Goal: Transaction & Acquisition: Obtain resource

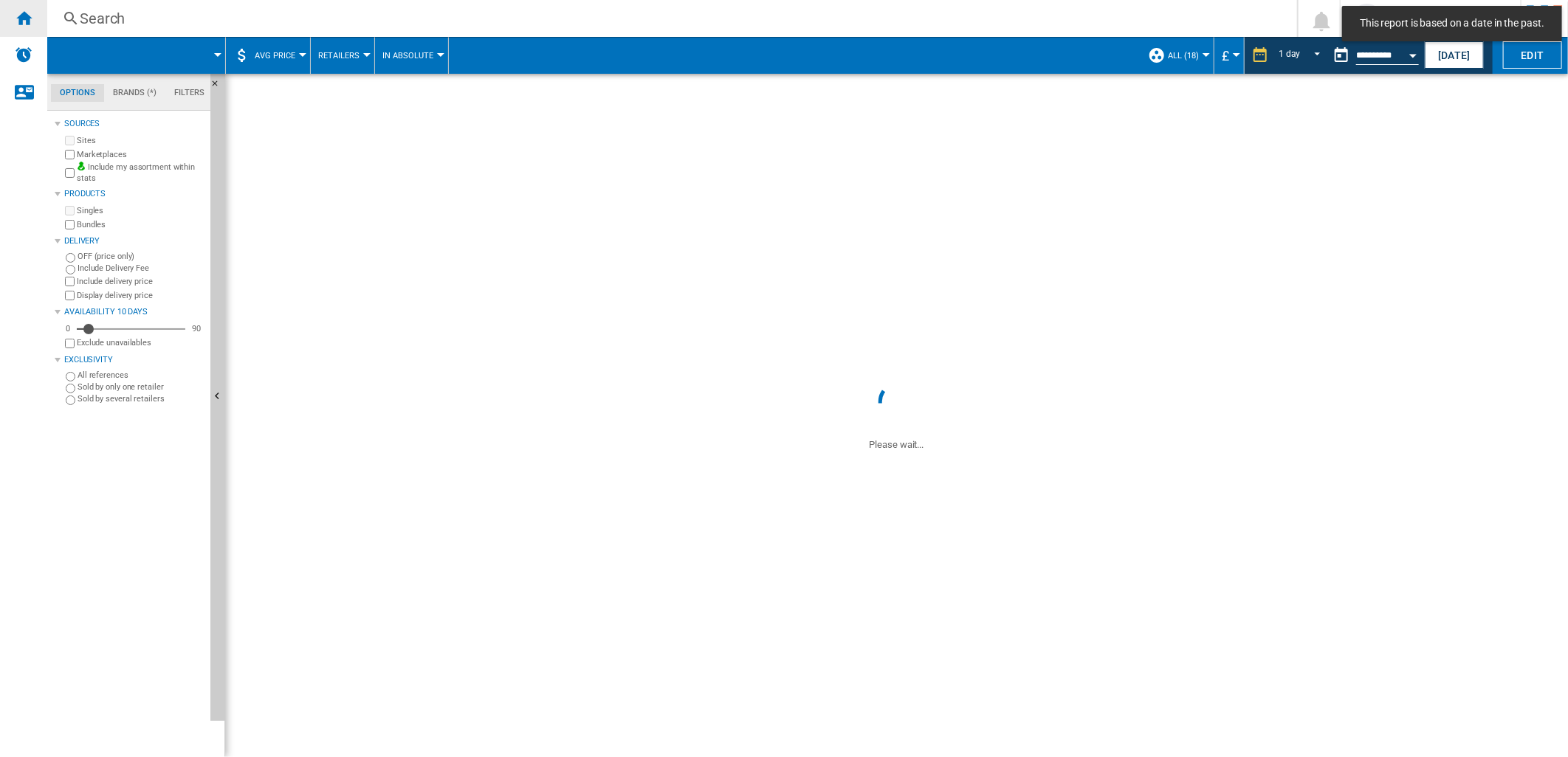
click at [26, 25] on ng-md-icon "Home" at bounding box center [23, 18] width 18 height 18
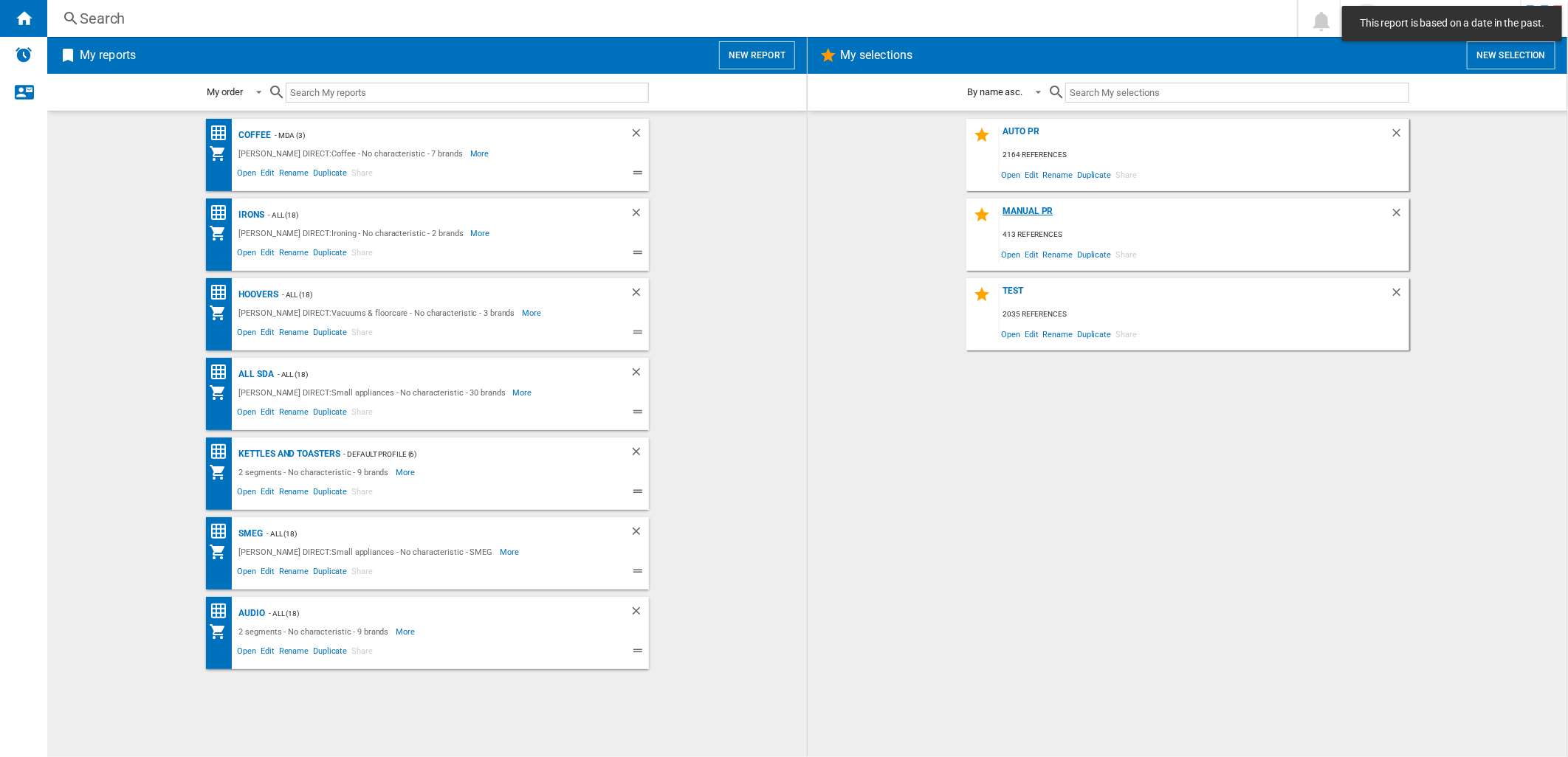
click at [1026, 209] on div "MANUAL PR" at bounding box center [1195, 216] width 390 height 20
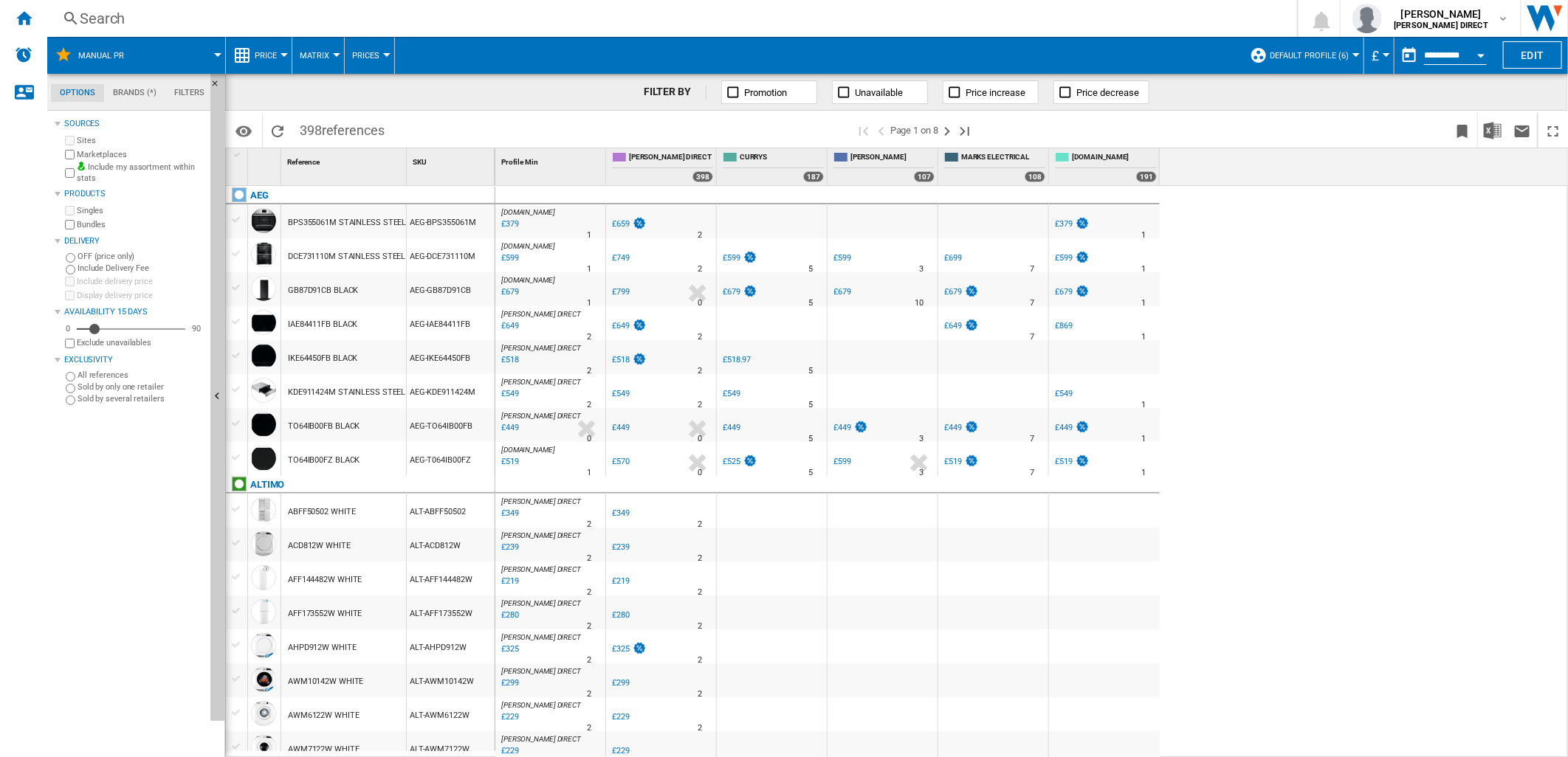
click at [1300, 47] on button "Default profile (6)" at bounding box center [1313, 56] width 86 height 37
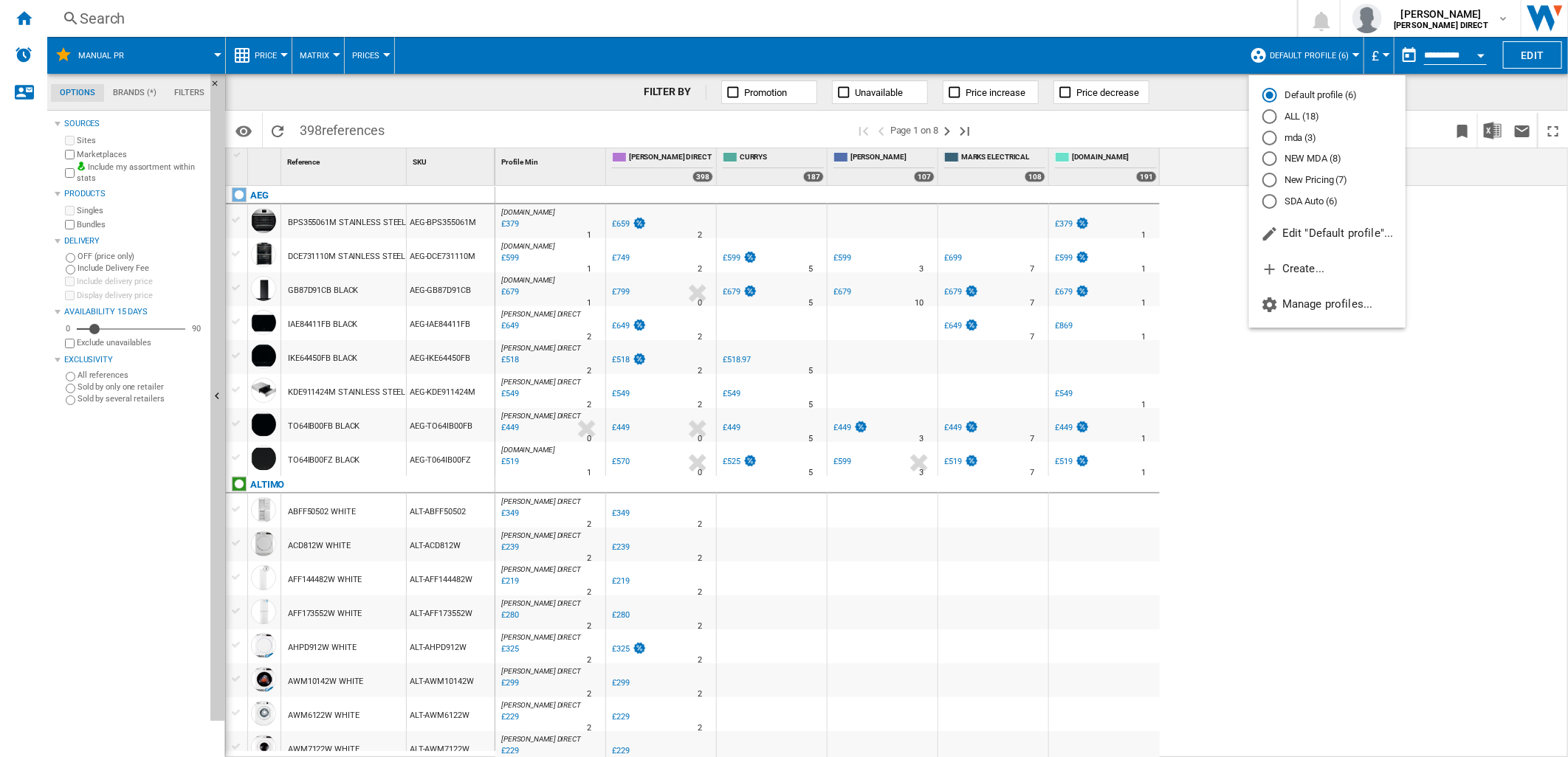
click at [1338, 179] on md-radio-button "New Pricing (7)" at bounding box center [1327, 180] width 130 height 14
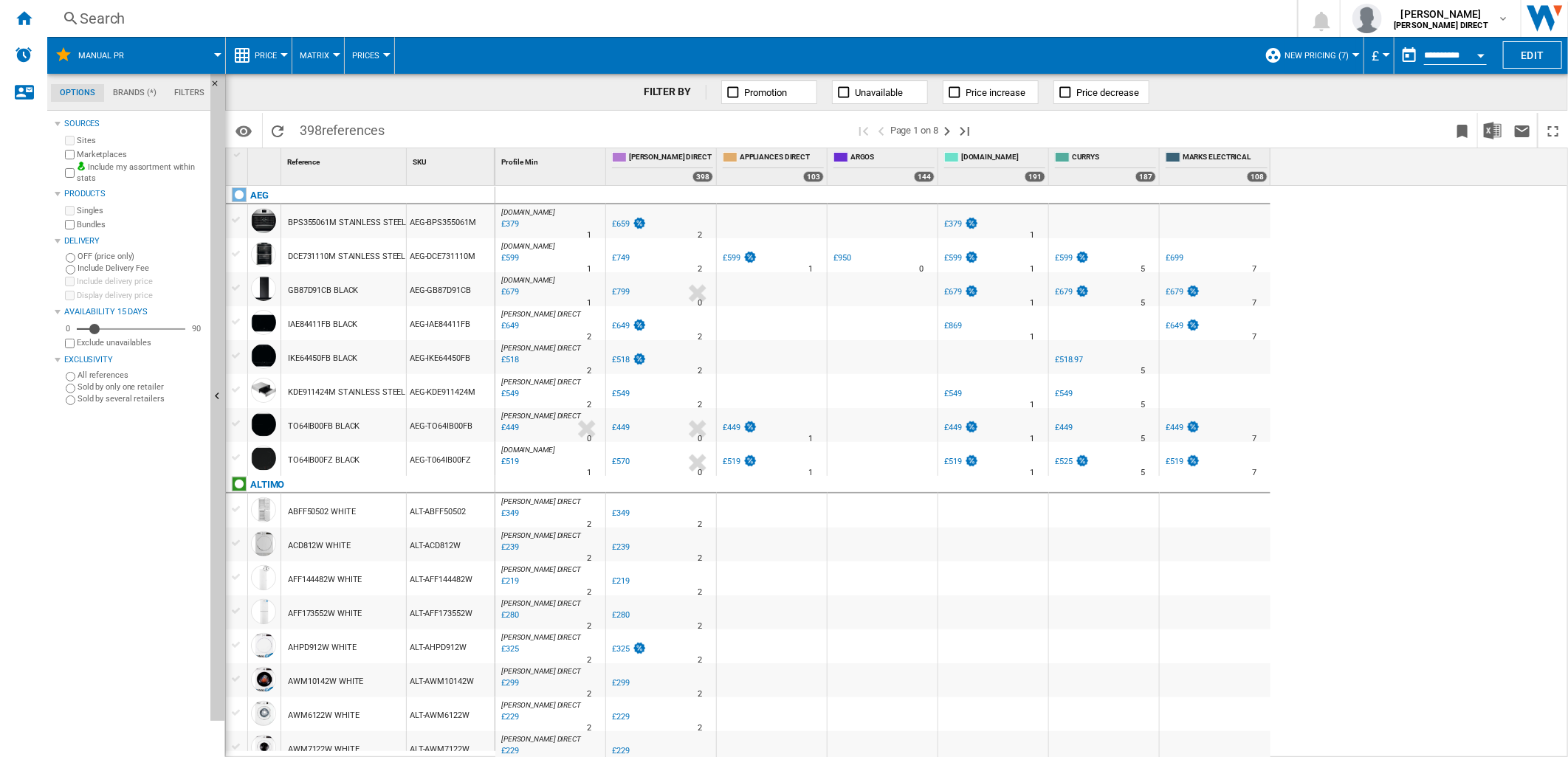
click at [322, 53] on span "Matrix" at bounding box center [314, 56] width 30 height 10
click at [333, 119] on button "Ranking" at bounding box center [328, 127] width 71 height 36
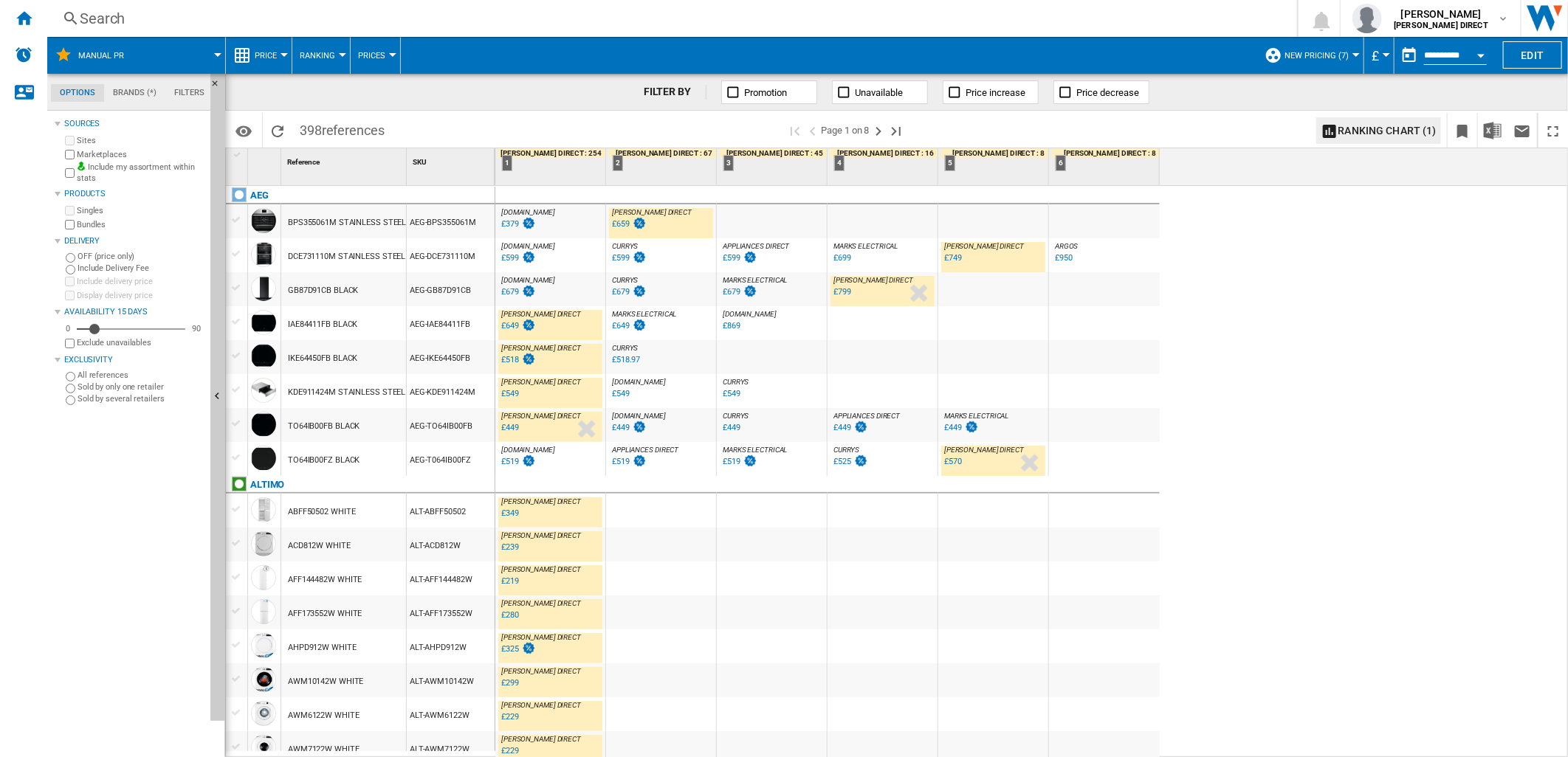
click at [549, 276] on div "[DOMAIN_NAME] : AO" at bounding box center [550, 280] width 104 height 9
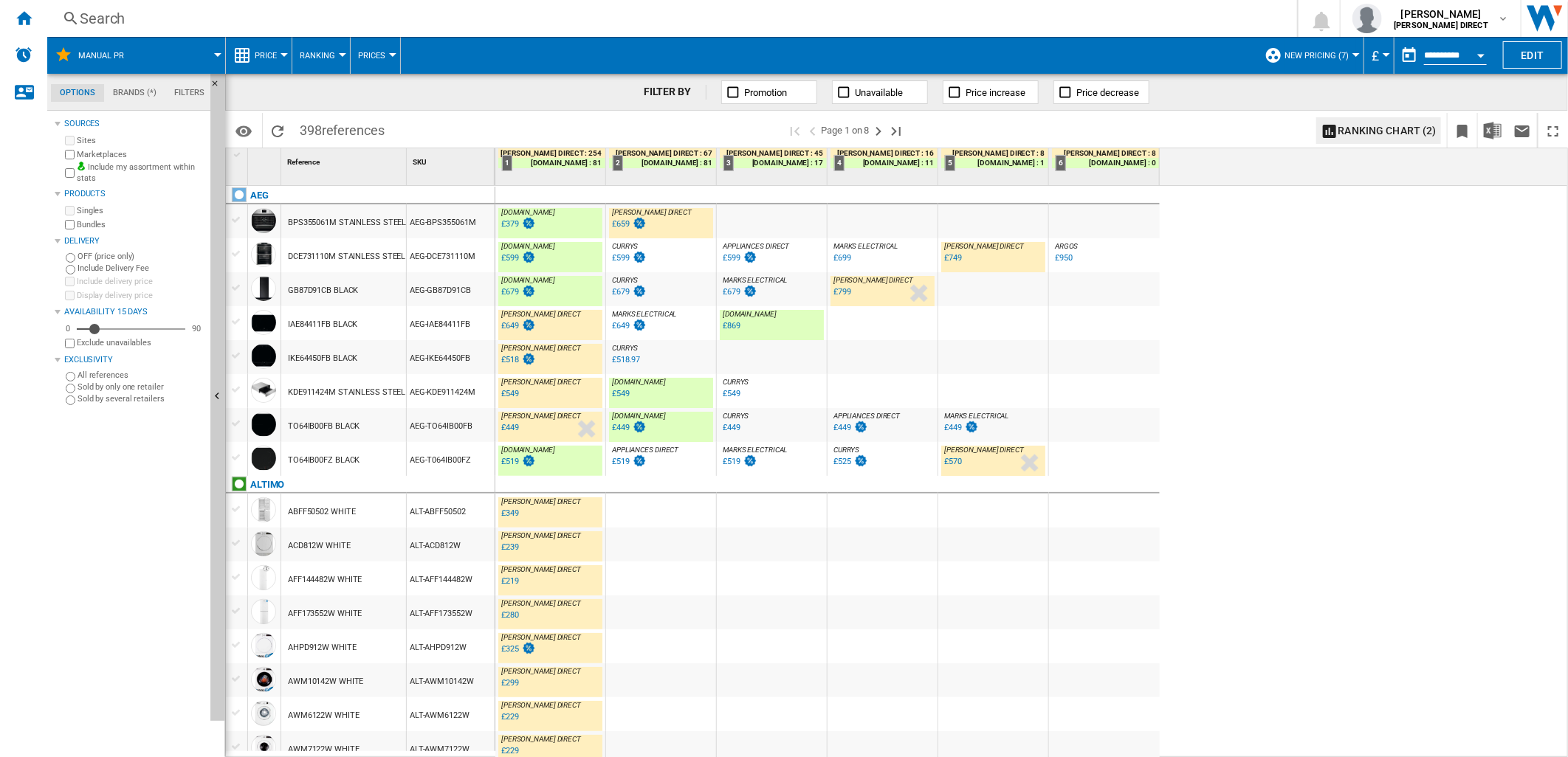
click at [665, 349] on div "CURRYS :" at bounding box center [661, 348] width 104 height 9
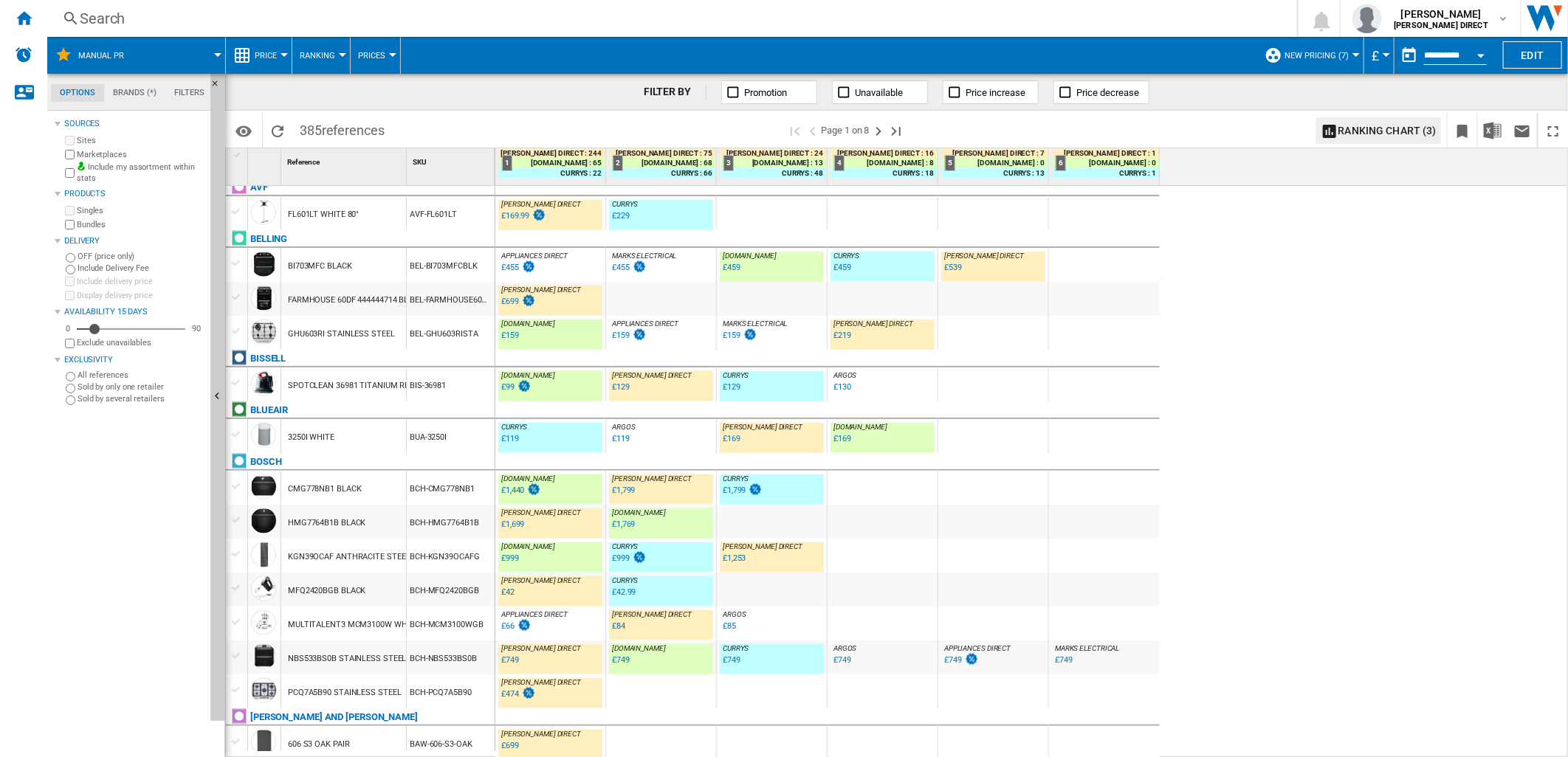
scroll to position [1280, 0]
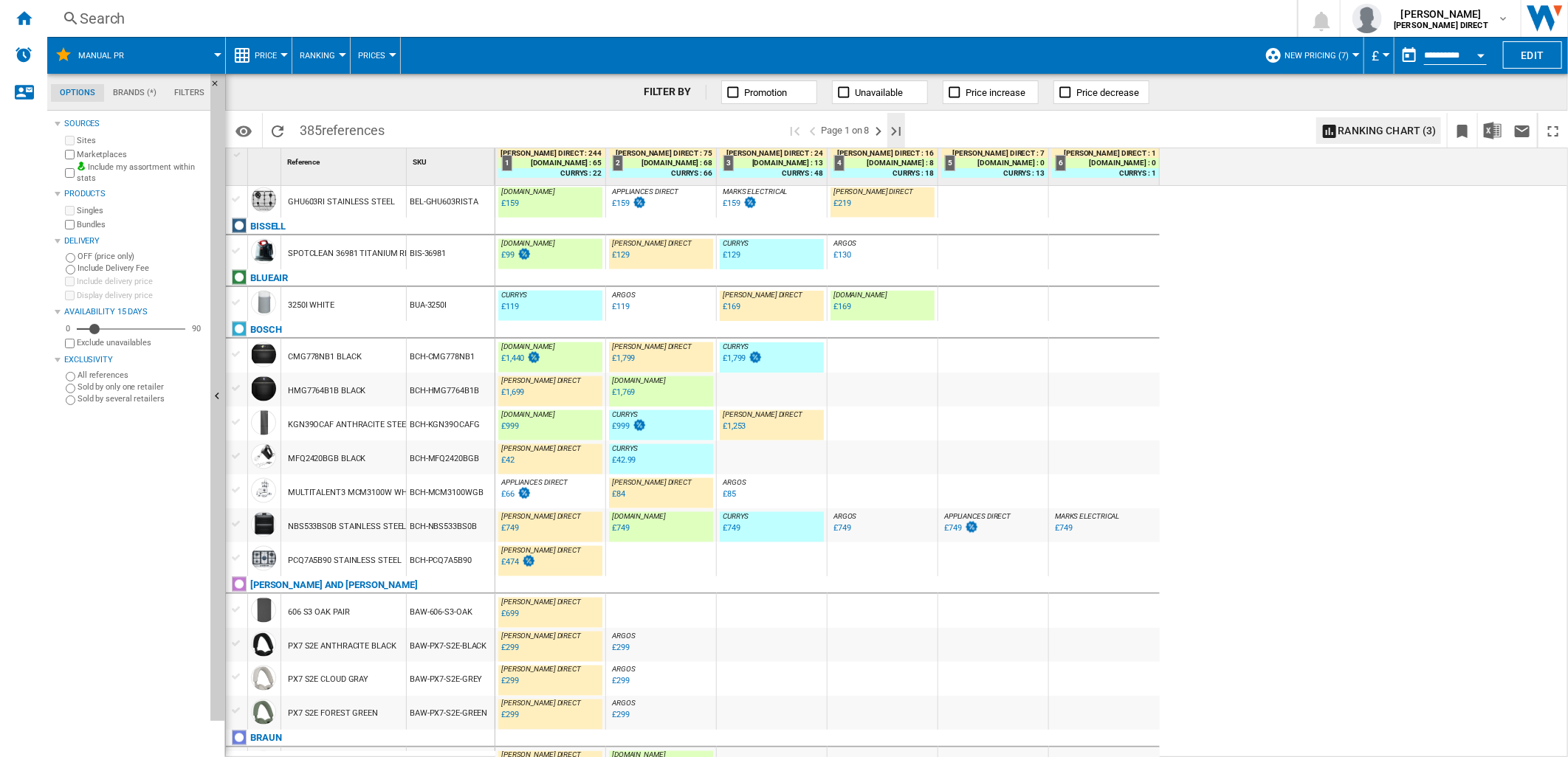
click at [905, 132] on ng-md-icon "Last page" at bounding box center [896, 132] width 18 height 18
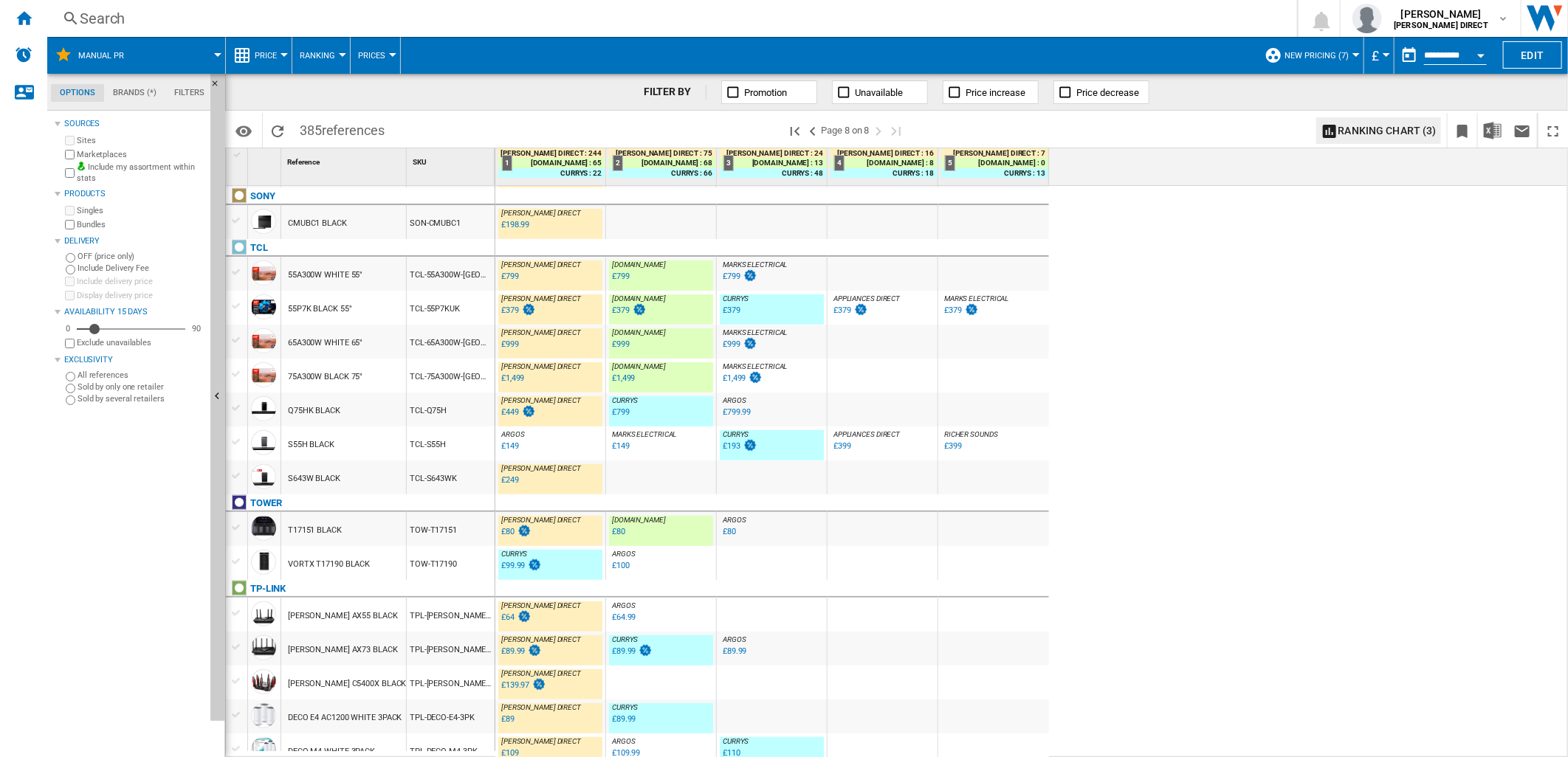
scroll to position [793, 0]
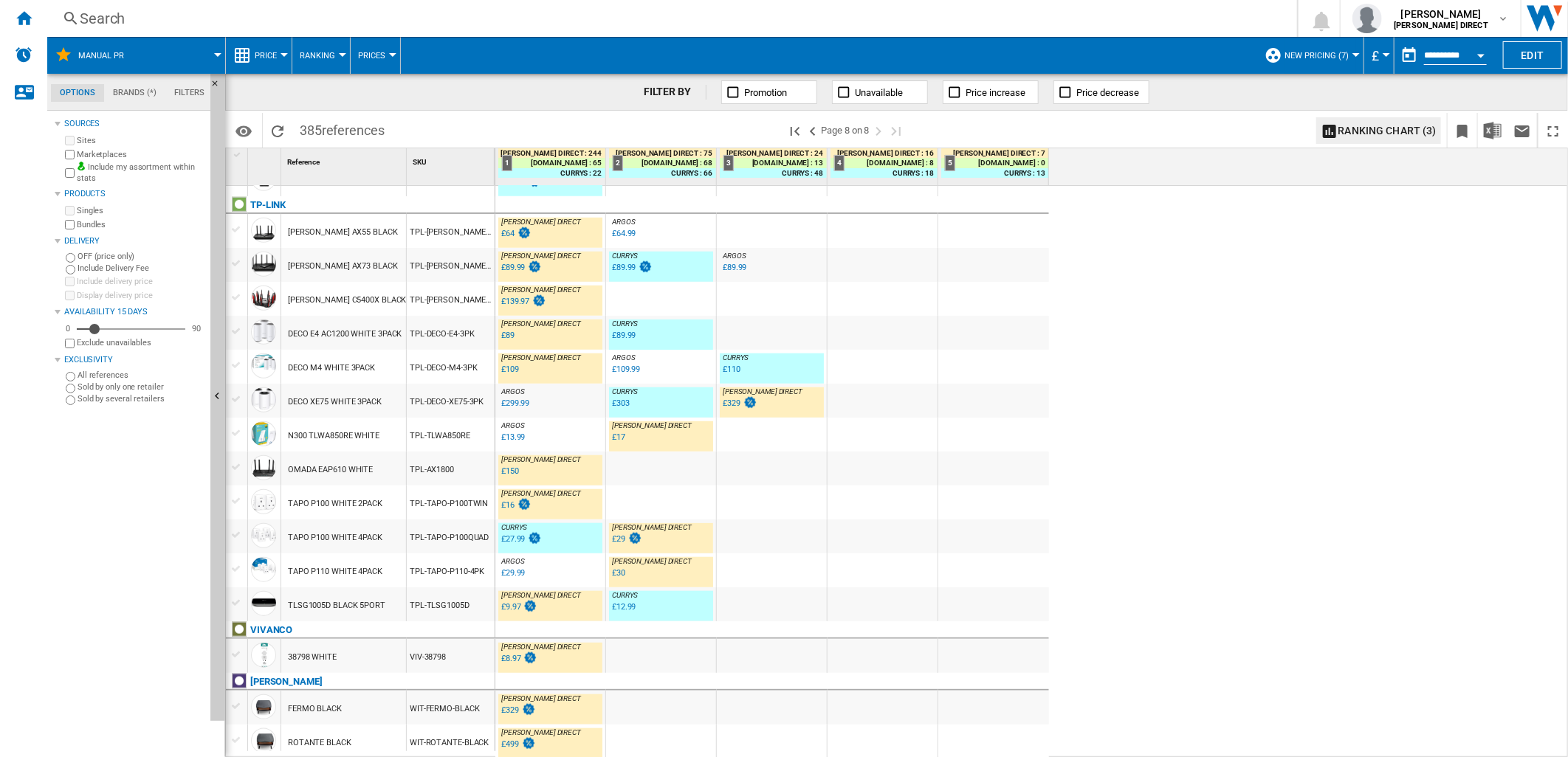
click at [563, 428] on div "ARGOS : UK CO ARGOS" at bounding box center [550, 426] width 104 height 9
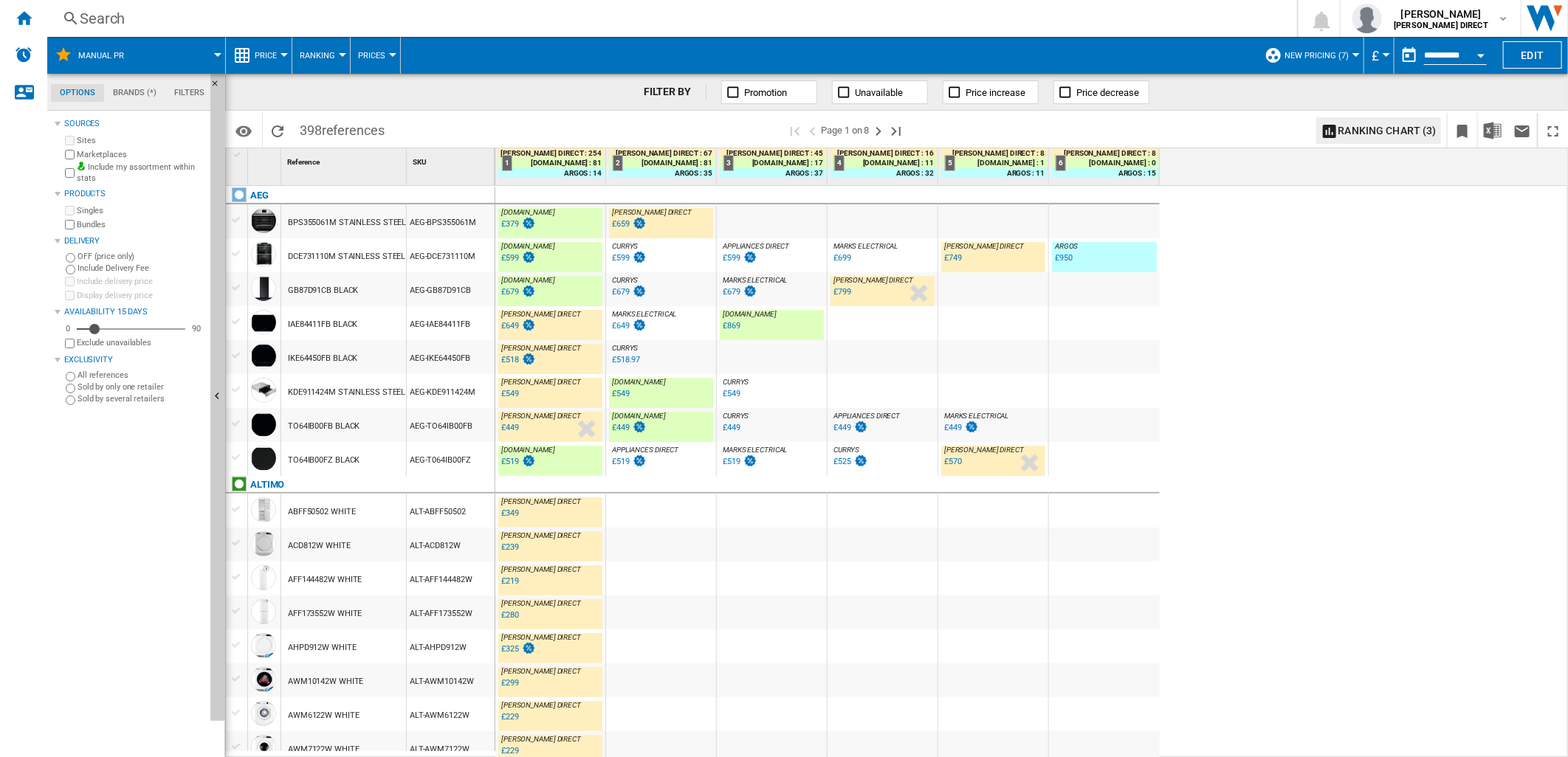
click at [389, 255] on div "DCE731110M STAINLESS STEEL" at bounding box center [346, 257] width 117 height 34
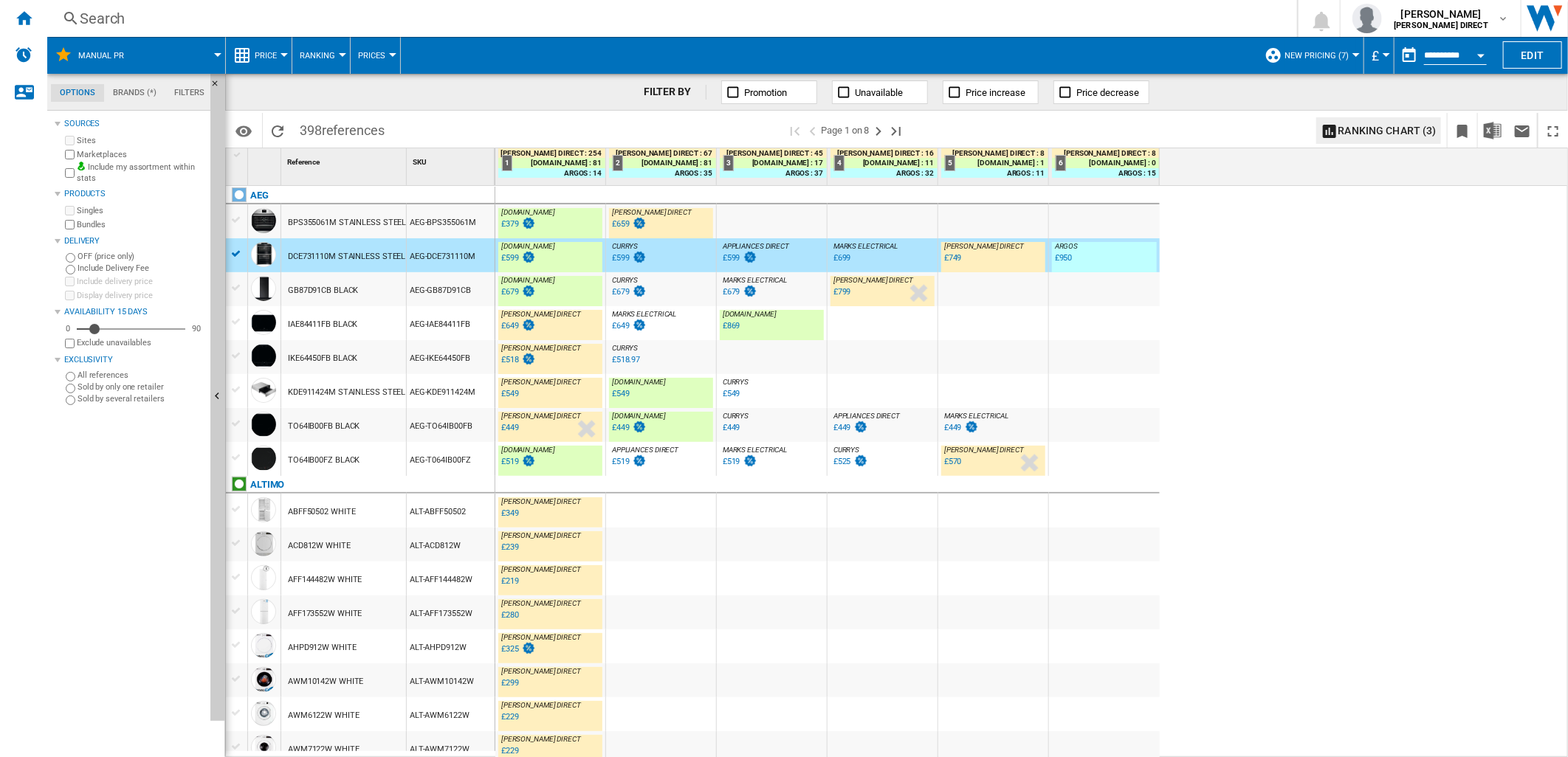
click at [359, 286] on div "GB87D91CB BLACK" at bounding box center [344, 289] width 124 height 34
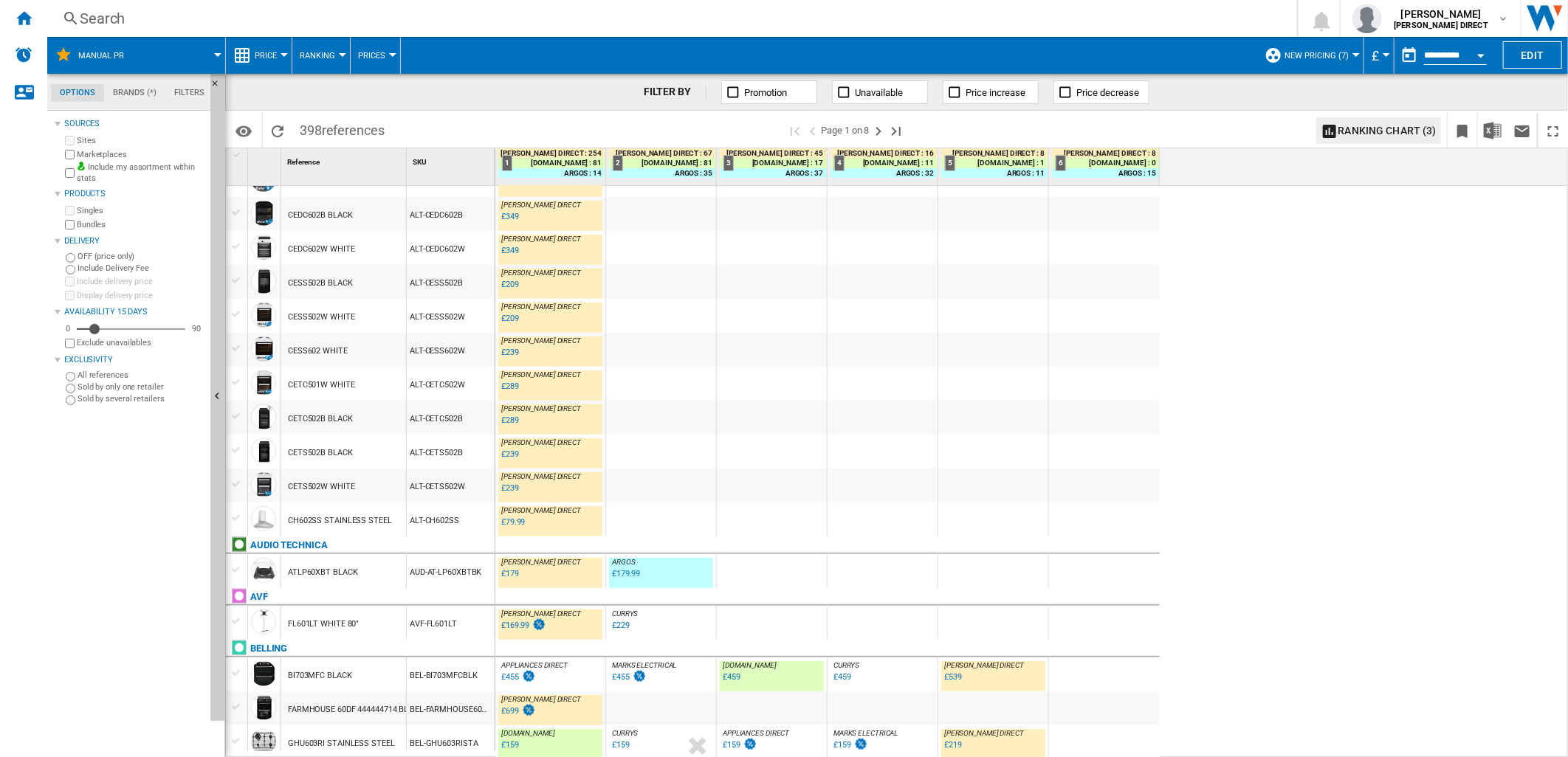
scroll to position [902, 0]
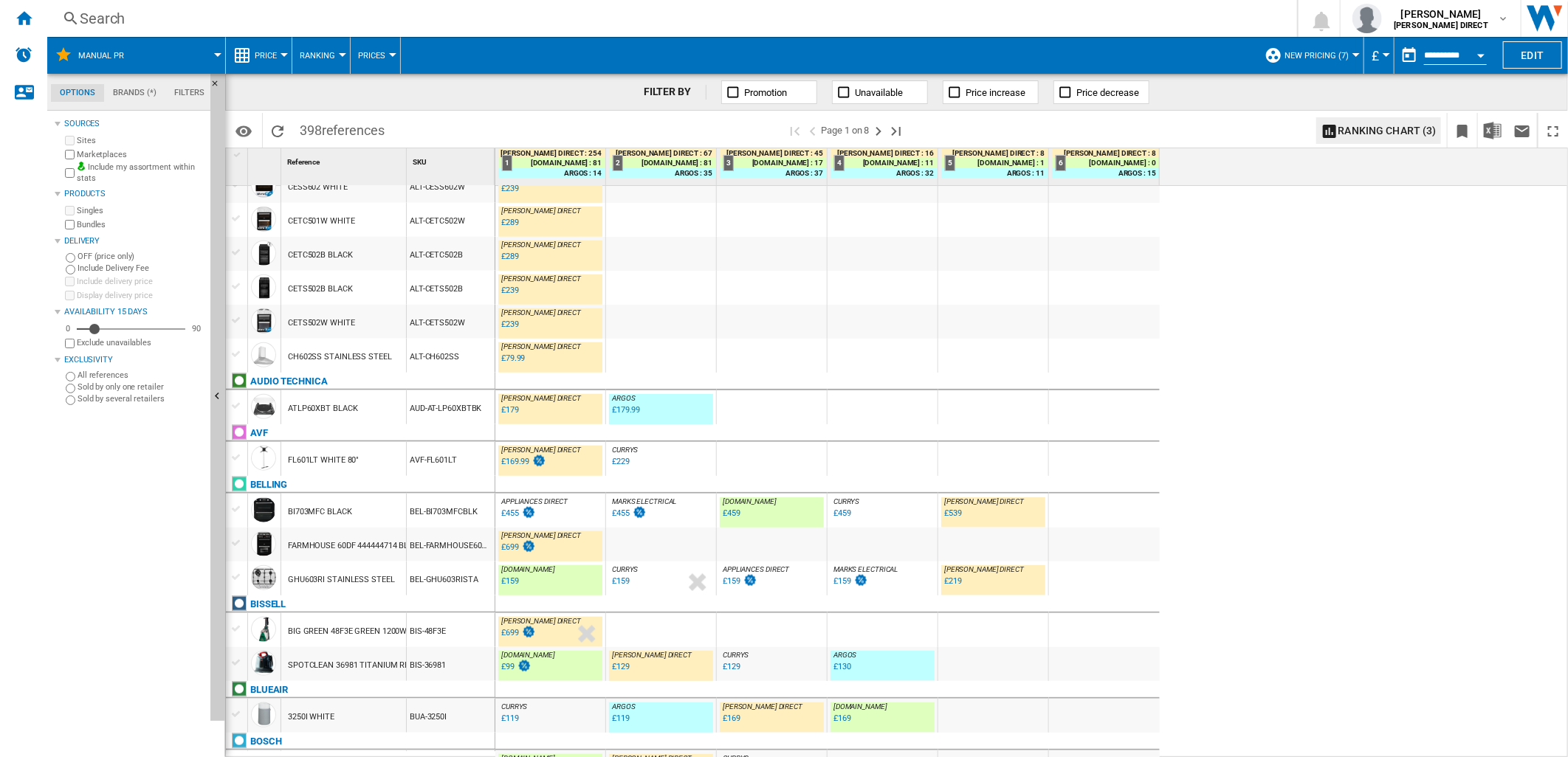
click at [428, 522] on div "BEL-BI703MFCBLK" at bounding box center [450, 511] width 88 height 34
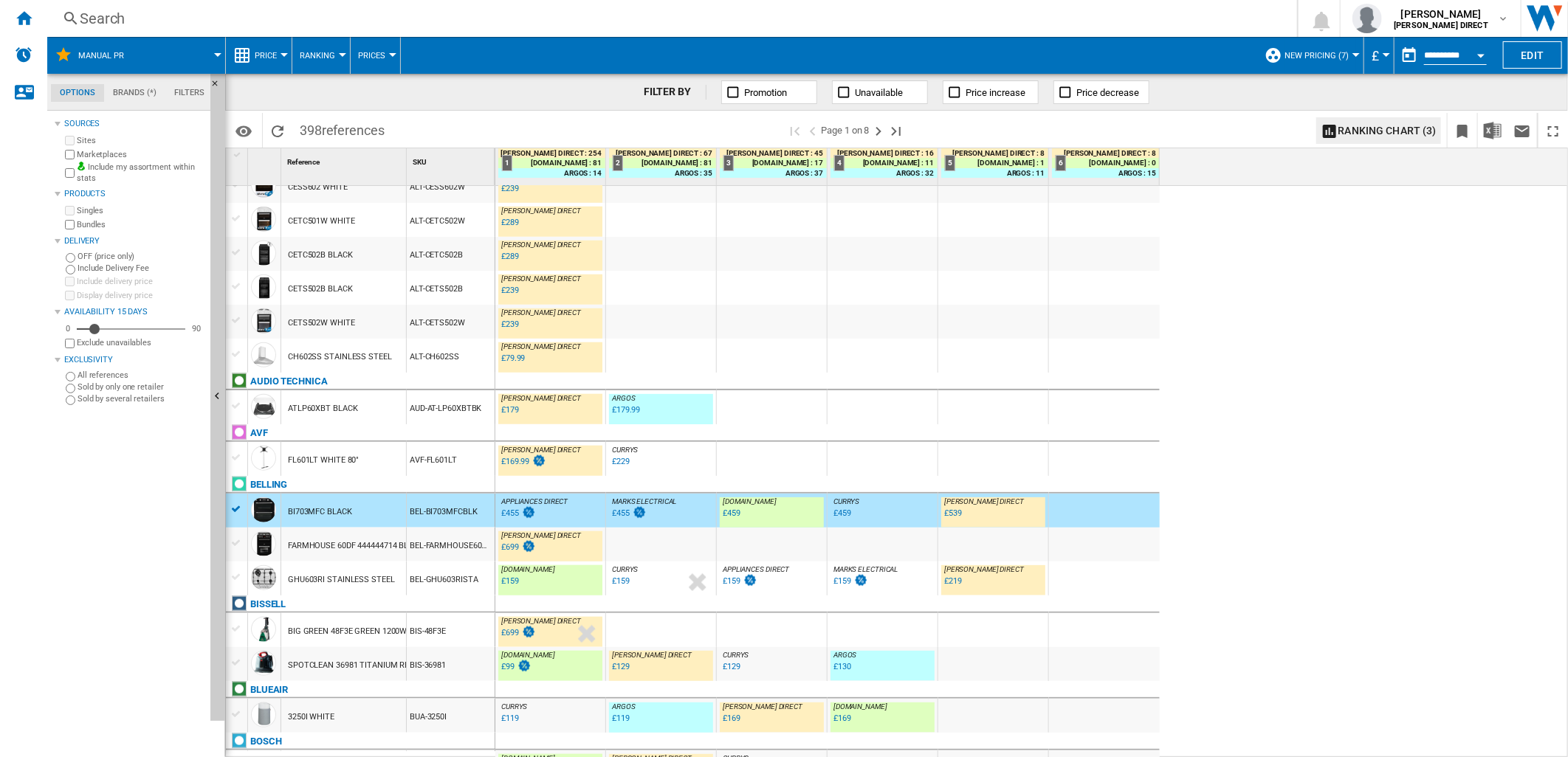
scroll to position [1148, 0]
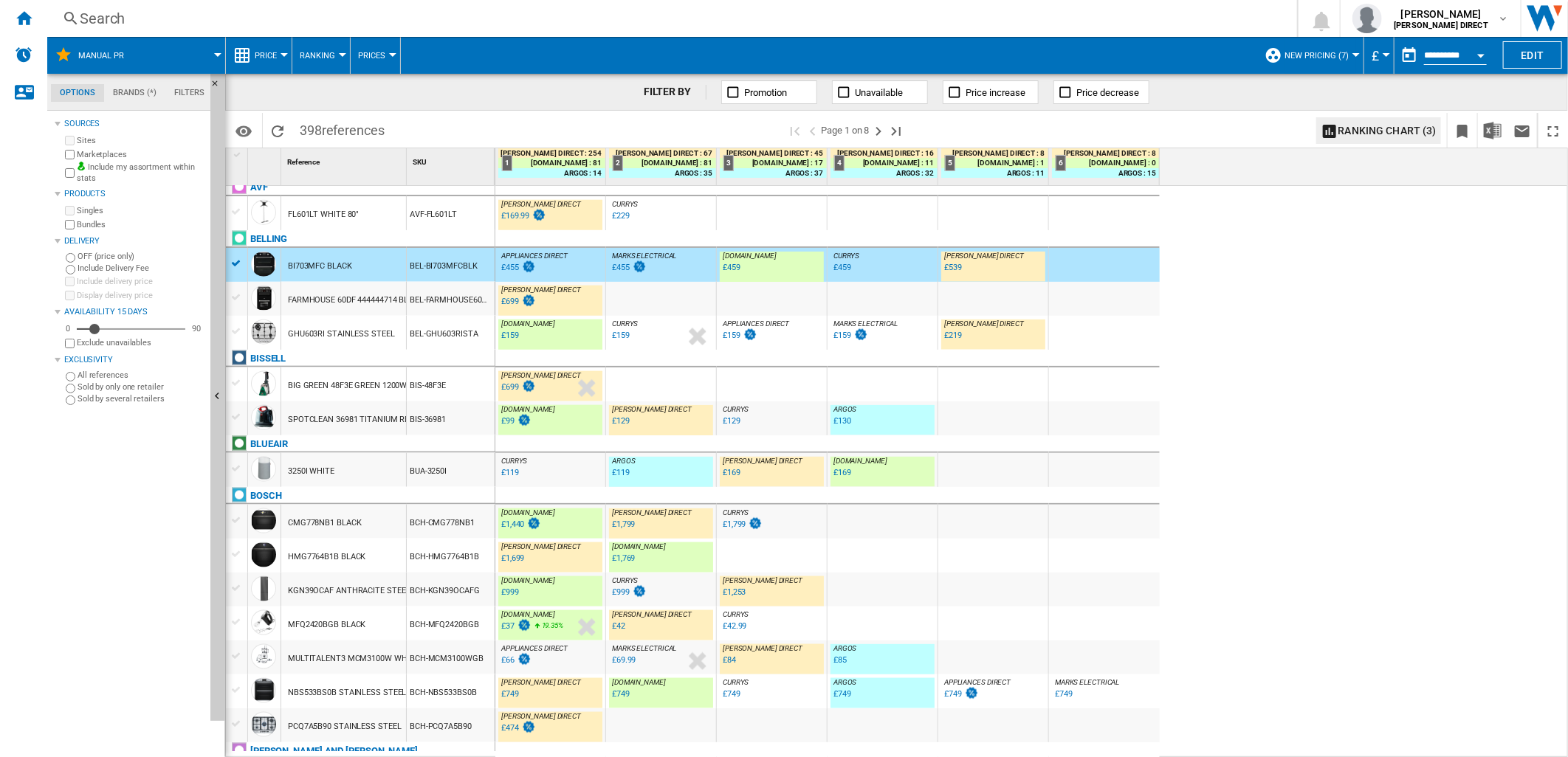
click at [440, 336] on div "BEL-GHU603RISTA" at bounding box center [450, 333] width 88 height 34
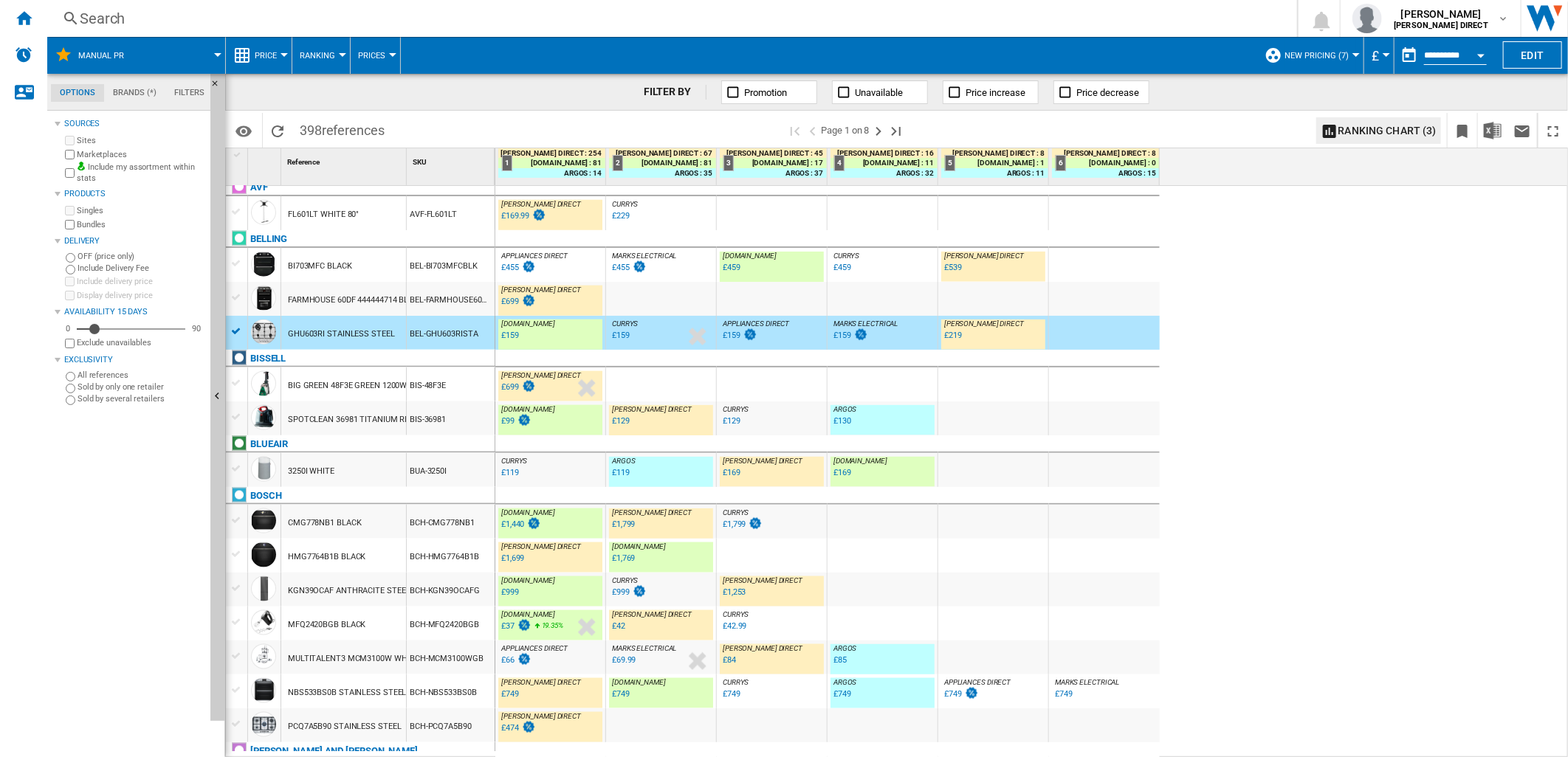
click at [440, 422] on div "BIS-36981" at bounding box center [450, 418] width 88 height 34
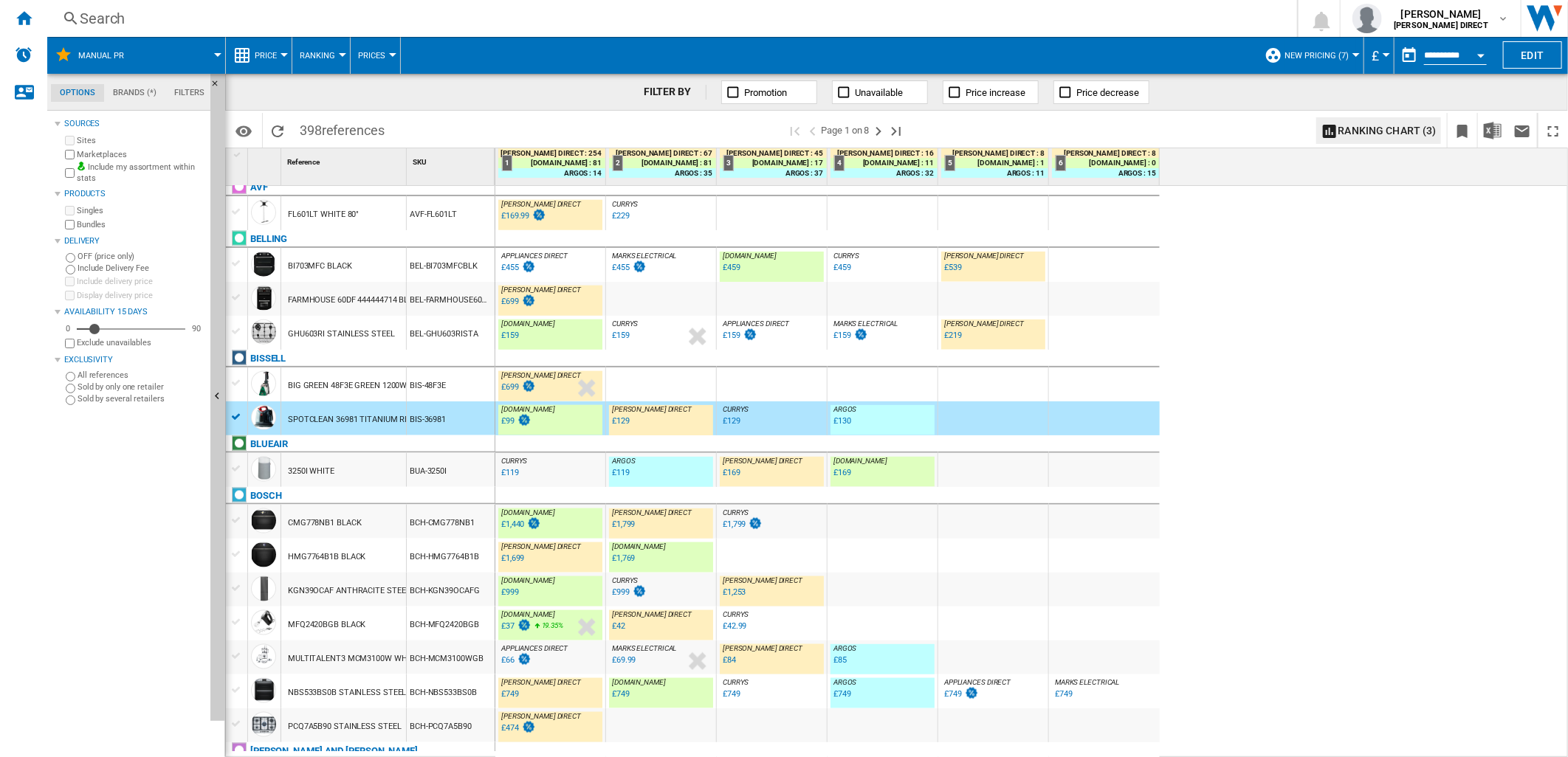
scroll to position [1230, 0]
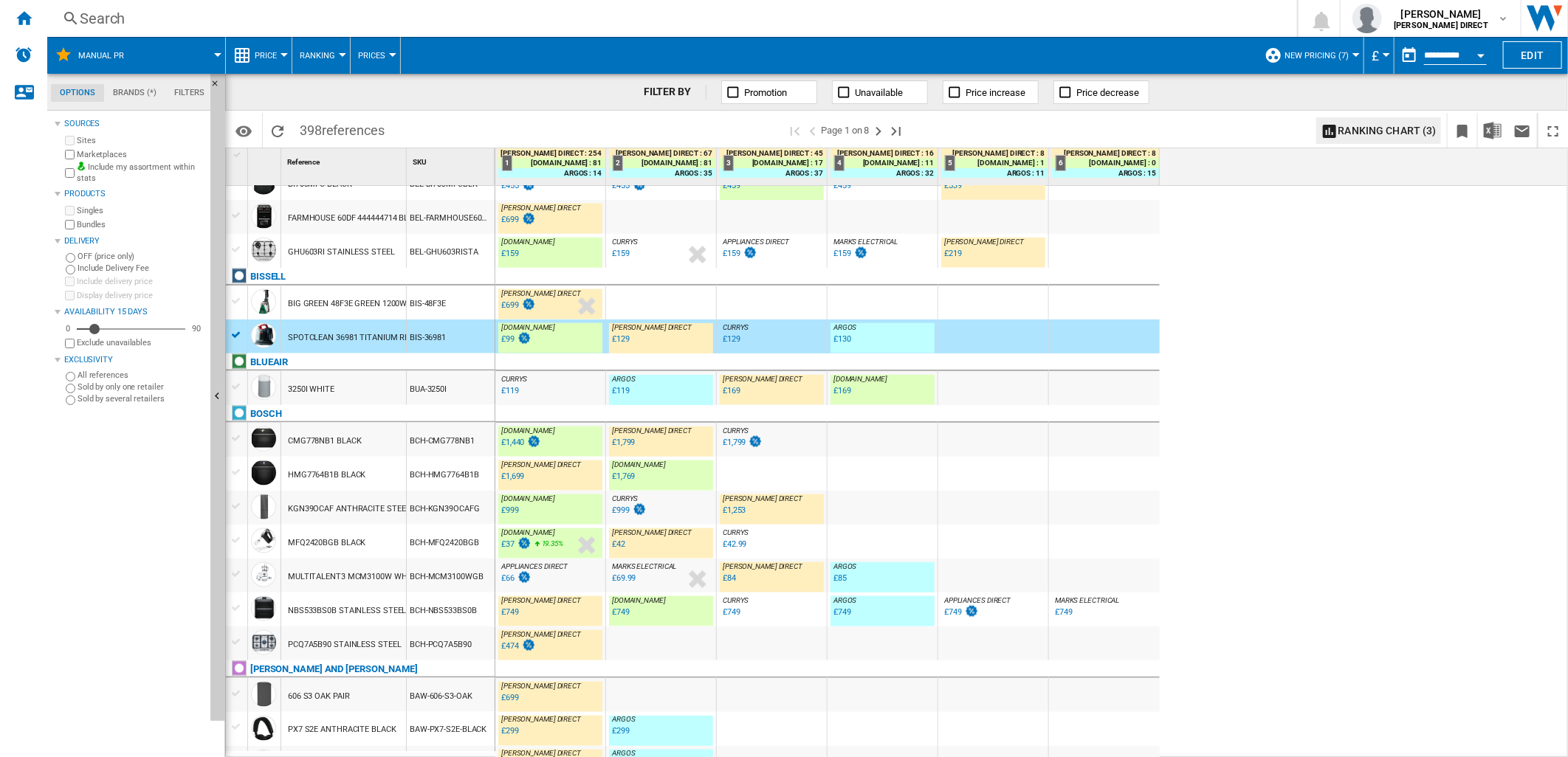
click at [418, 396] on div "BUA-3250I" at bounding box center [450, 389] width 88 height 34
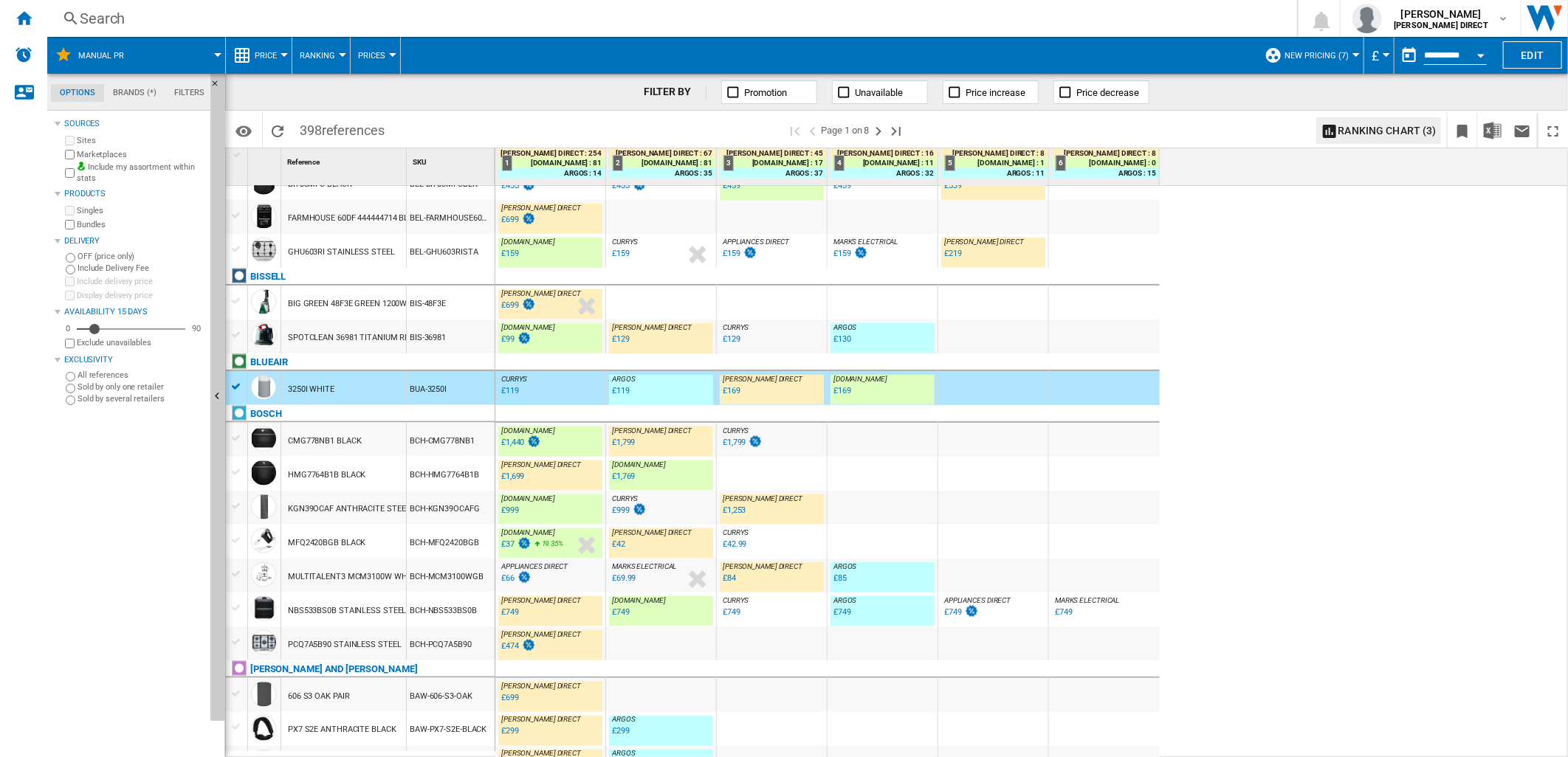
scroll to position [1265, 0]
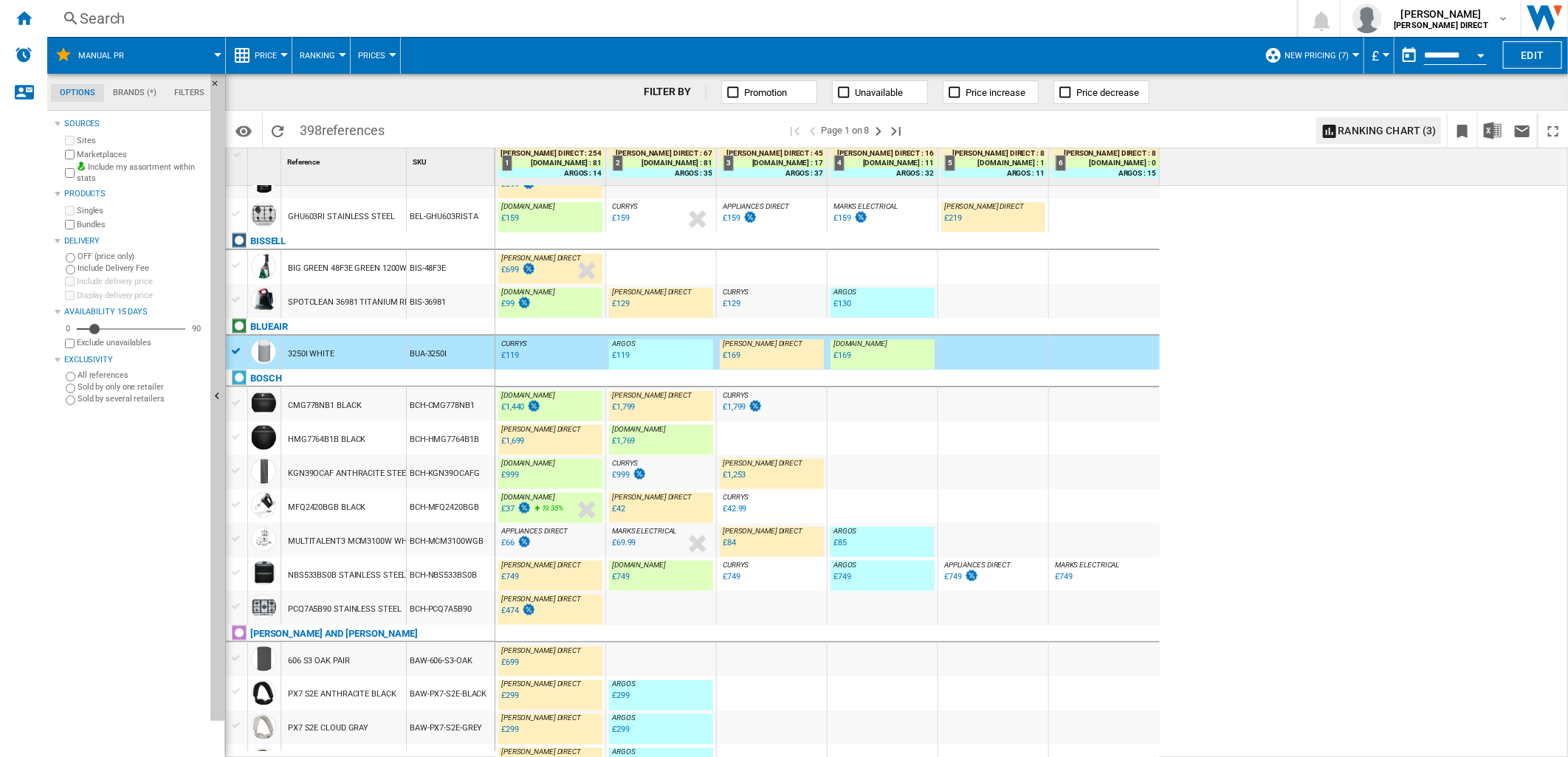
click at [445, 441] on div "BCH-HMG7764B1B" at bounding box center [450, 439] width 88 height 34
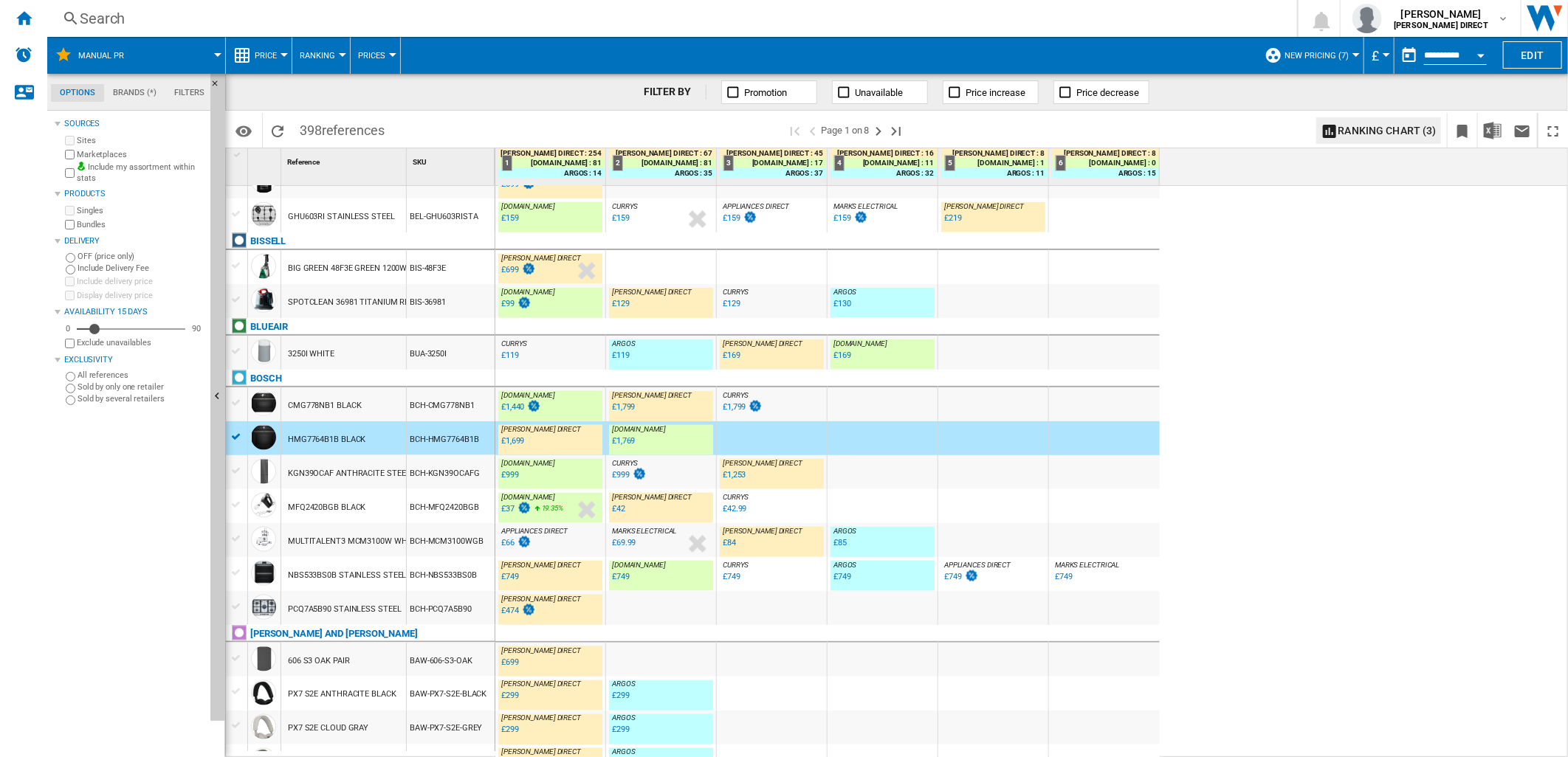
click at [445, 416] on div "BCH-CMG778NB1" at bounding box center [450, 405] width 88 height 34
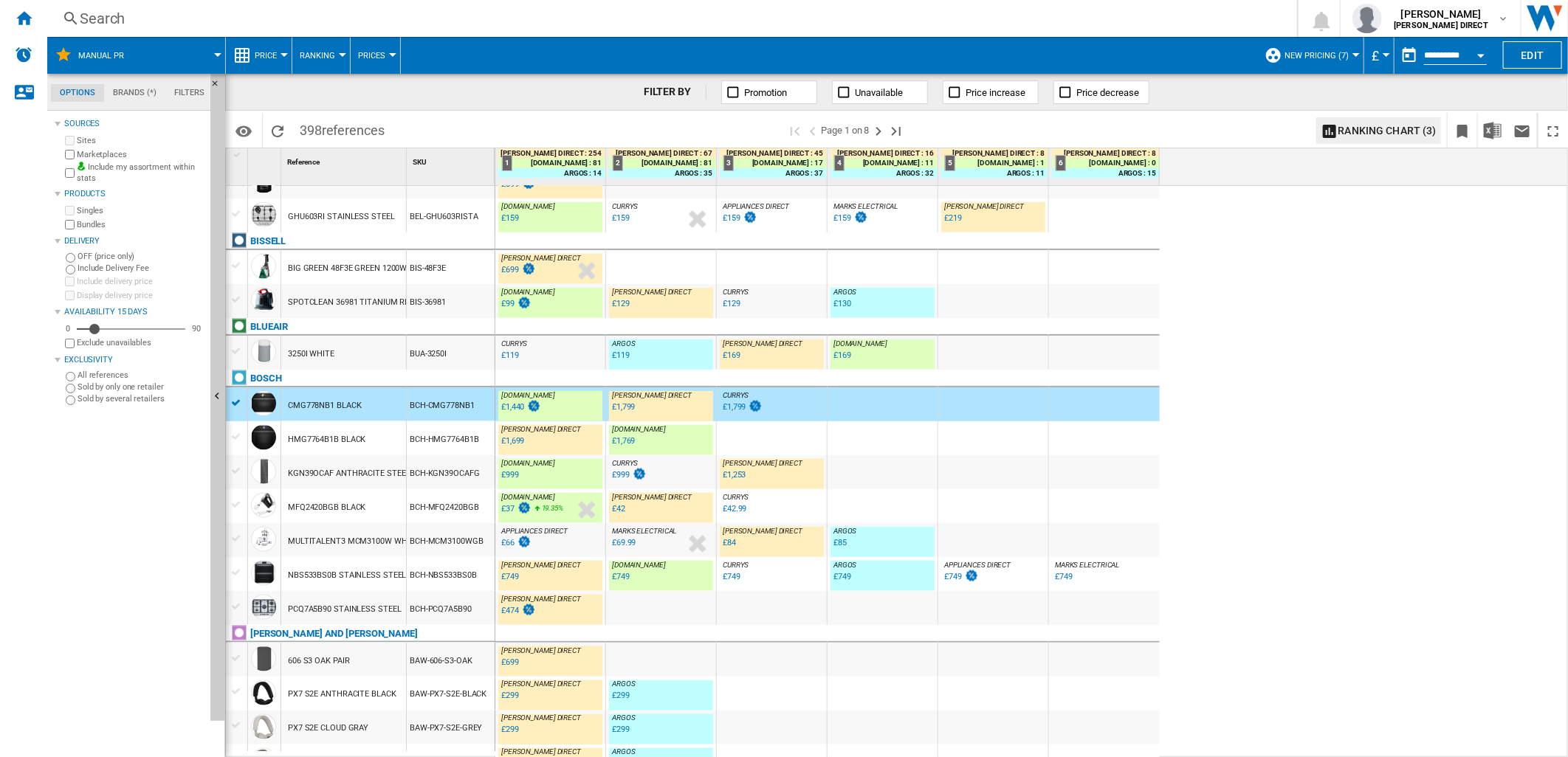
click at [455, 481] on div "BCH-KGN39OCAFG" at bounding box center [450, 473] width 88 height 34
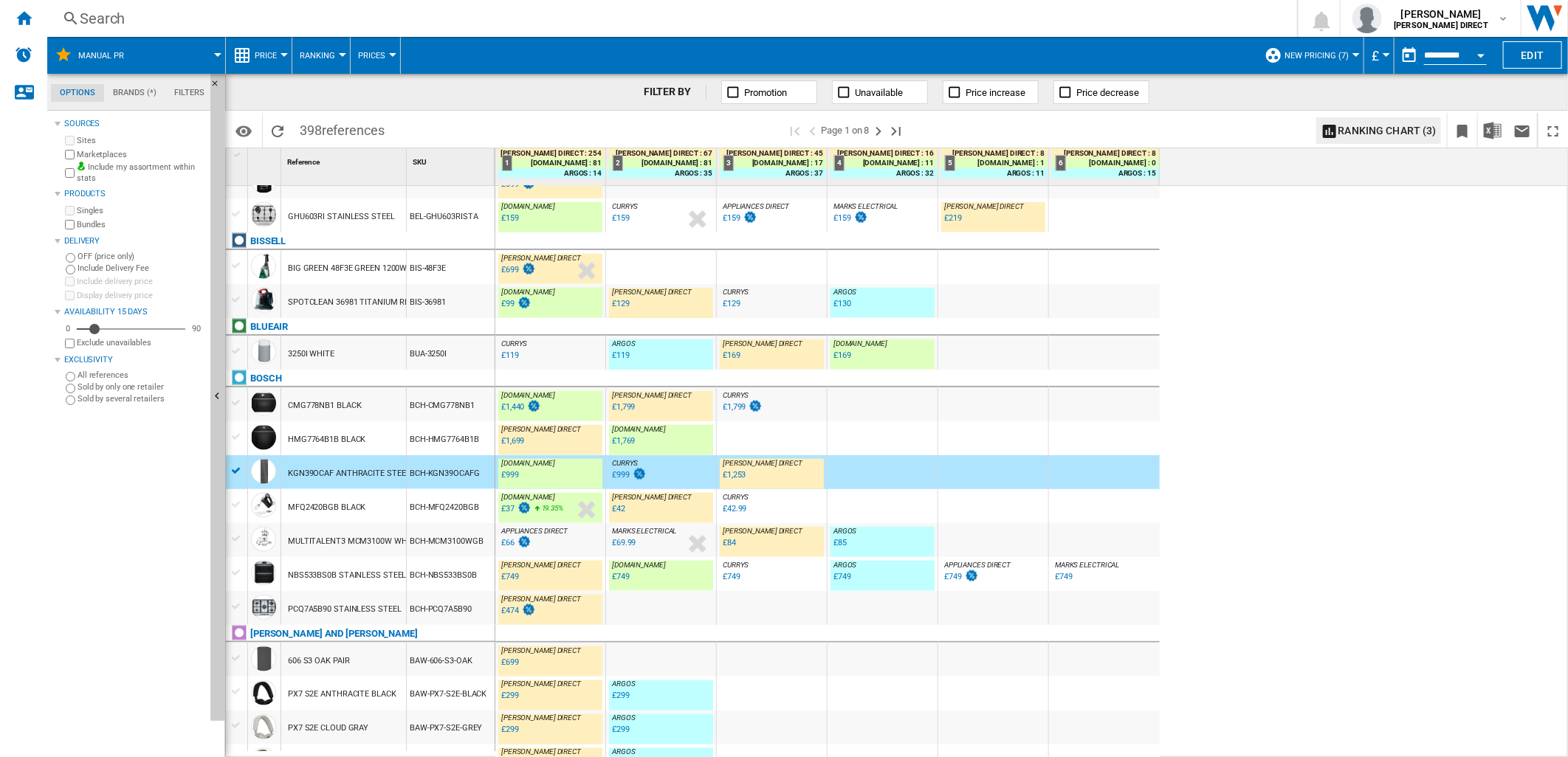
click at [452, 557] on div "BCH-NBS533BS0B" at bounding box center [450, 574] width 88 height 34
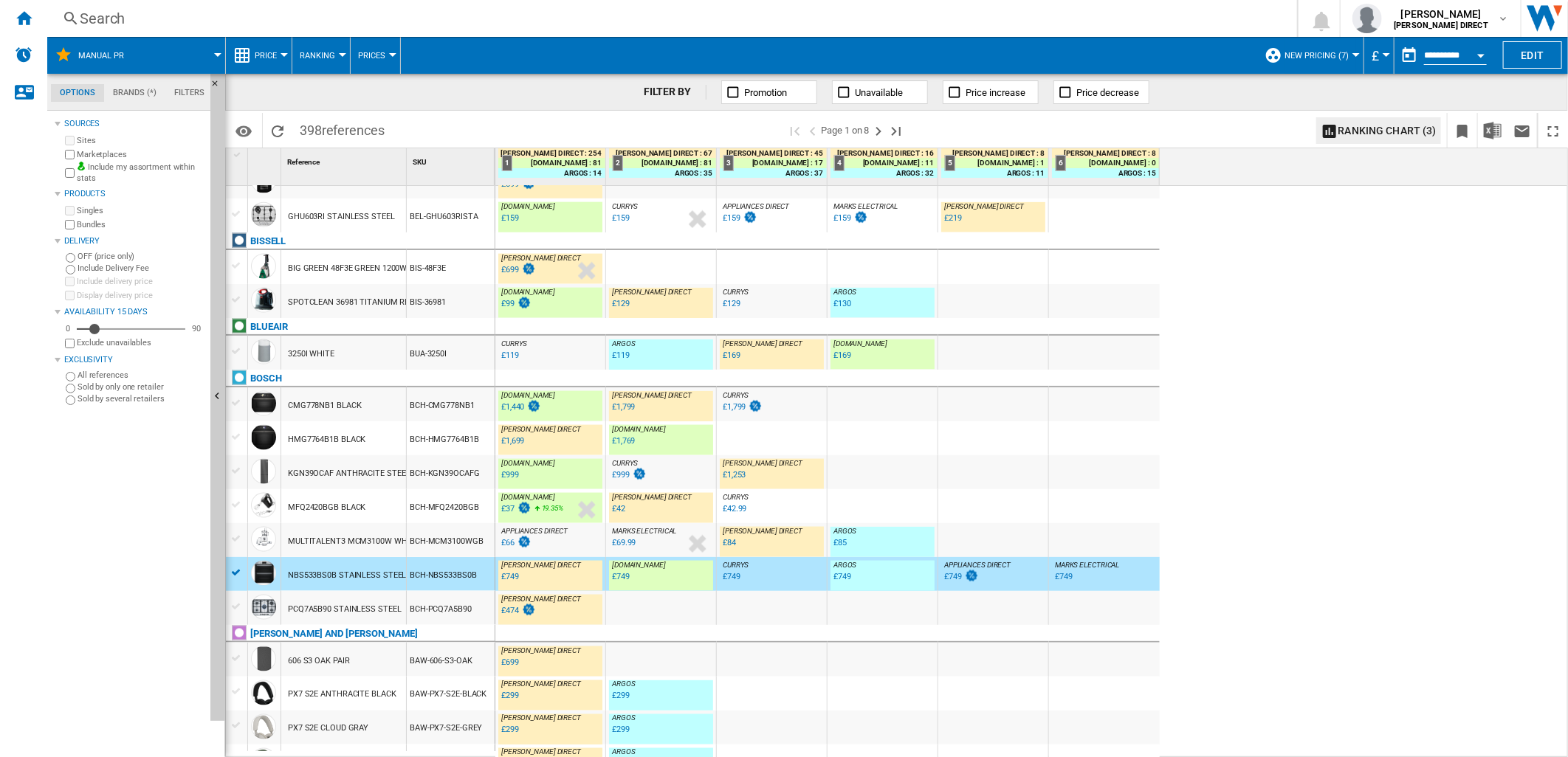
click at [450, 548] on div "BCH-MCM3100WGB" at bounding box center [450, 540] width 88 height 34
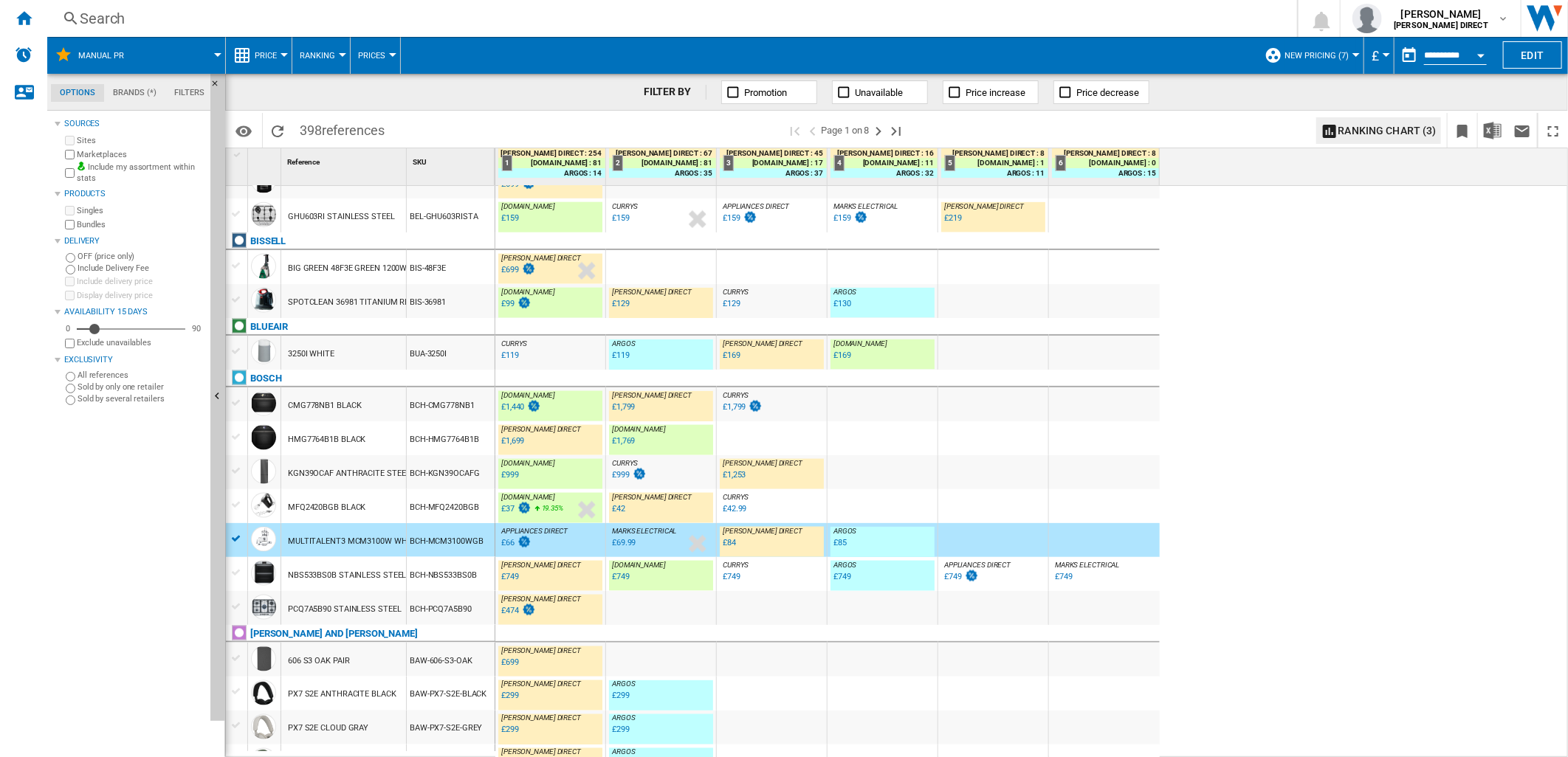
scroll to position [1285, 0]
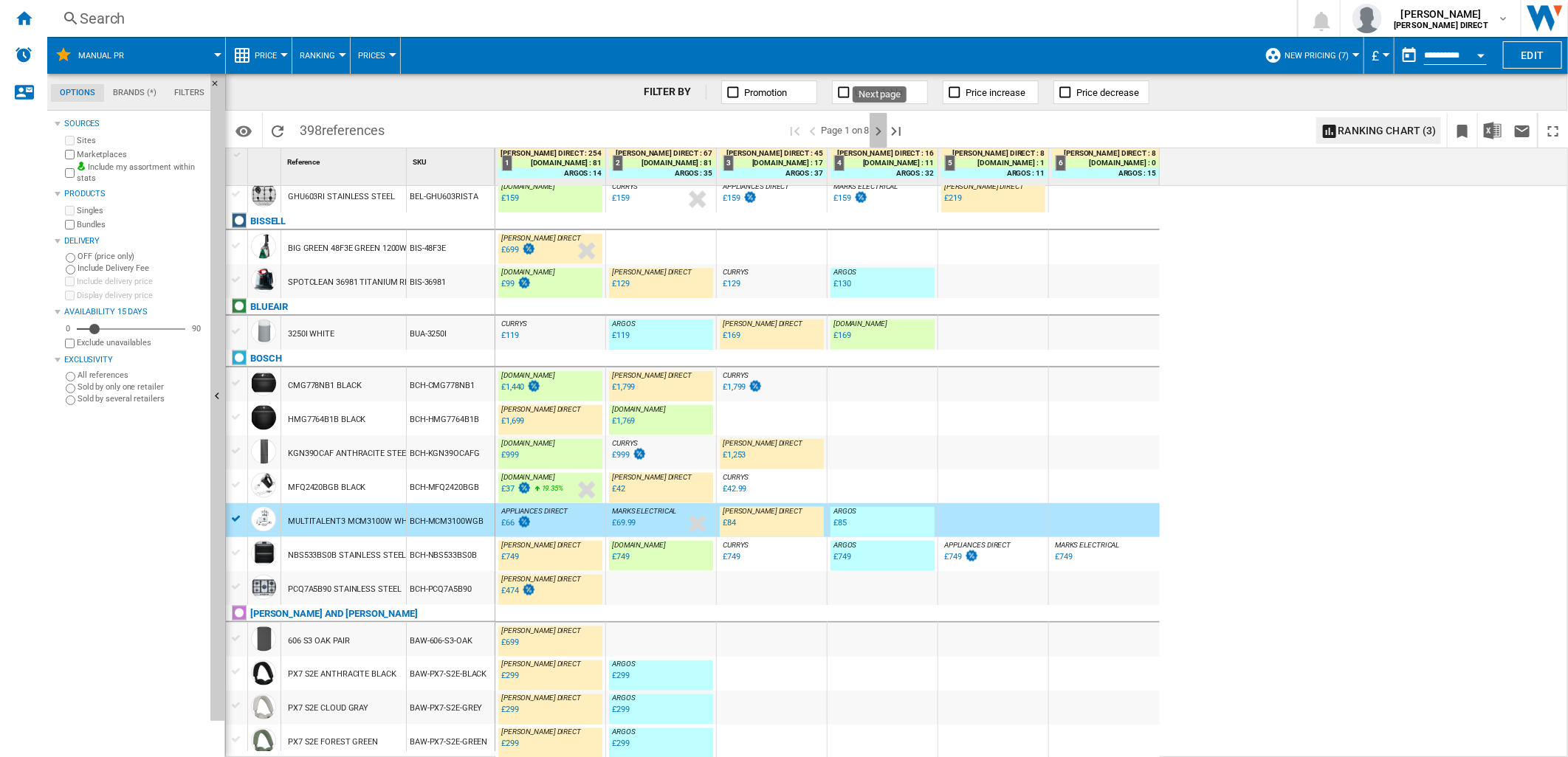
click at [877, 130] on ng-md-icon "Next page" at bounding box center [879, 132] width 18 height 18
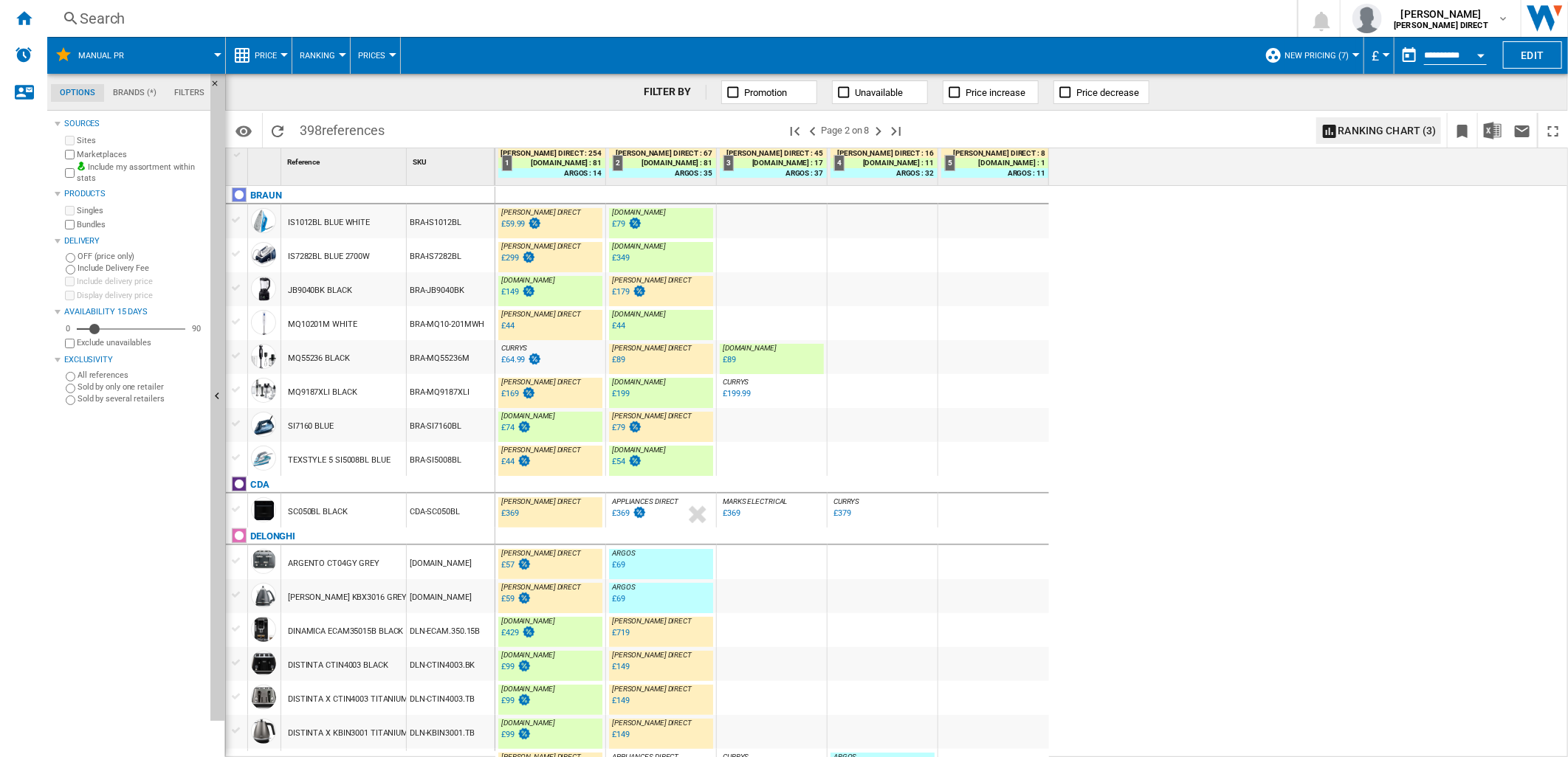
click at [409, 269] on div "BRA-IS7282BL" at bounding box center [450, 255] width 88 height 34
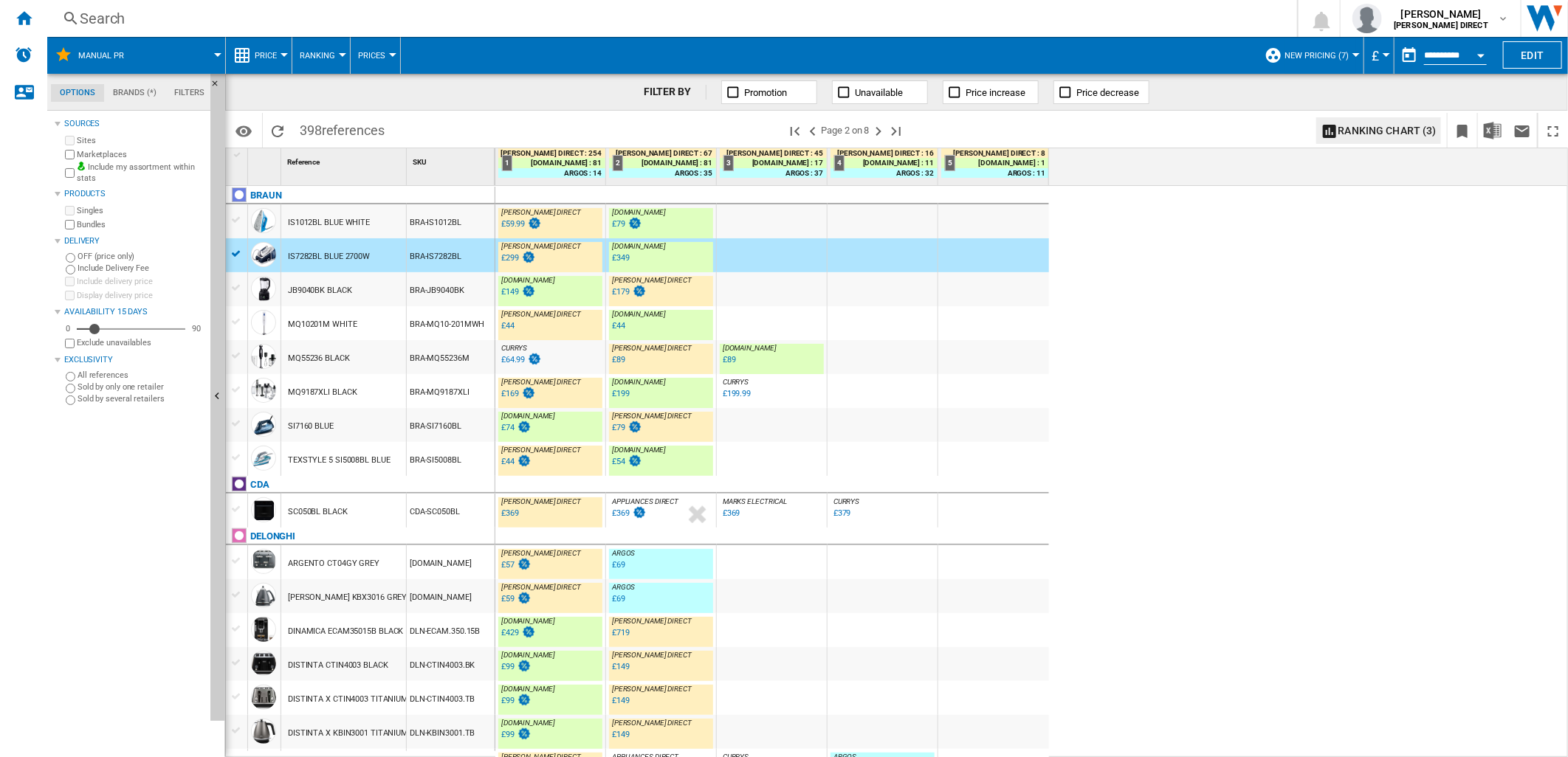
click at [365, 289] on div "JB9040BK BLACK" at bounding box center [344, 289] width 124 height 34
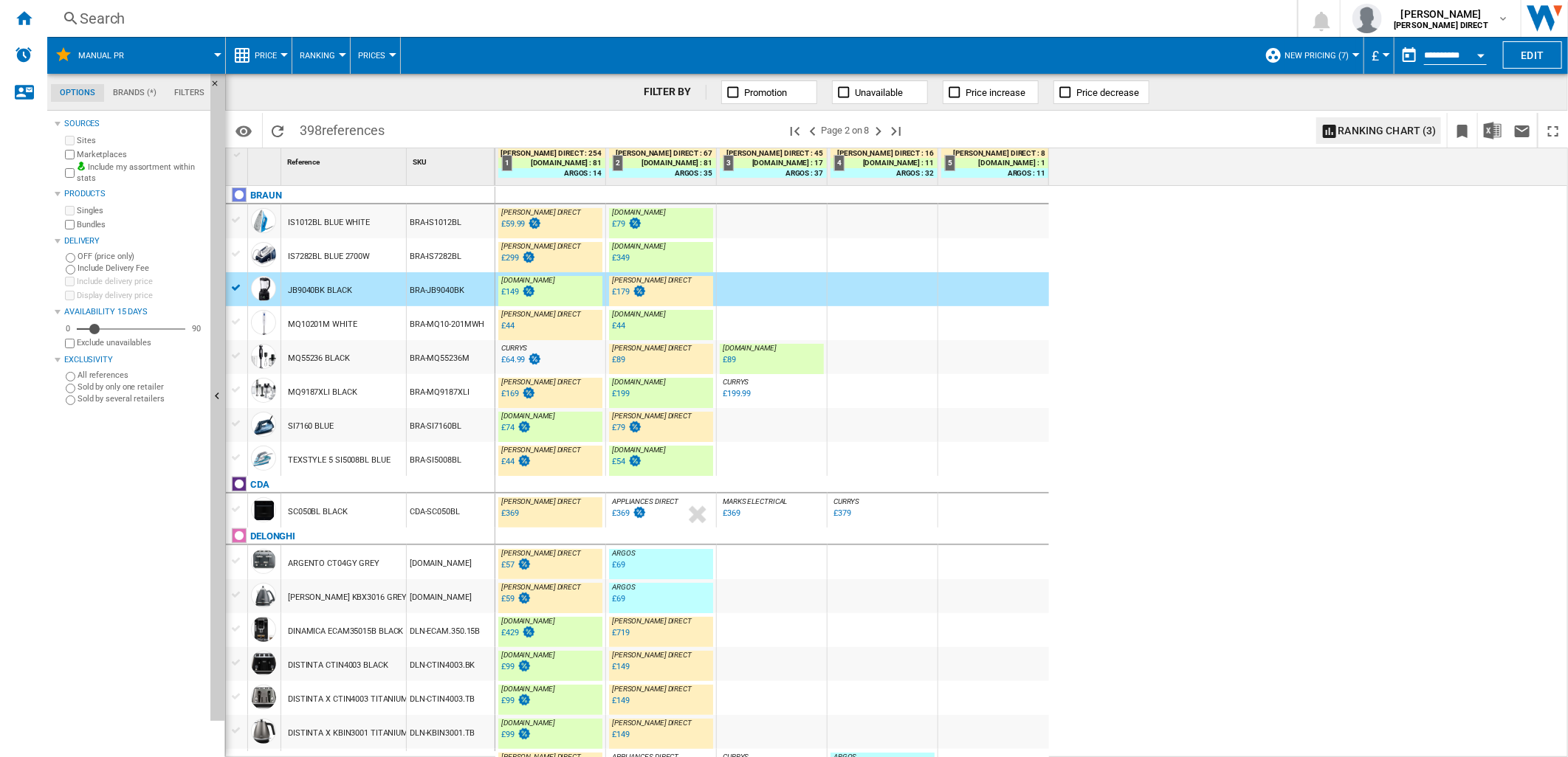
click at [449, 355] on div "BRA-MQ55236M" at bounding box center [450, 357] width 88 height 34
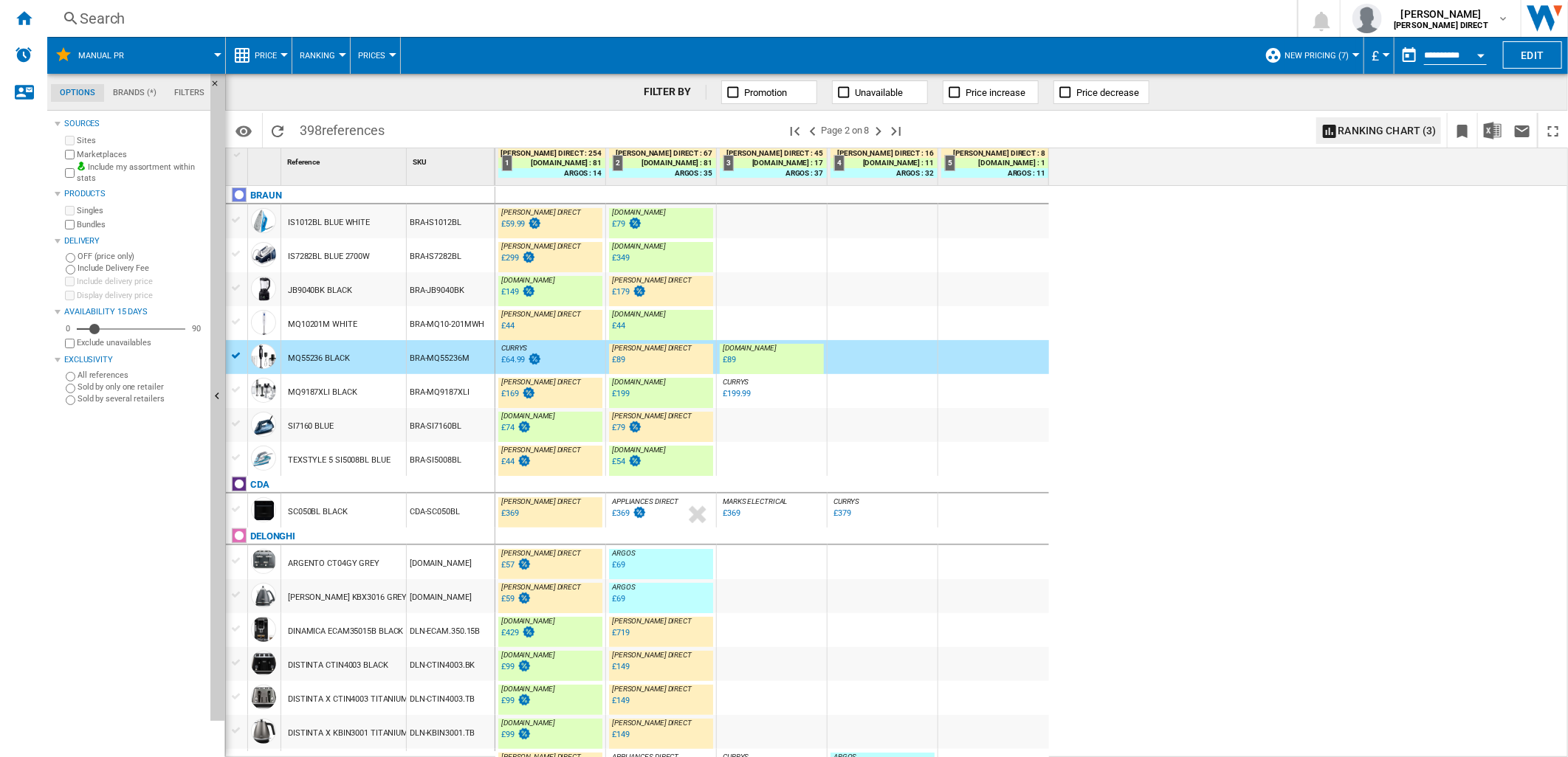
click at [452, 437] on div "BRA-SI7160BL" at bounding box center [450, 425] width 88 height 34
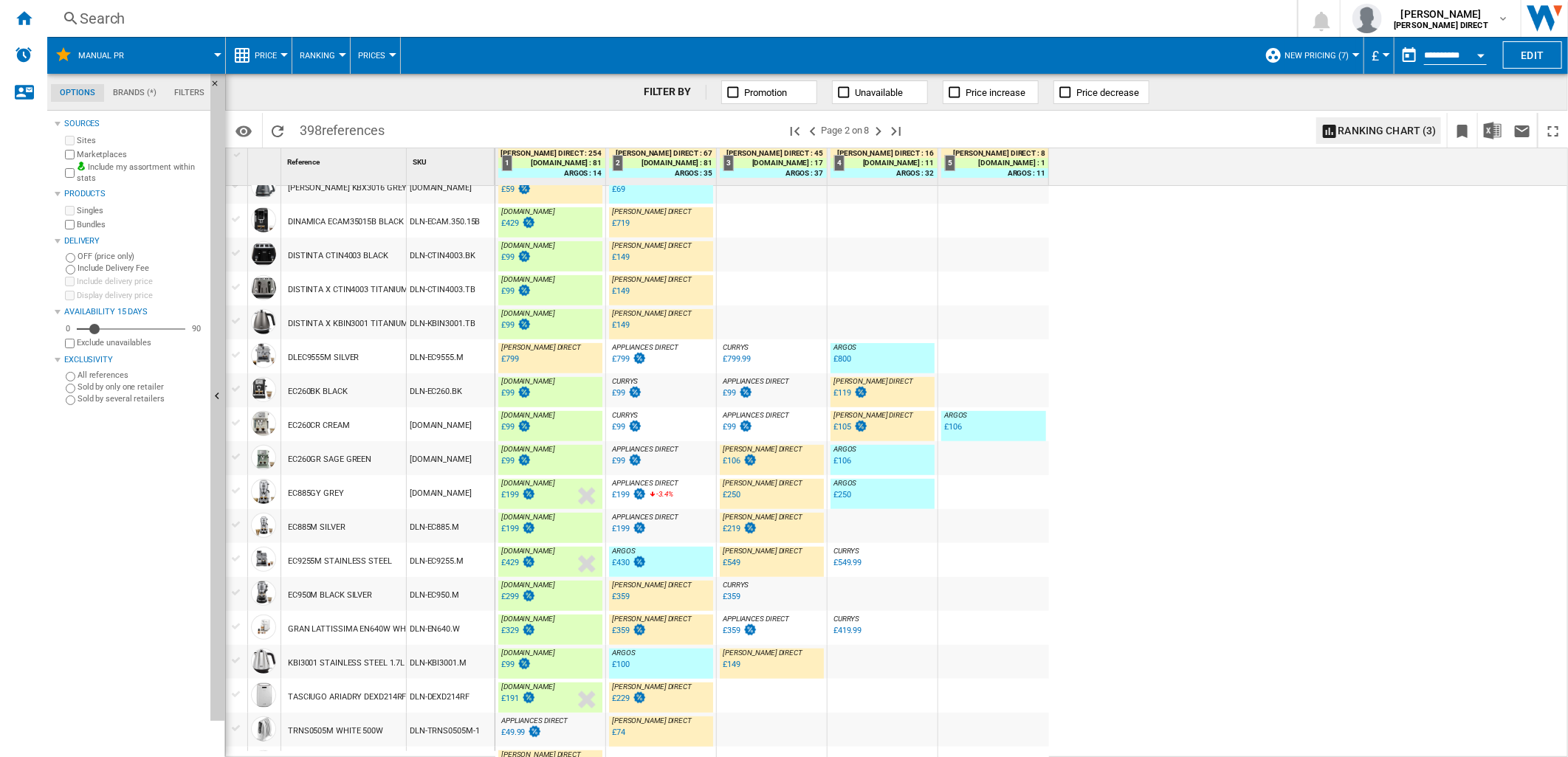
scroll to position [328, 0]
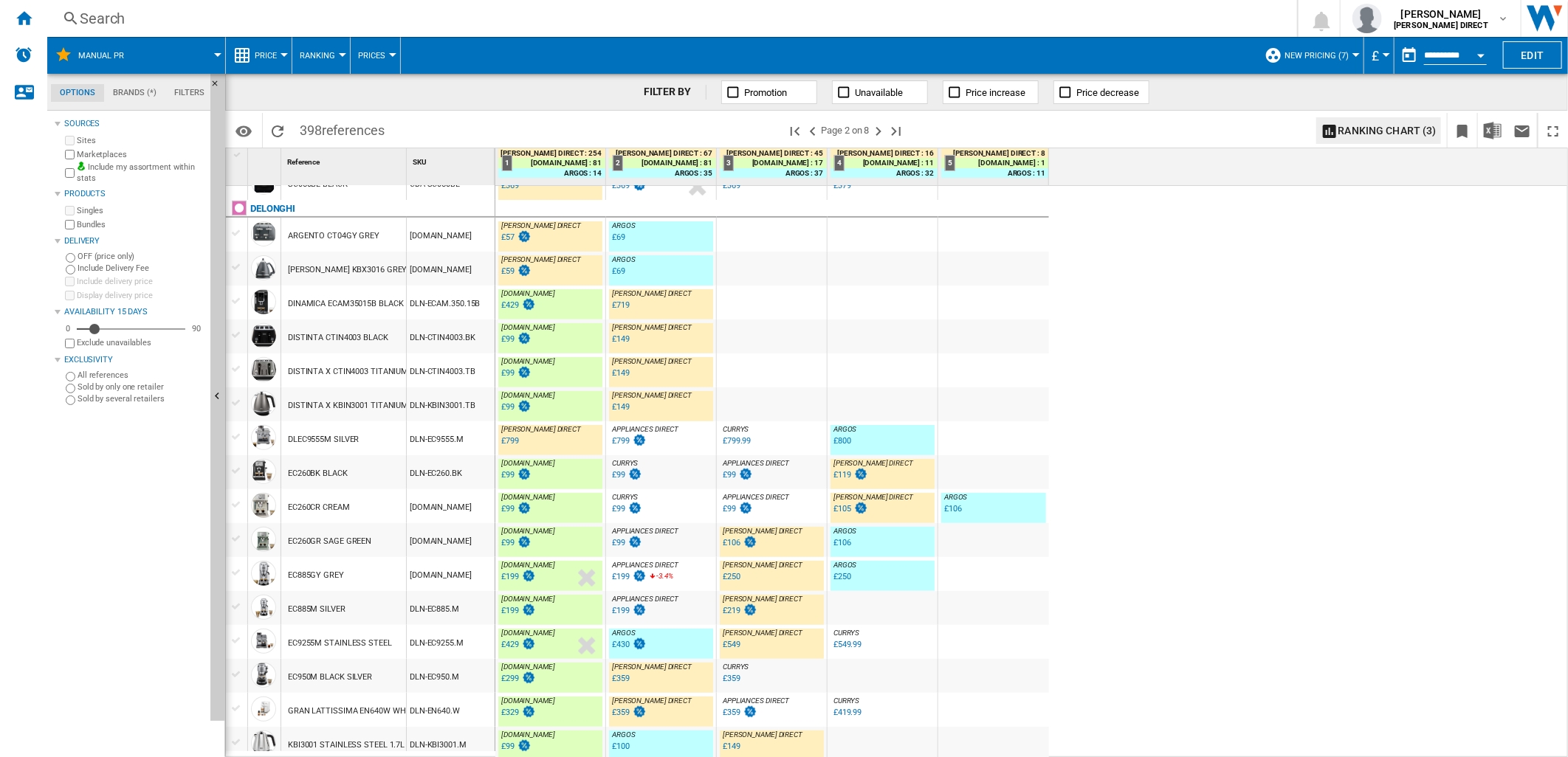
click at [369, 312] on div "DINAMICA ECAM35015B BLACK" at bounding box center [345, 304] width 116 height 34
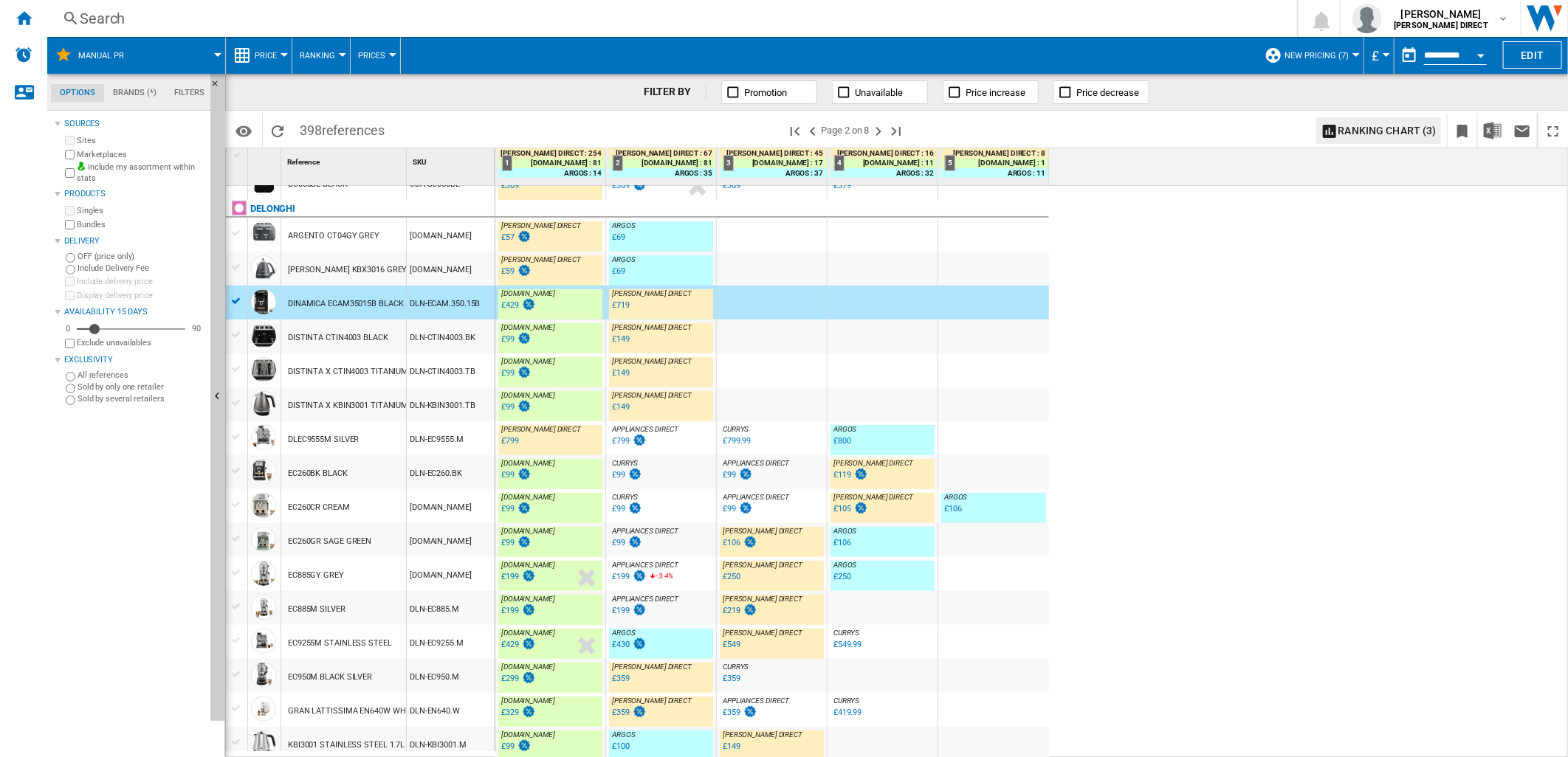
click at [363, 340] on div "DISTINTA CTIN4003 BLACK" at bounding box center [338, 338] width 100 height 34
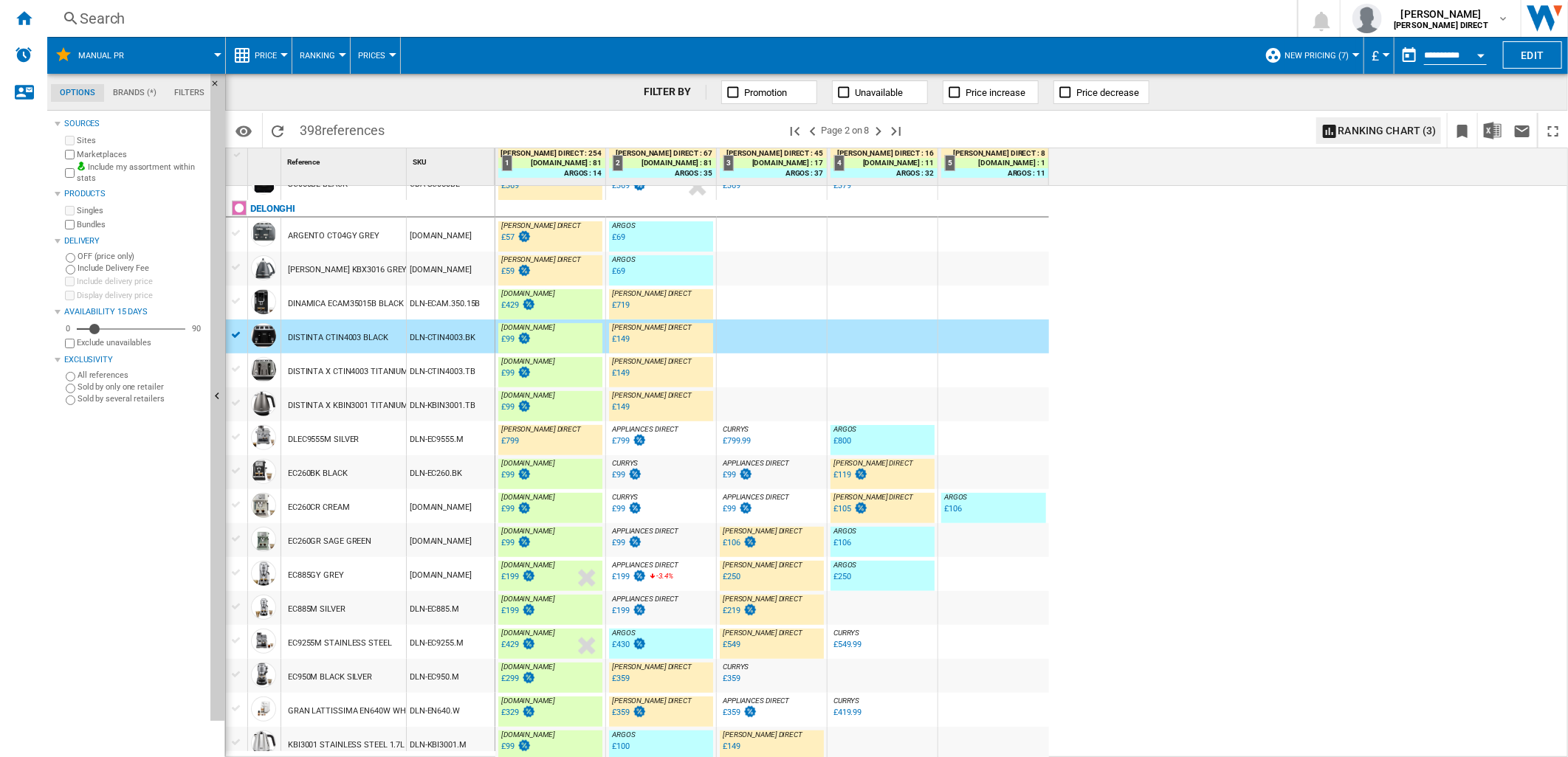
click at [355, 382] on div "DISTINTA X CTIN4003 TITANIUM" at bounding box center [348, 372] width 120 height 34
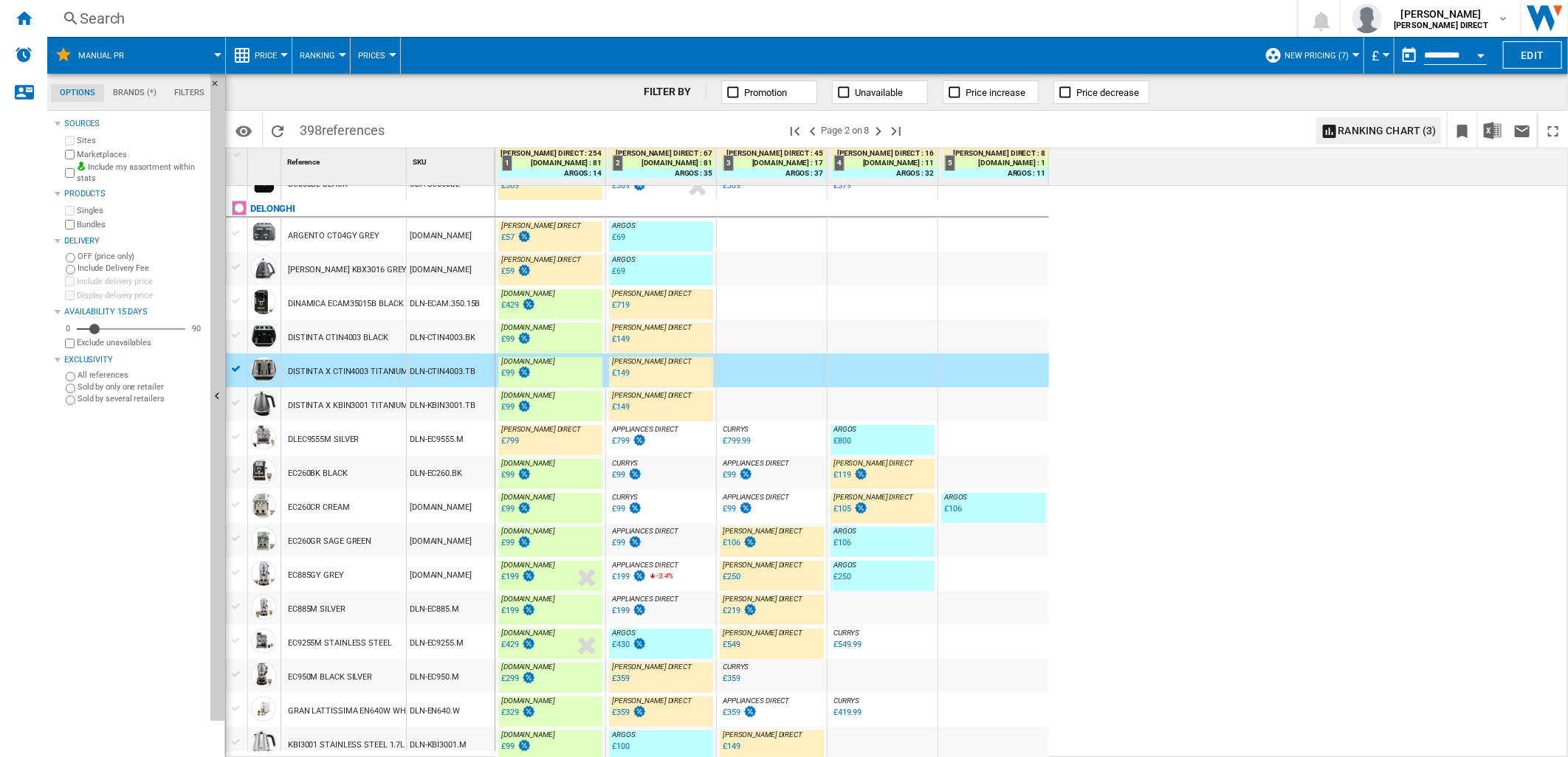
click at [348, 399] on div "DISTINTA X KBIN3001 TITANIUM BLACK" at bounding box center [361, 406] width 148 height 34
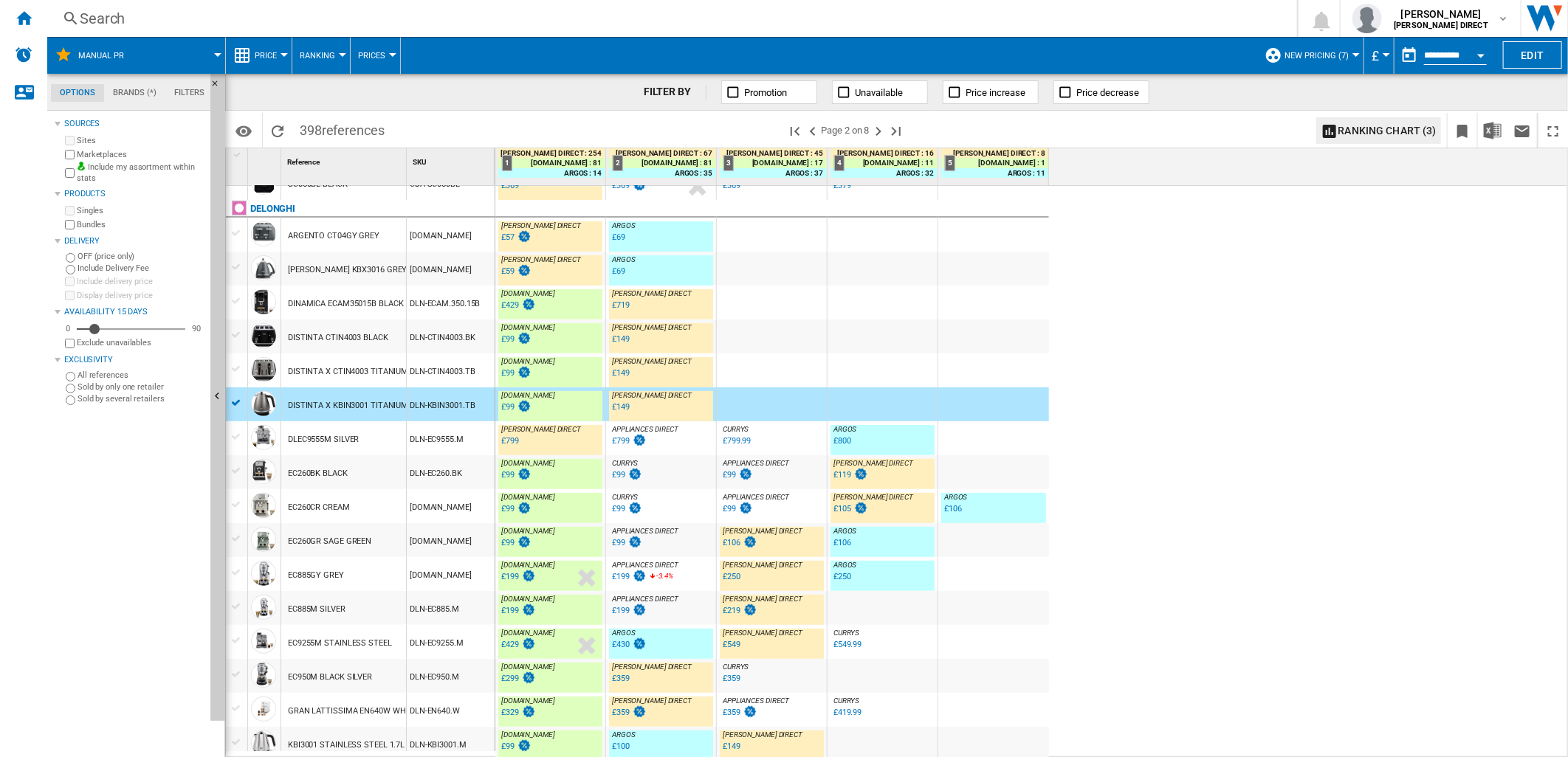
click at [348, 469] on div "EC260BK BLACK" at bounding box center [344, 473] width 124 height 34
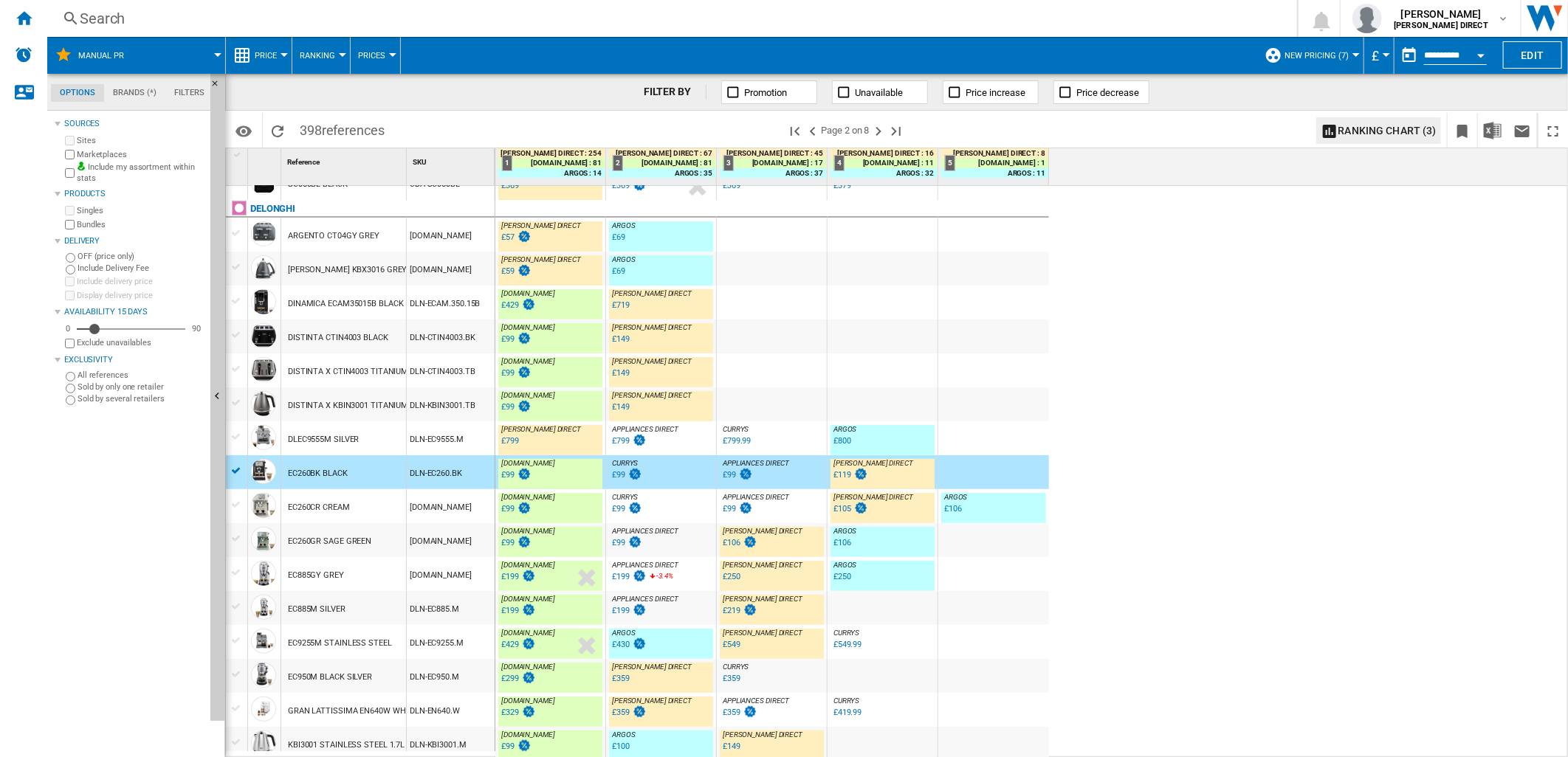
click at [350, 507] on div "EC260CR CREAM" at bounding box center [318, 508] width 62 height 34
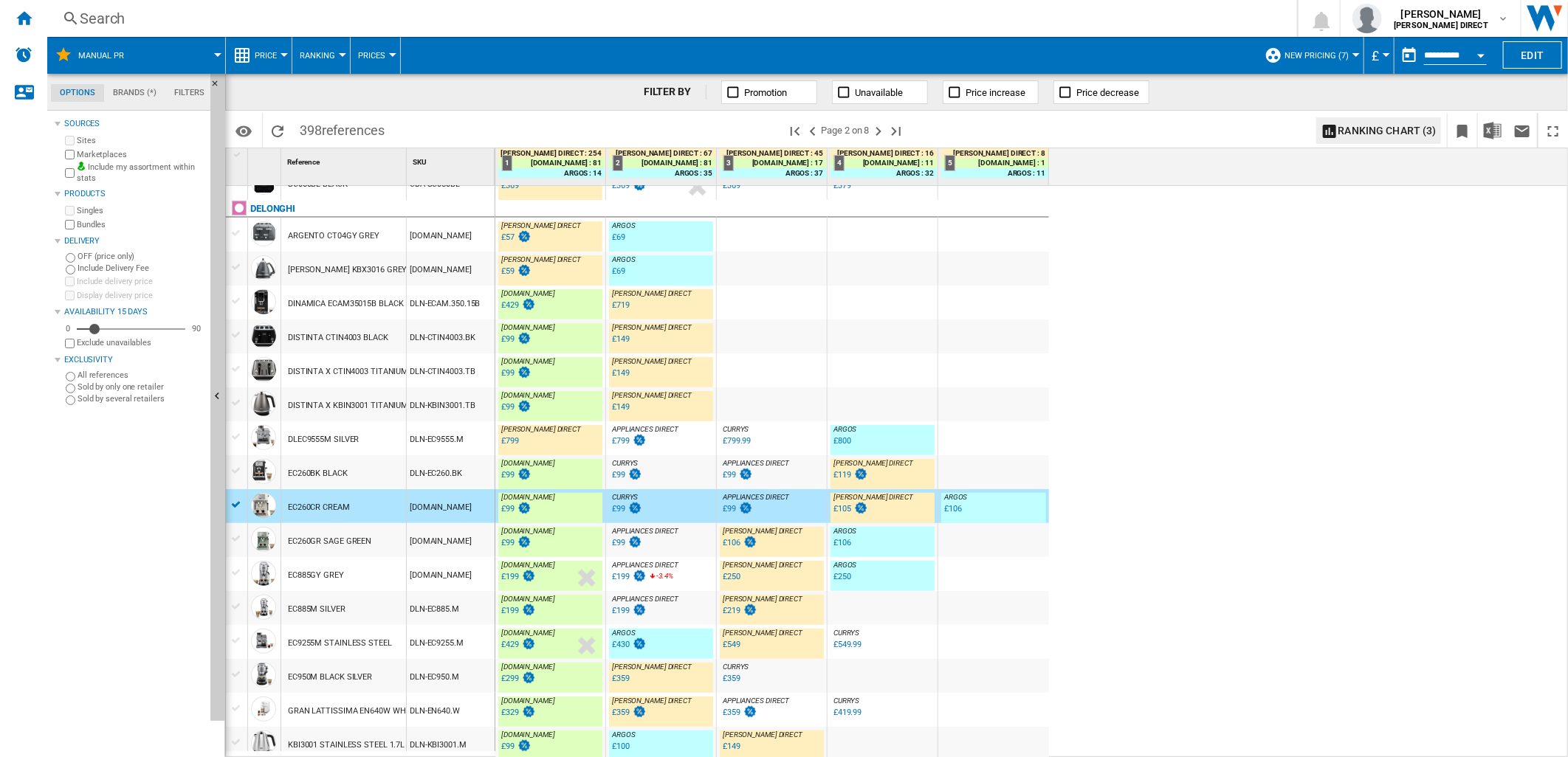
click at [351, 537] on div "EC260GR SAGE GREEN" at bounding box center [329, 542] width 83 height 34
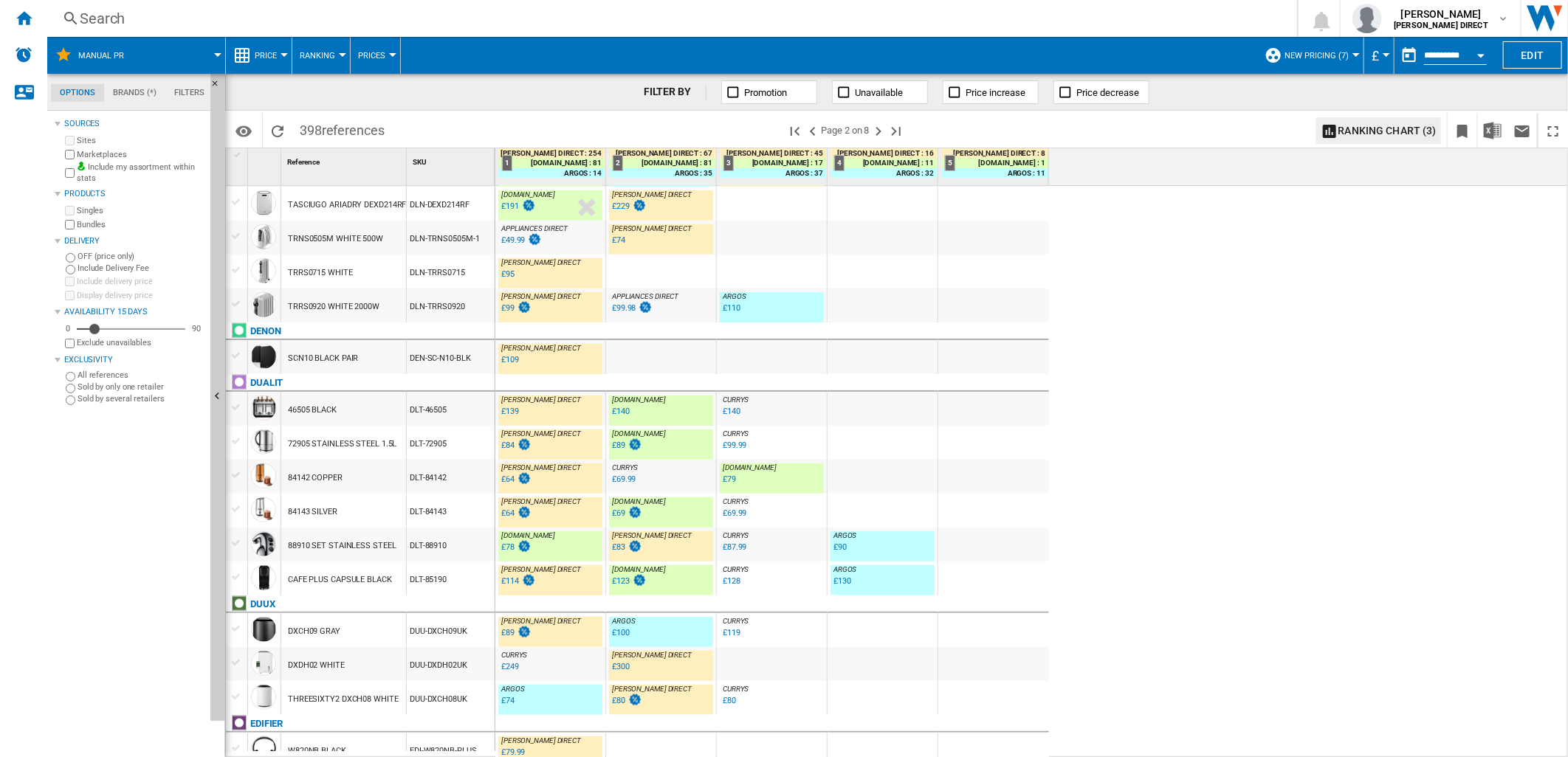
scroll to position [1066, 0]
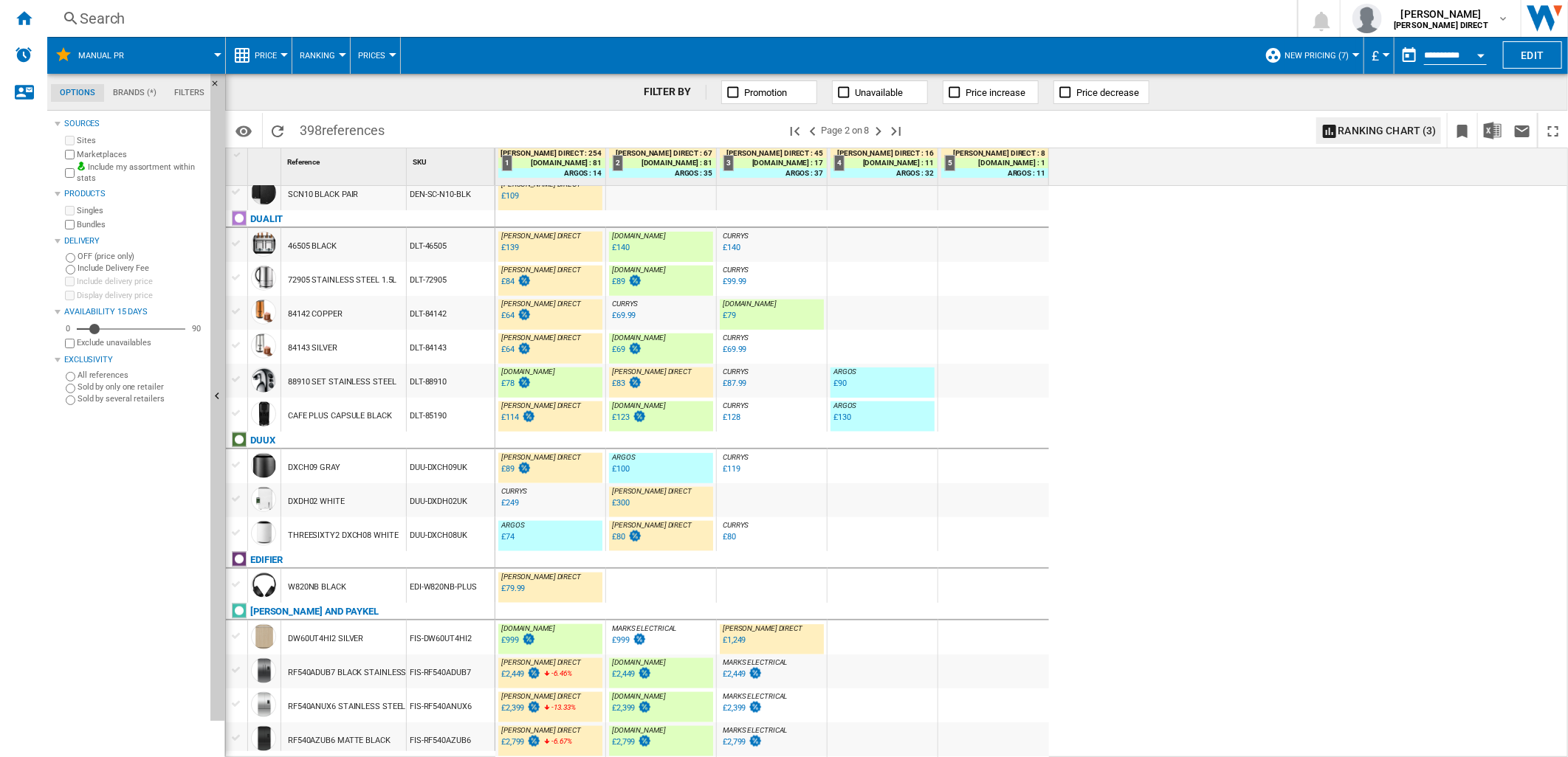
click at [369, 372] on div "88910 SET STAINLESS STEEL" at bounding box center [342, 382] width 108 height 34
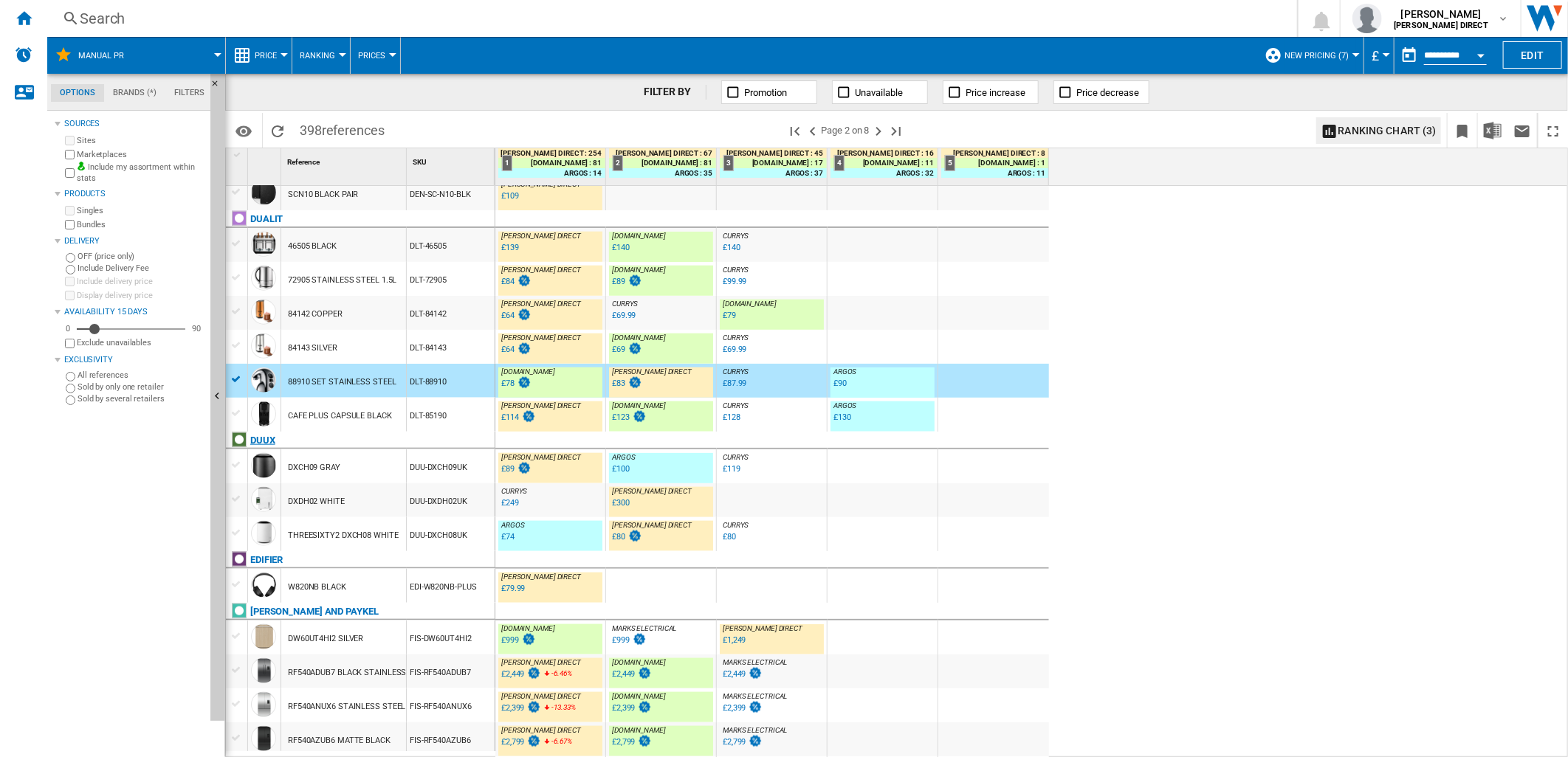
scroll to position [1148, 0]
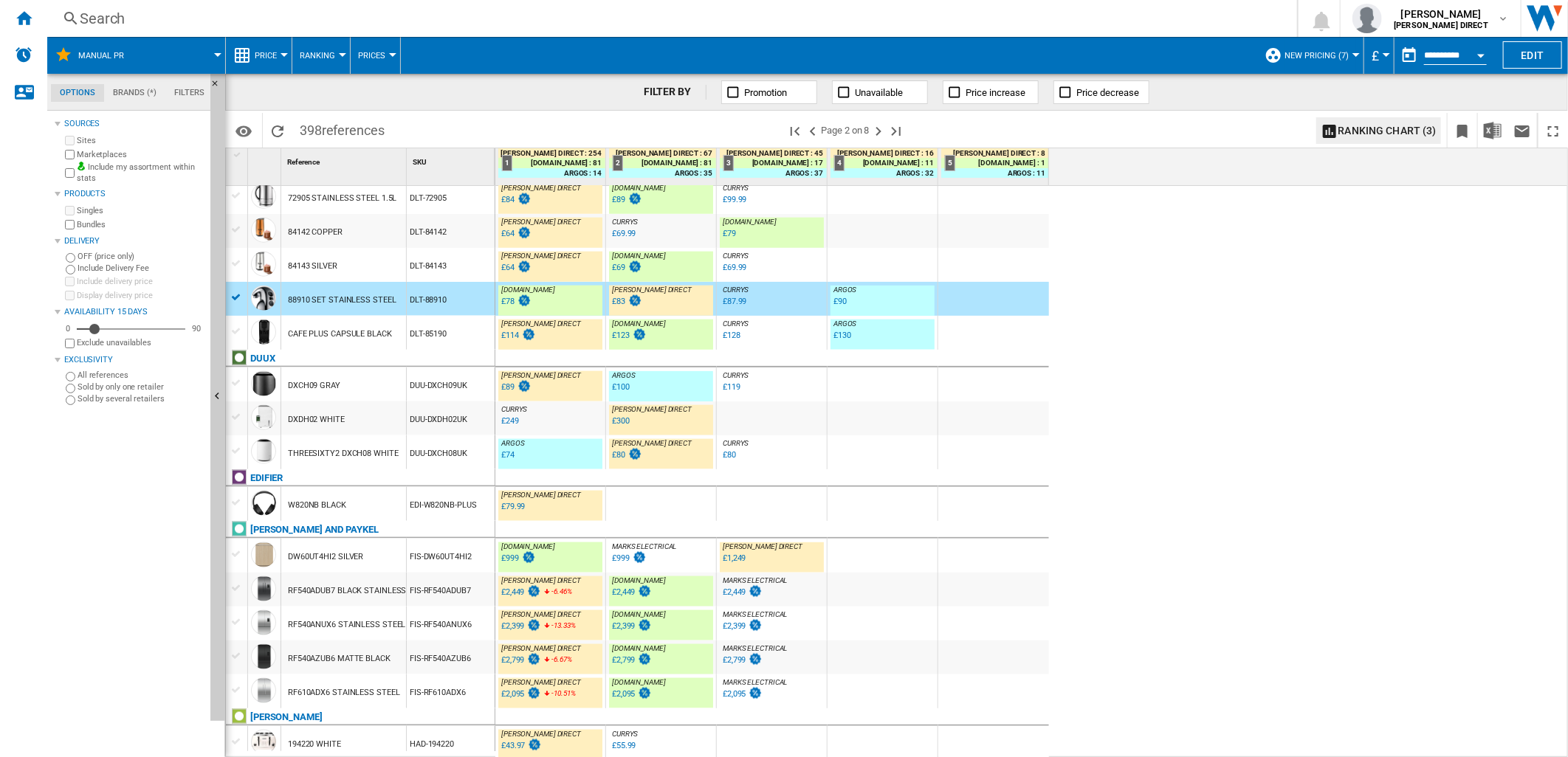
click at [394, 431] on div "DXDH02 WHITE" at bounding box center [344, 418] width 124 height 34
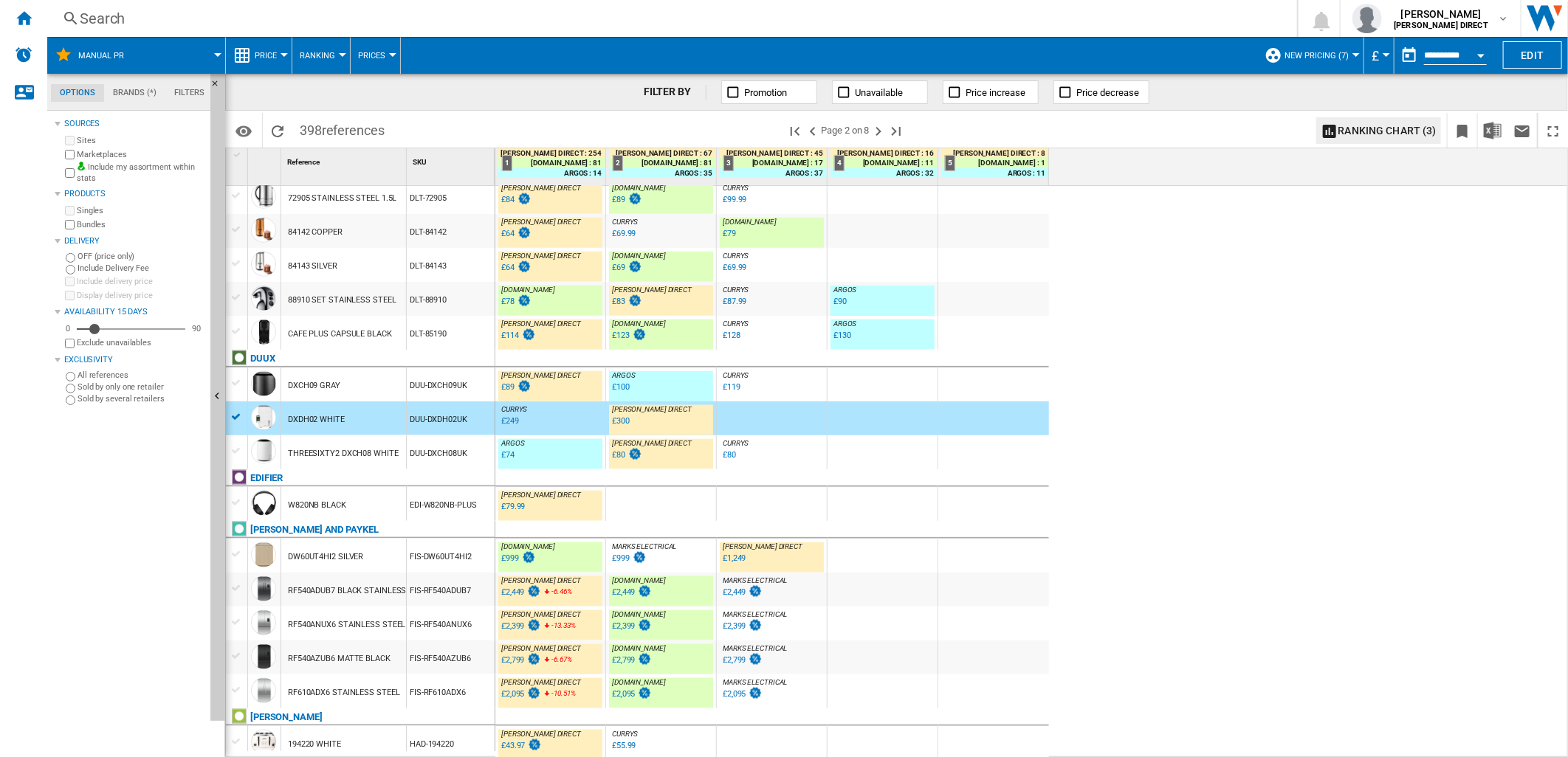
scroll to position [1265, 0]
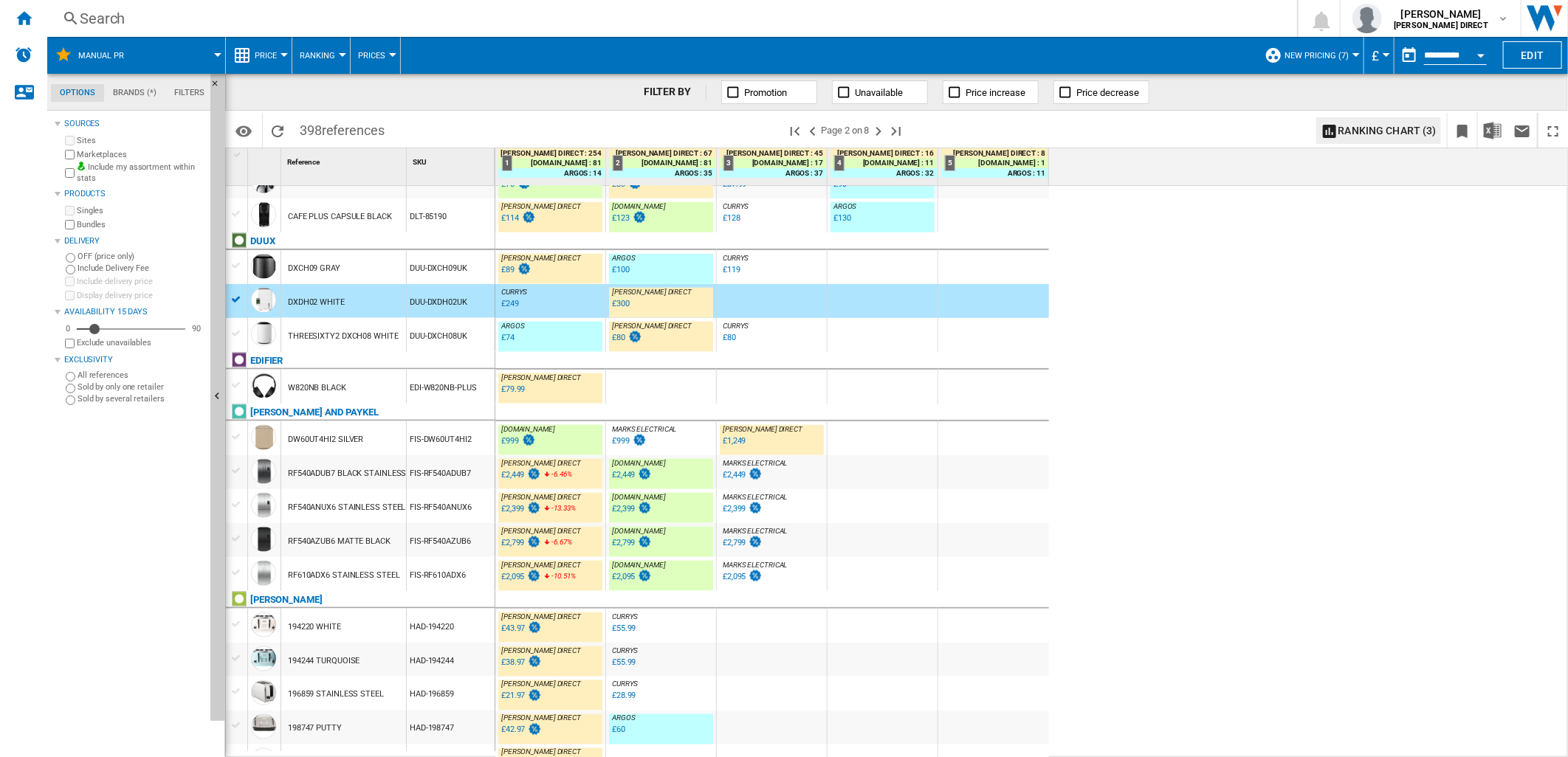
click at [406, 452] on div "DW60UT4HI2 SILVER" at bounding box center [344, 439] width 124 height 34
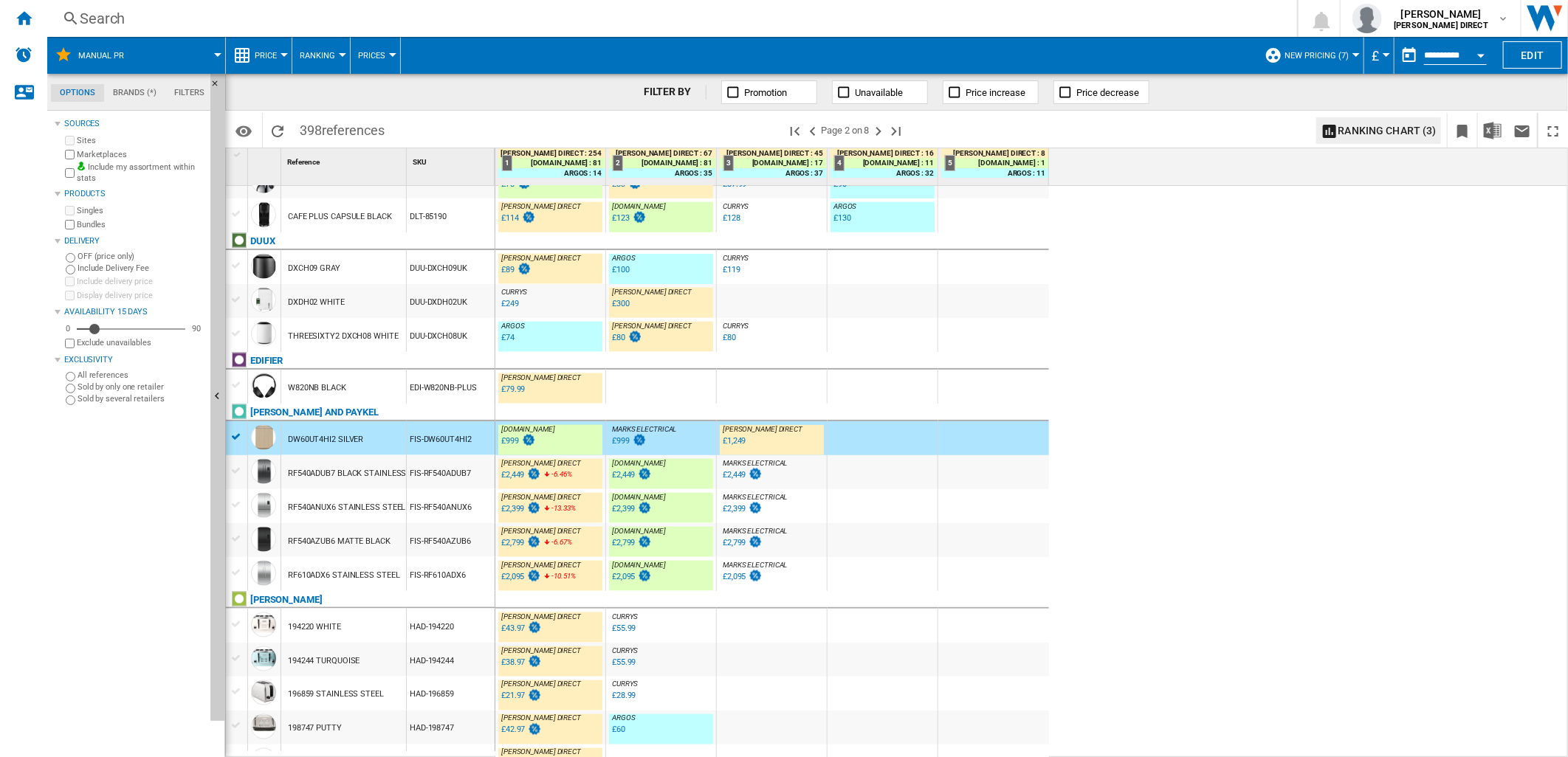
scroll to position [1285, 0]
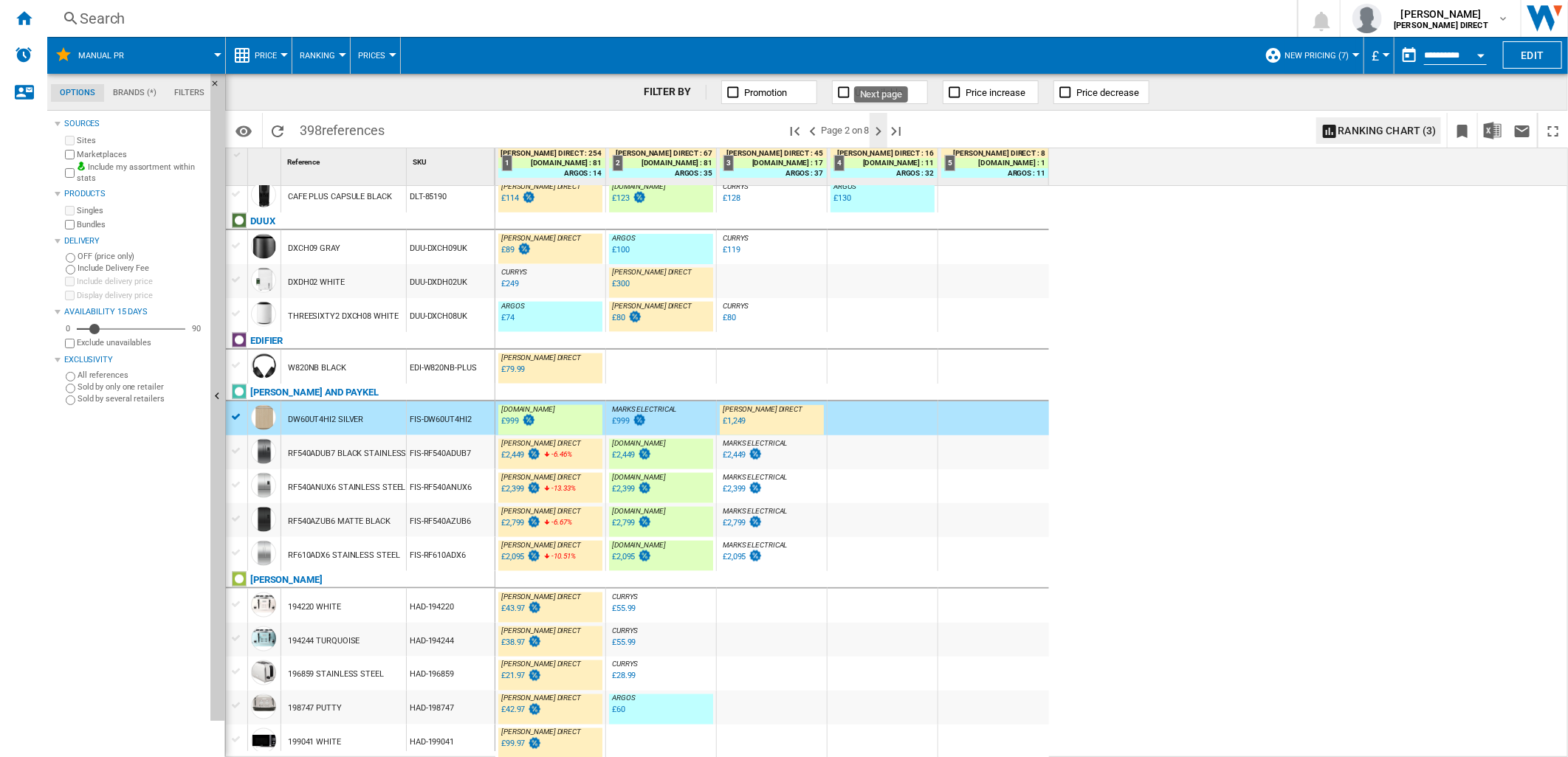
click at [886, 134] on ng-md-icon "Next page" at bounding box center [879, 132] width 18 height 18
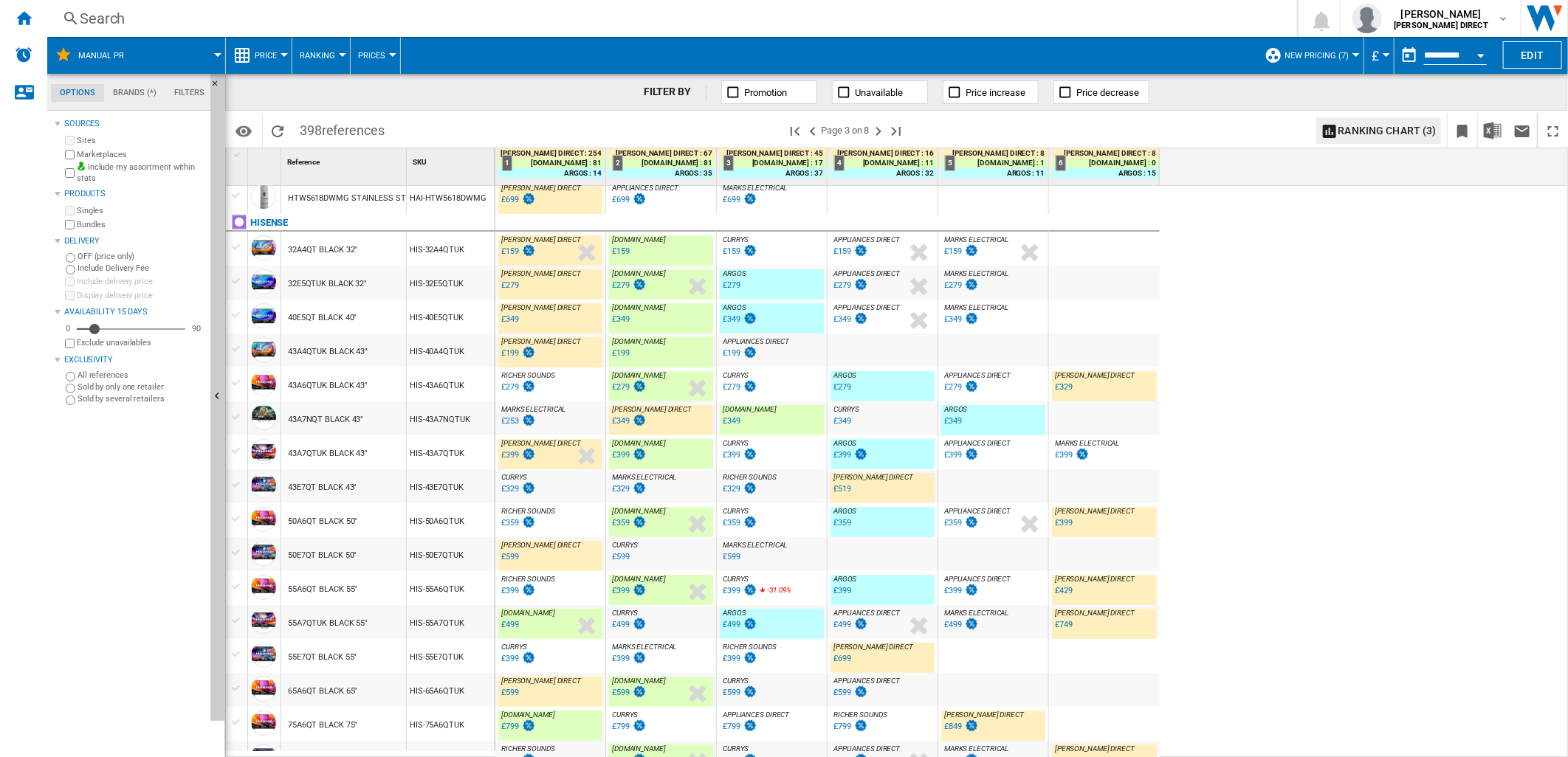
scroll to position [328, 0]
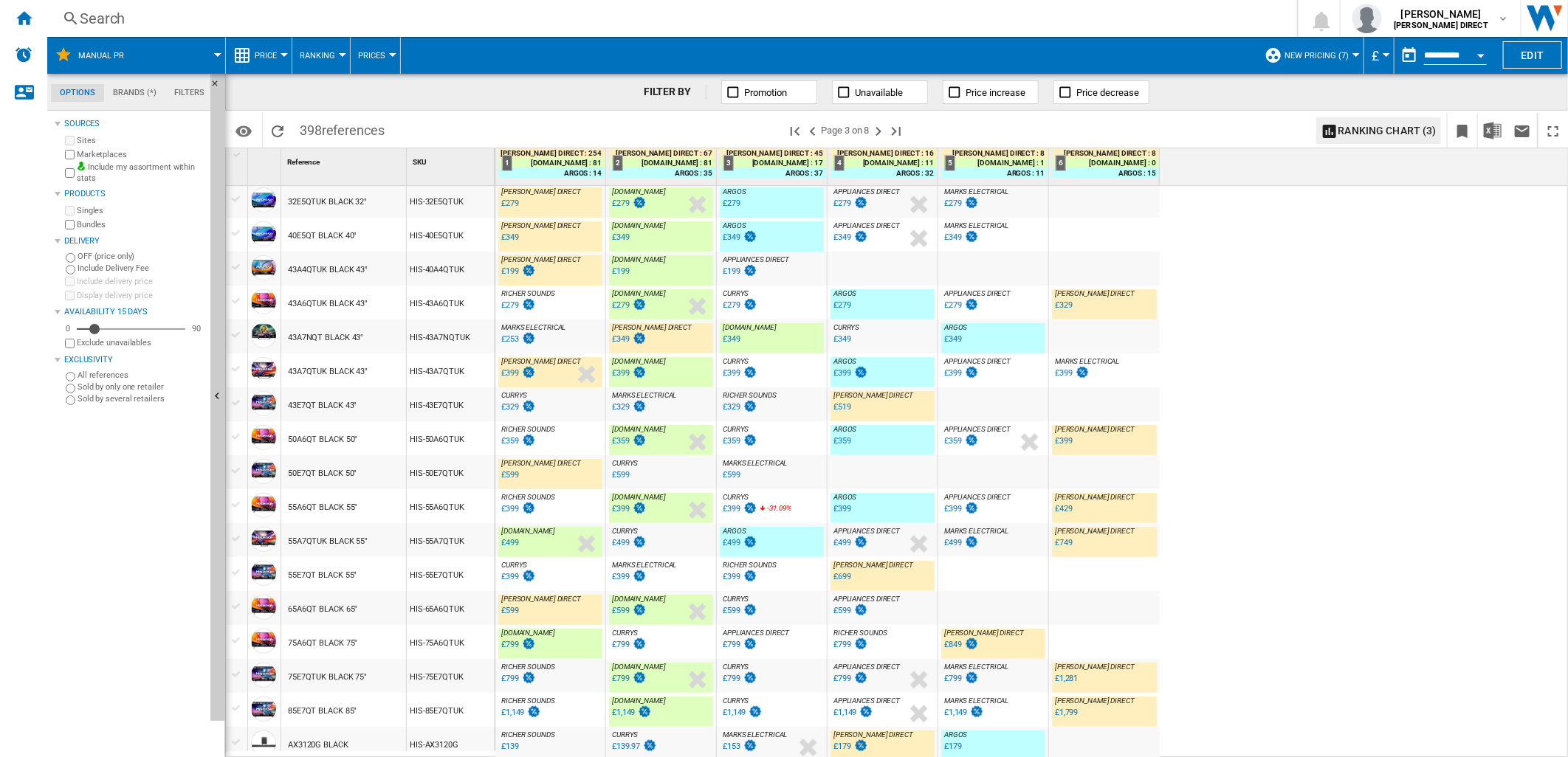
click at [433, 304] on div "HIS-43A6QTUK" at bounding box center [450, 303] width 88 height 34
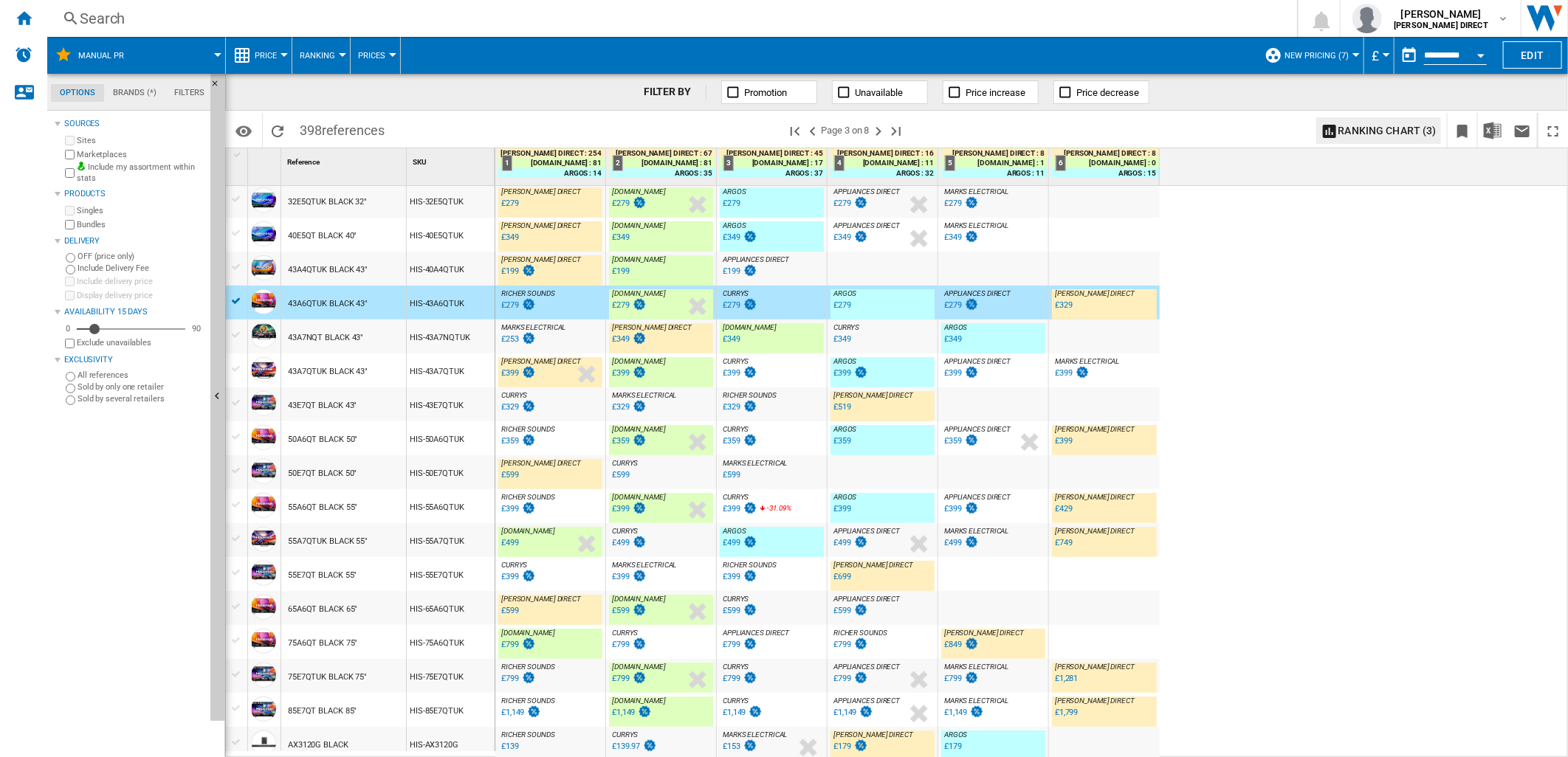
click at [363, 345] on div "43A7NQT BLACK 43"" at bounding box center [344, 337] width 124 height 34
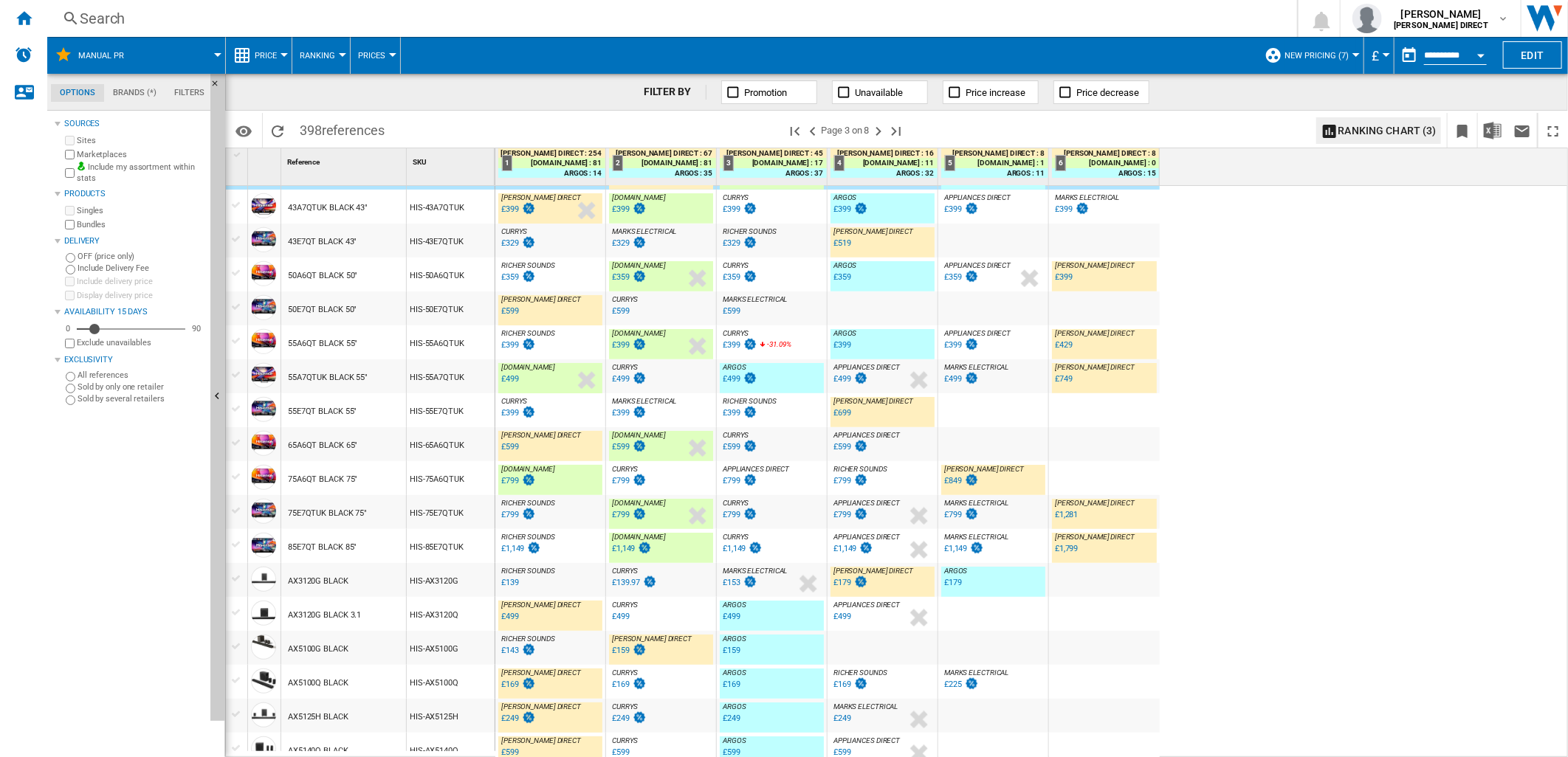
scroll to position [410, 0]
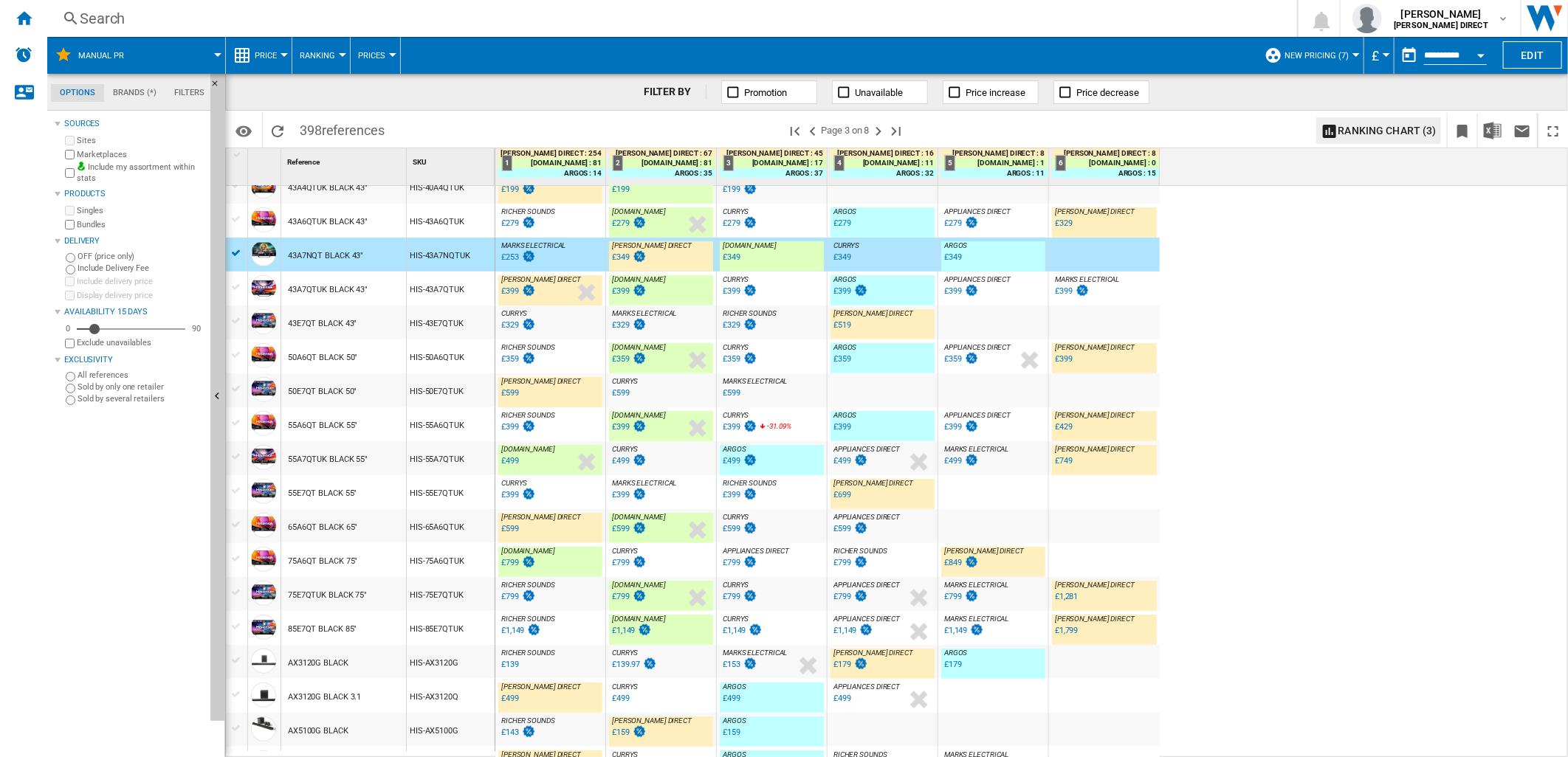
click at [414, 316] on div "HIS-43E7QTUK" at bounding box center [450, 322] width 88 height 34
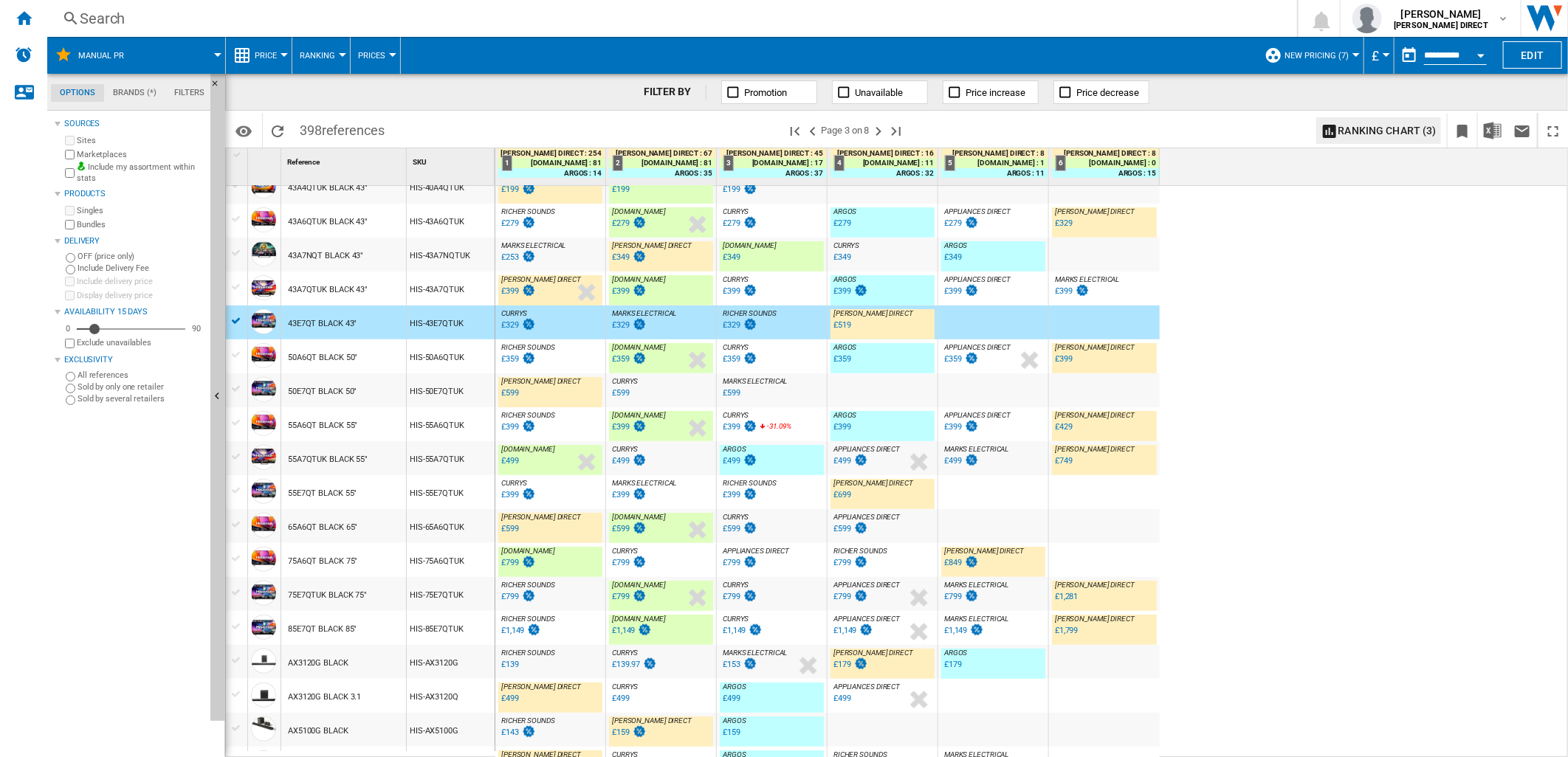
scroll to position [491, 0]
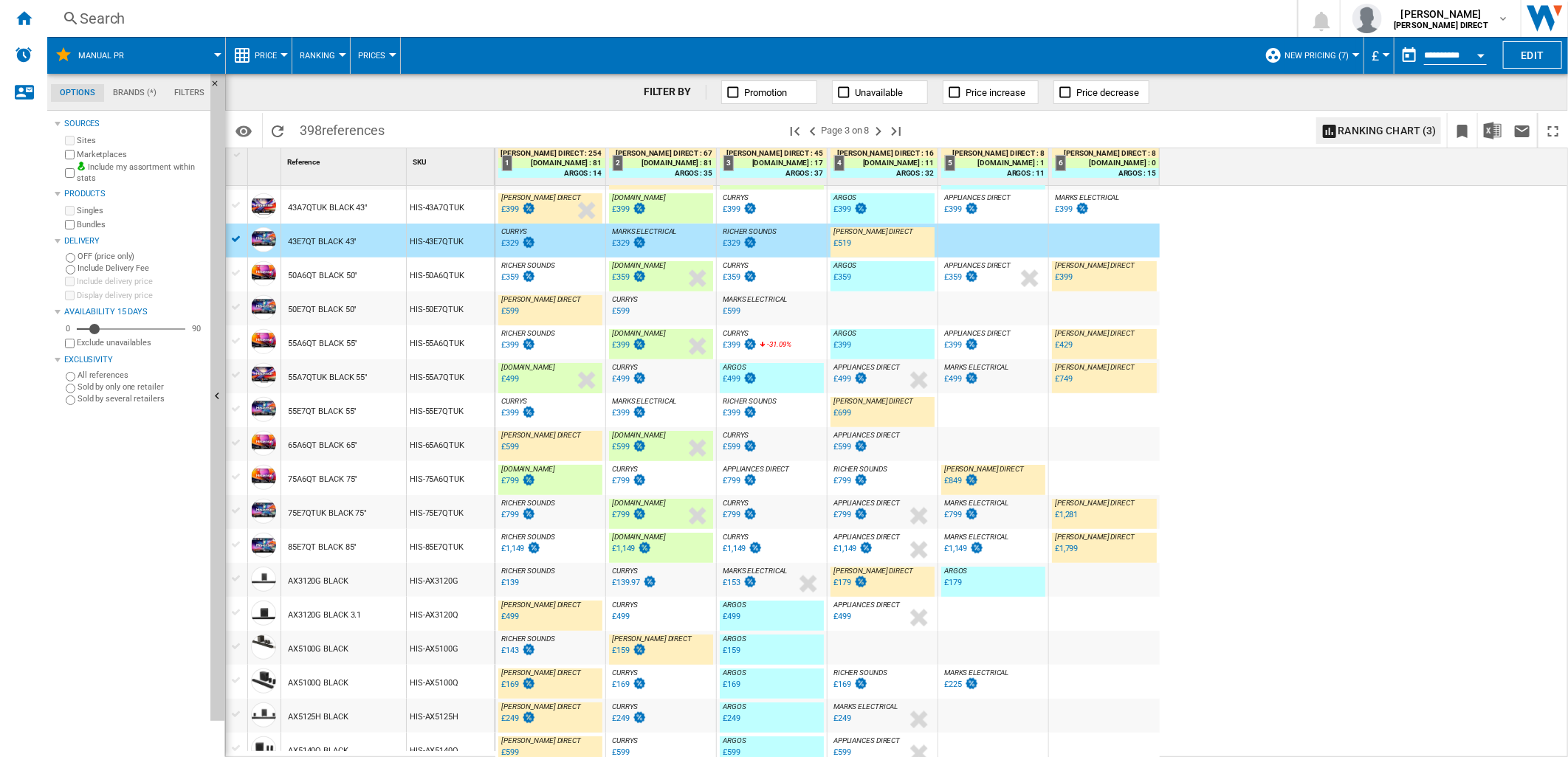
click at [447, 275] on div "HIS-50A6QTUK" at bounding box center [450, 275] width 88 height 34
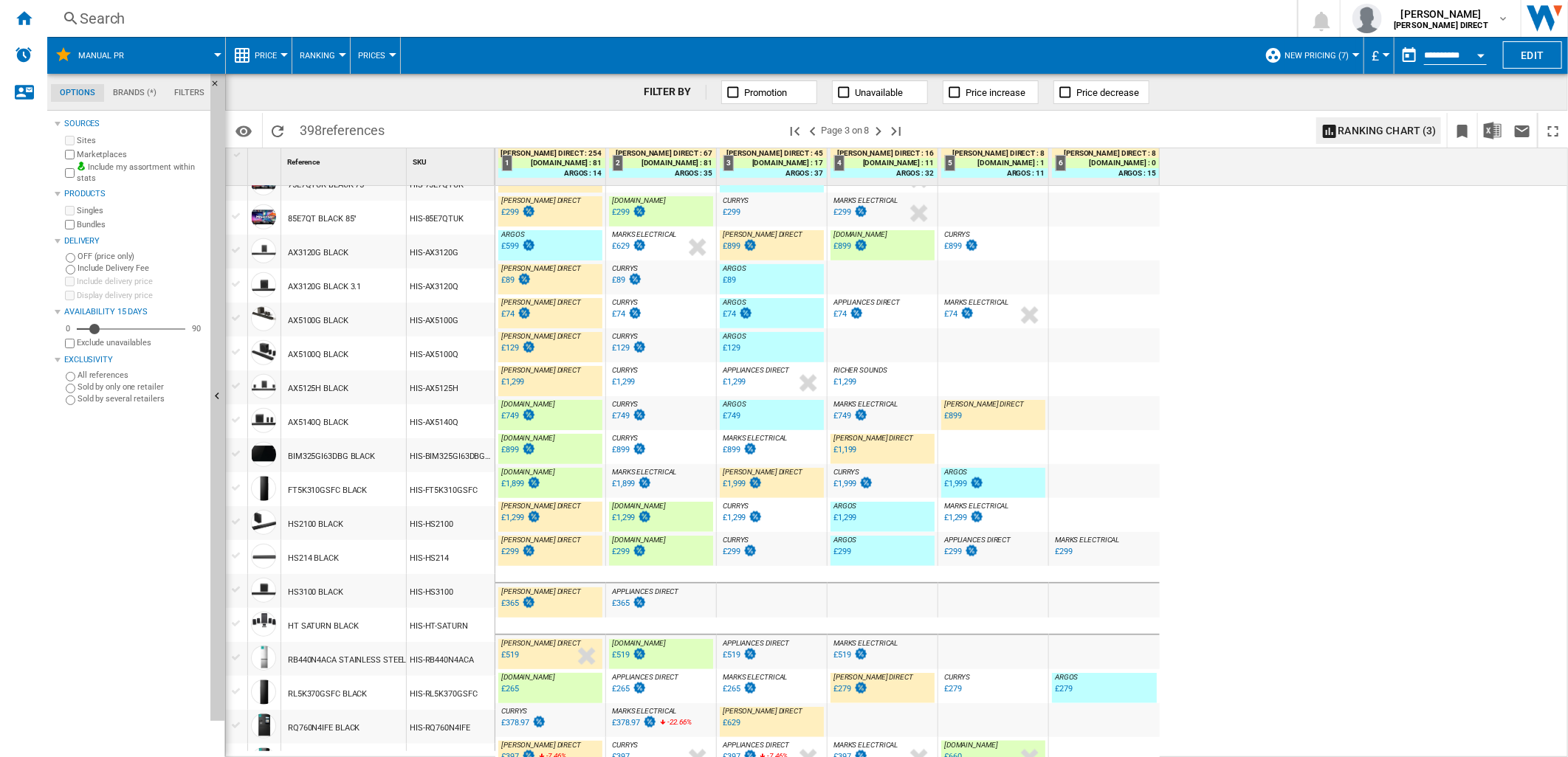
scroll to position [1066, 0]
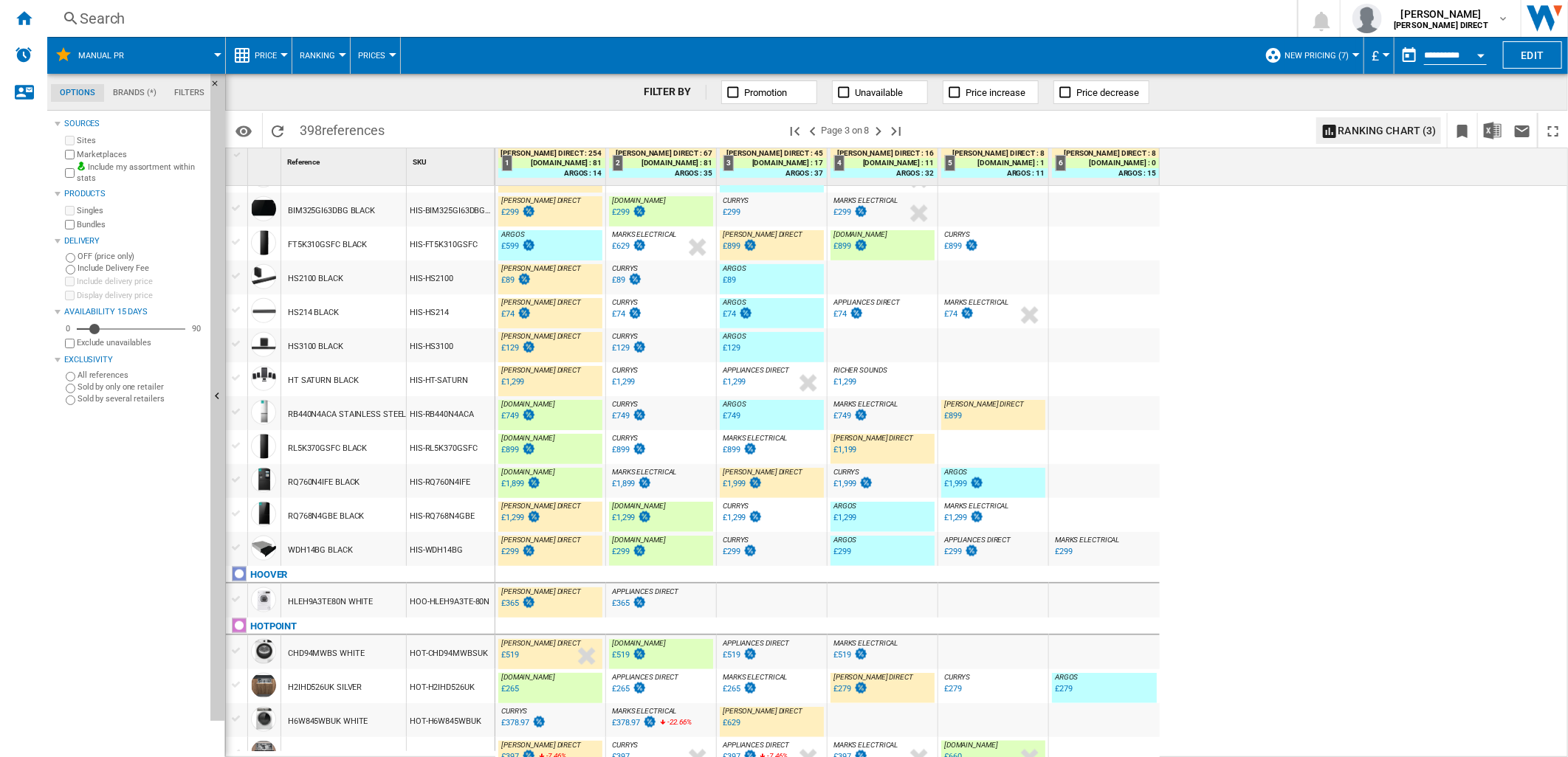
click at [436, 414] on div "HIS-RB440N4ACA" at bounding box center [450, 414] width 88 height 34
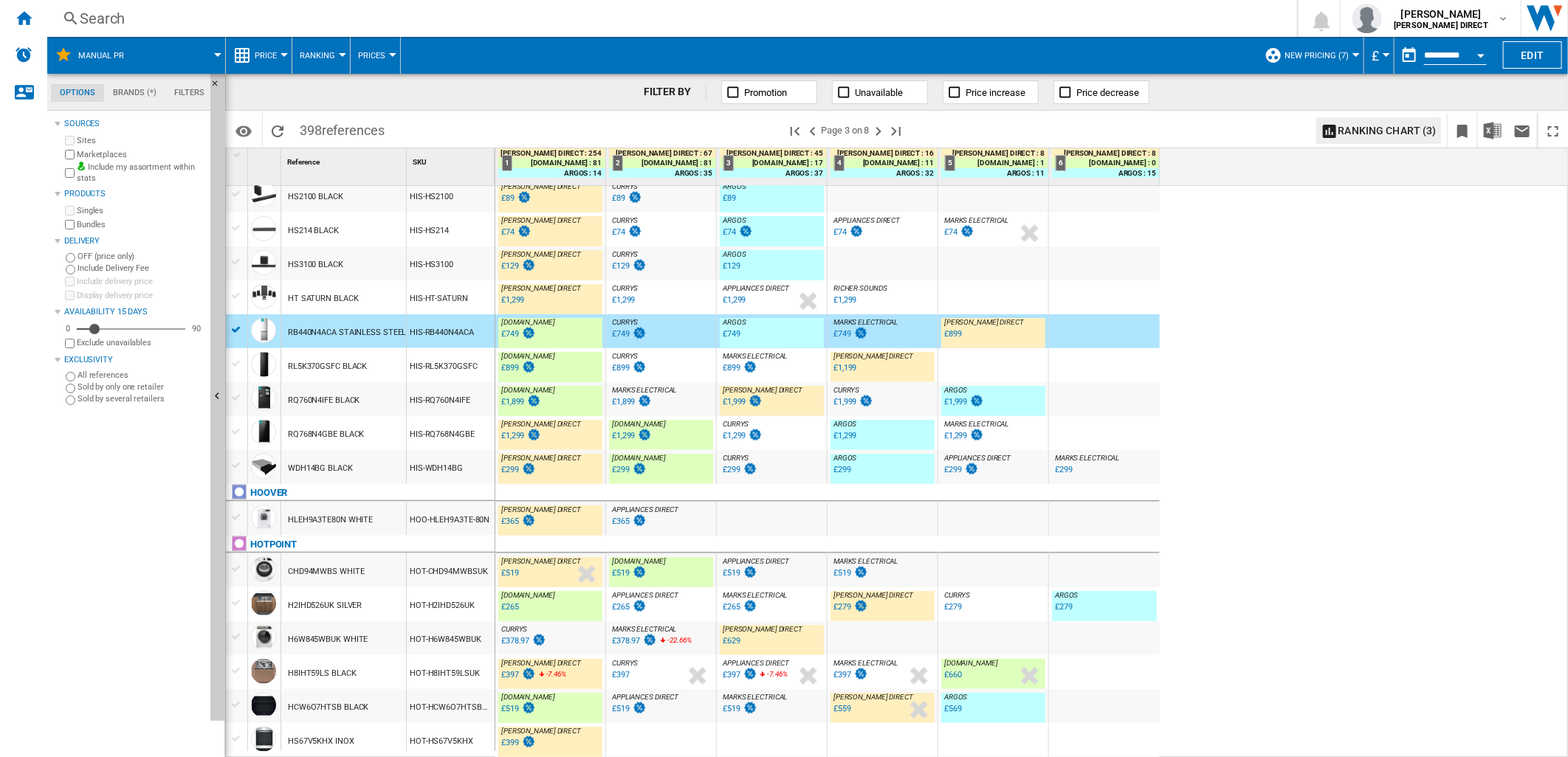
scroll to position [1206, 0]
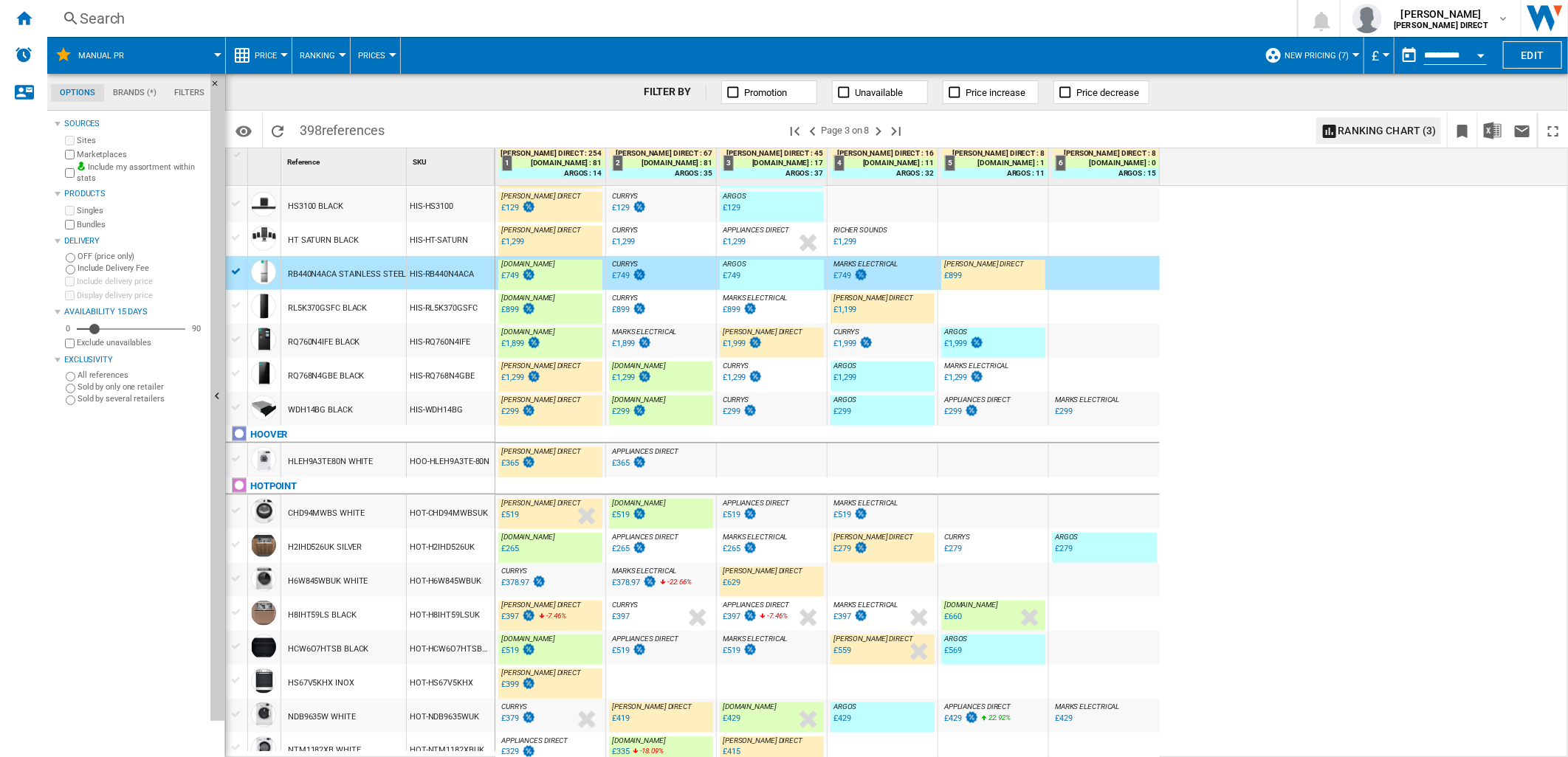
click at [396, 295] on div "RL5K370GSFC BLACK" at bounding box center [344, 307] width 124 height 34
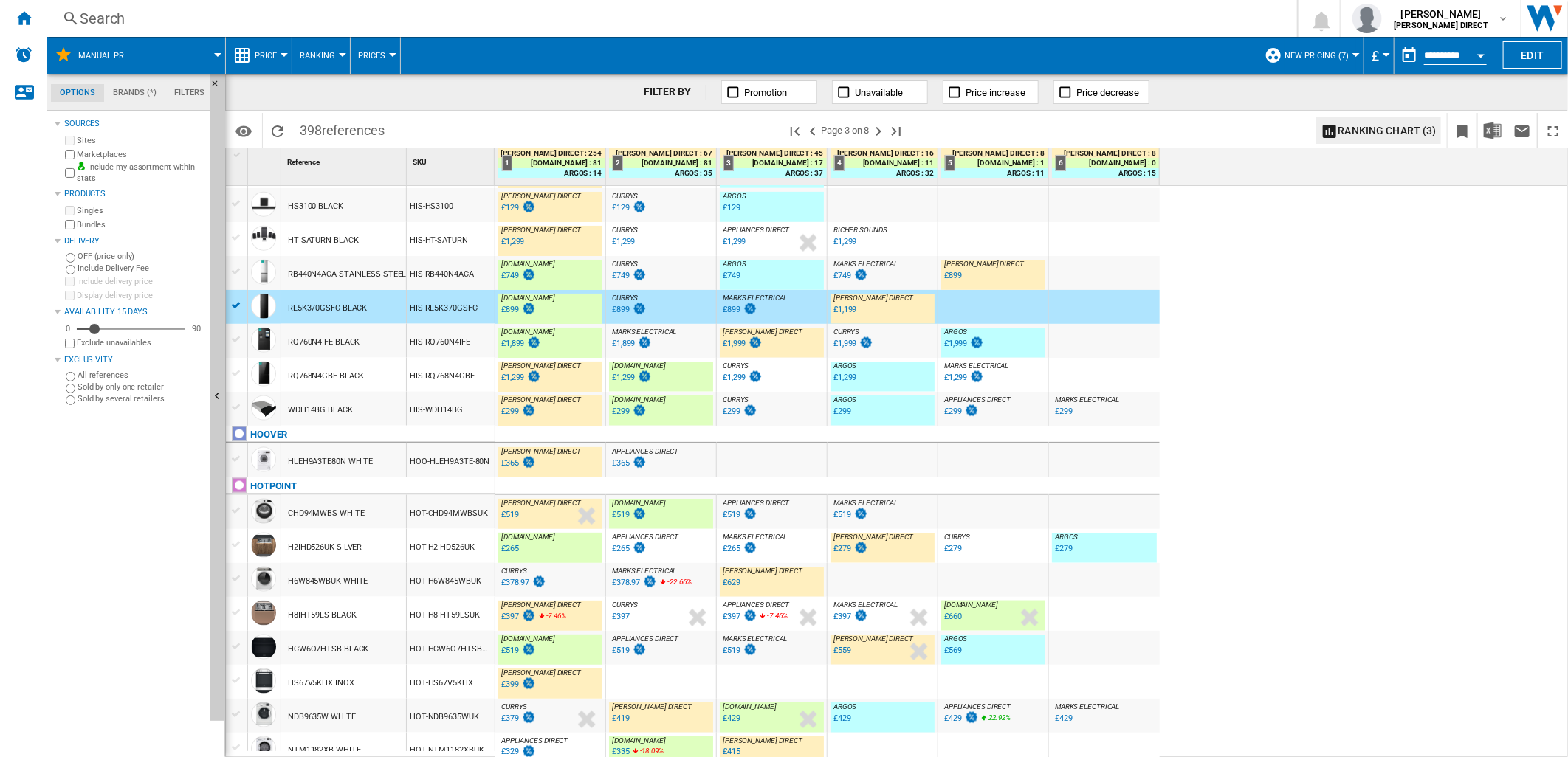
click at [403, 332] on div "RQ760N4IFE BLACK" at bounding box center [344, 341] width 124 height 34
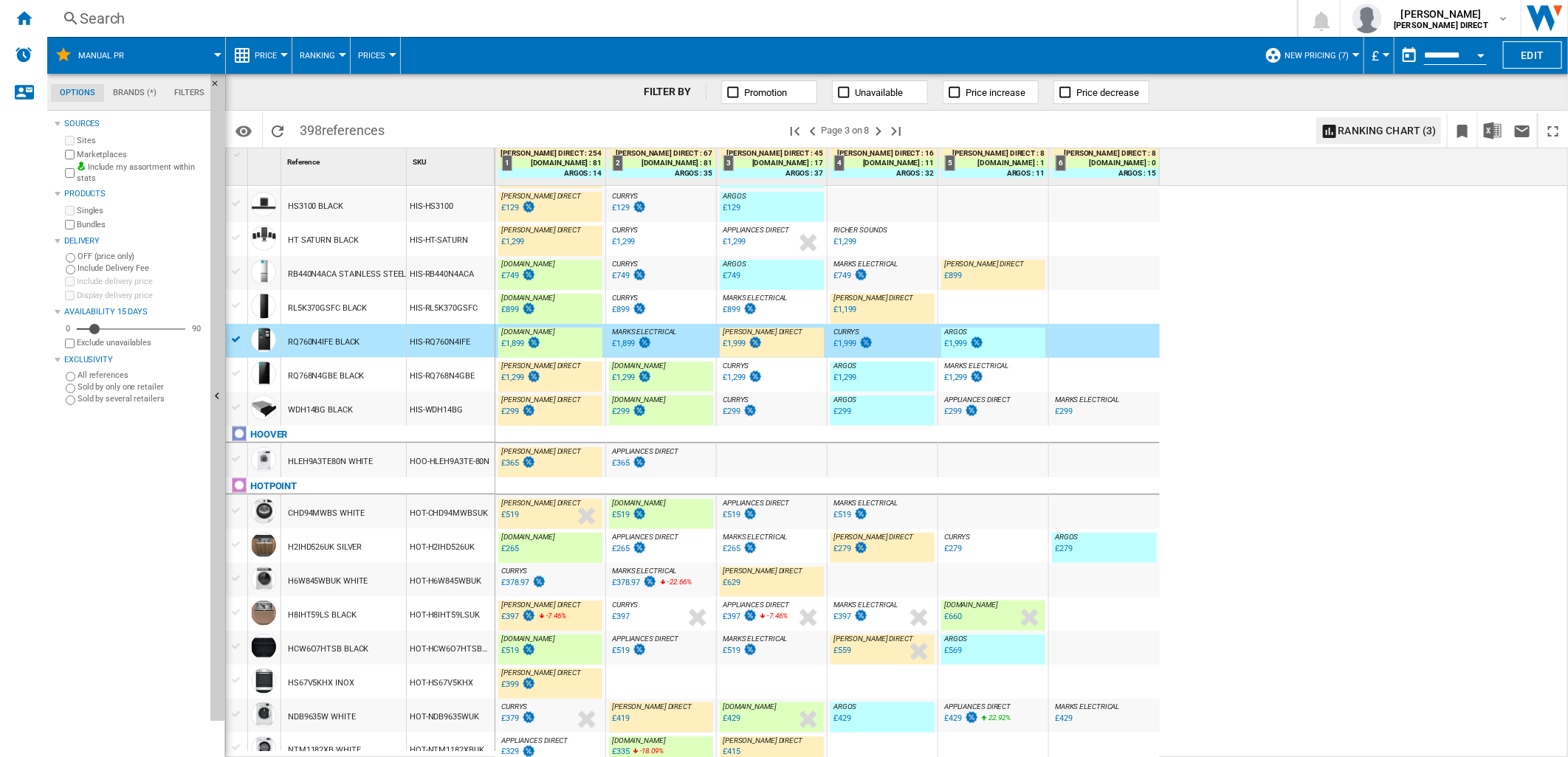
click at [1423, 565] on div "[PERSON_NAME] DIRECT : [PERSON_NAME] DIRECT 0.0 % £99.97 % N/A [PERSON_NAME] DI…" at bounding box center [1032, 472] width 1073 height 573
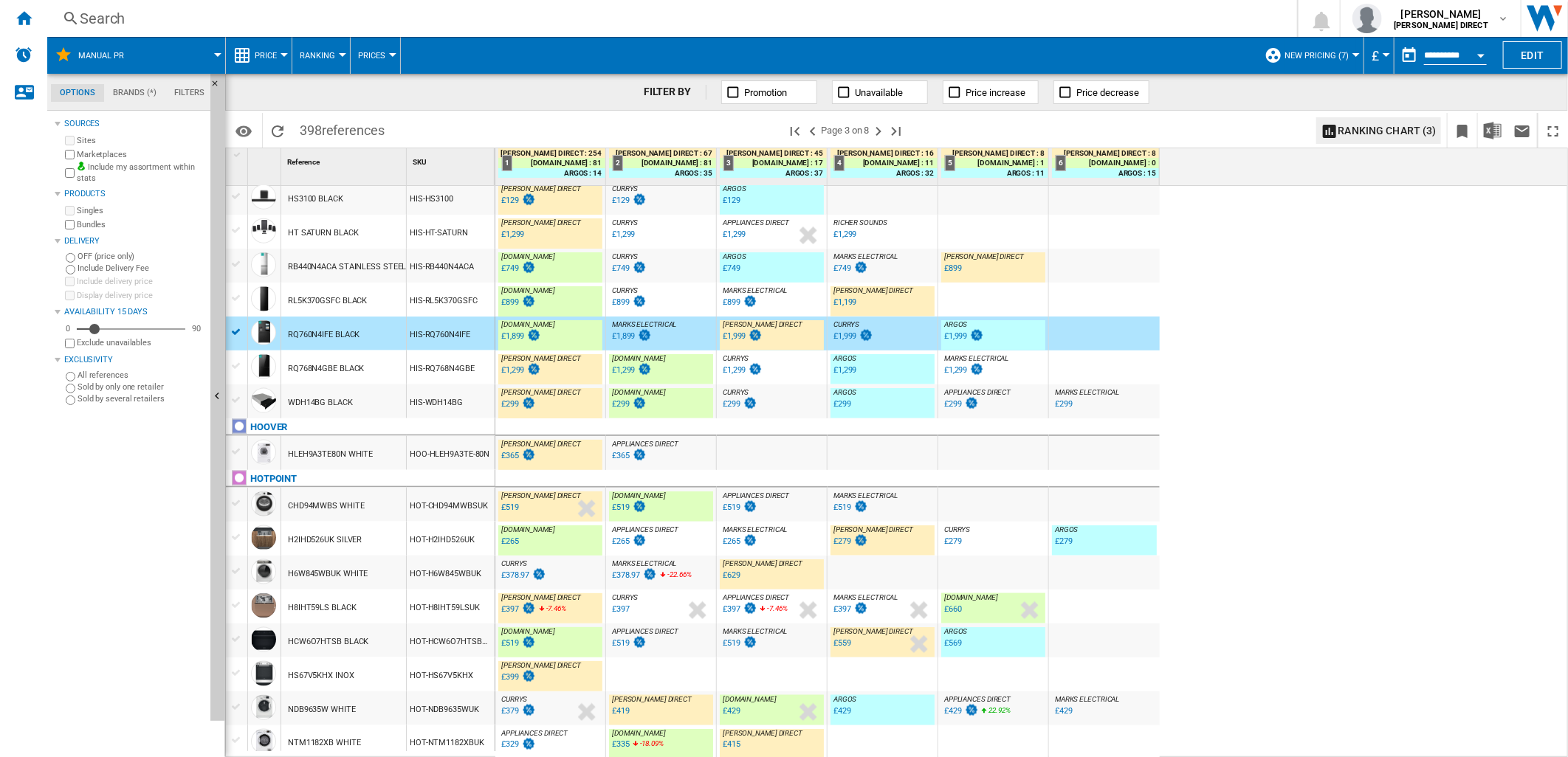
click at [445, 551] on div "HOT-H2IHD526UK" at bounding box center [450, 539] width 88 height 34
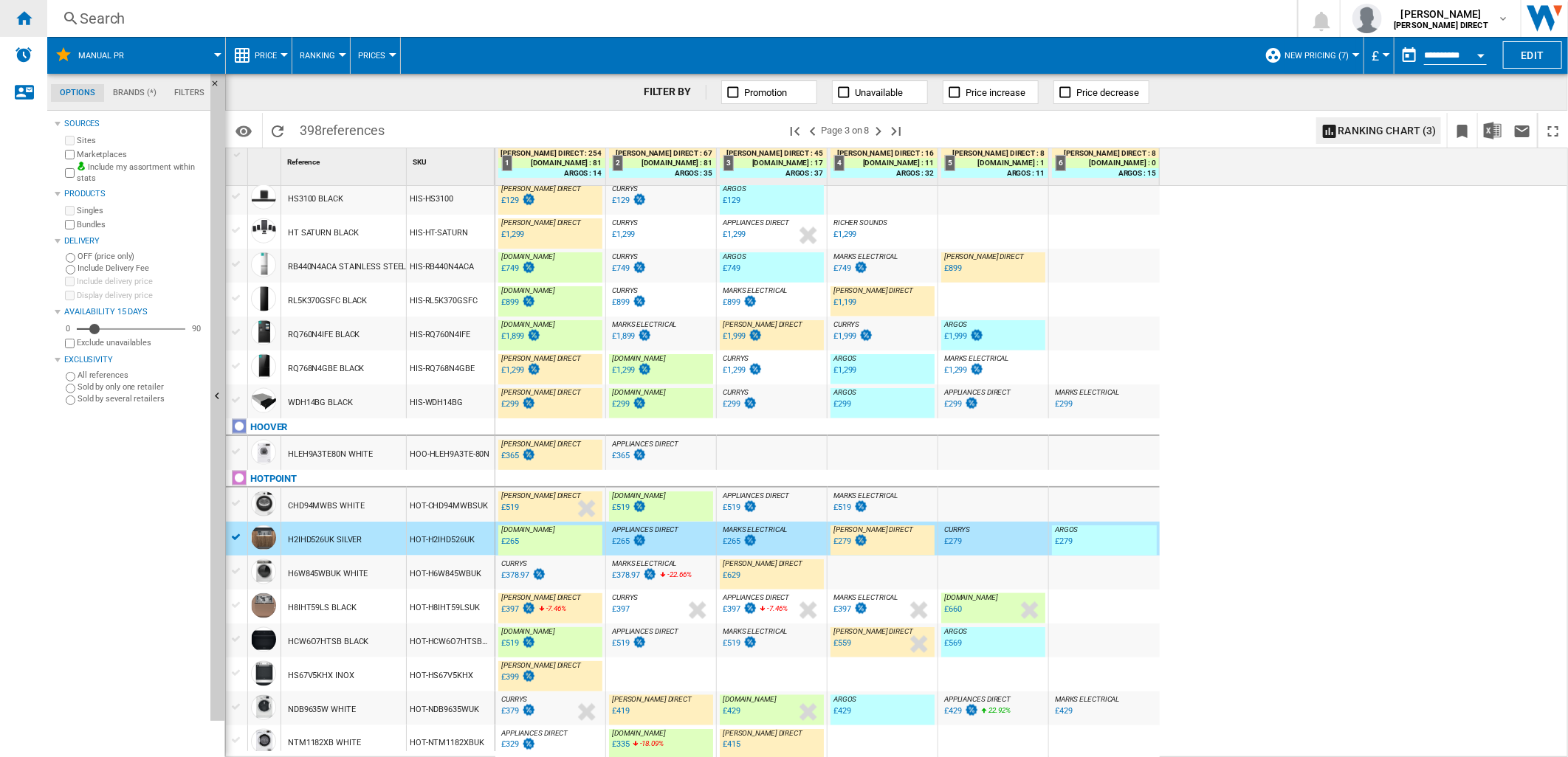
click at [28, 11] on ng-md-icon "Home" at bounding box center [23, 18] width 18 height 18
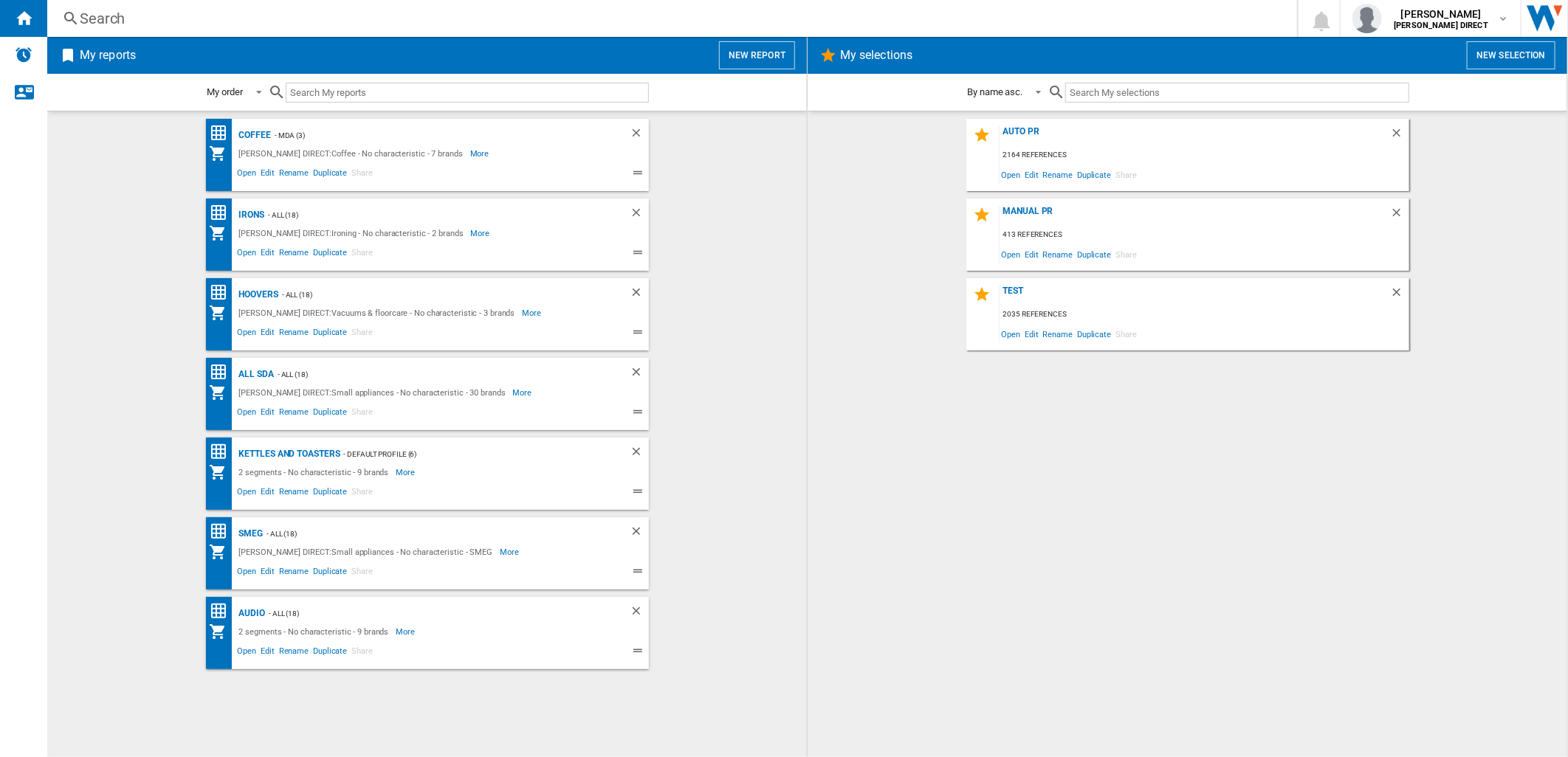
click at [1022, 124] on div "AUTO PR 2164 references Open Edit Rename Duplicate Share" at bounding box center [1188, 155] width 443 height 73
click at [1024, 132] on div "AUTO PR" at bounding box center [1195, 136] width 390 height 20
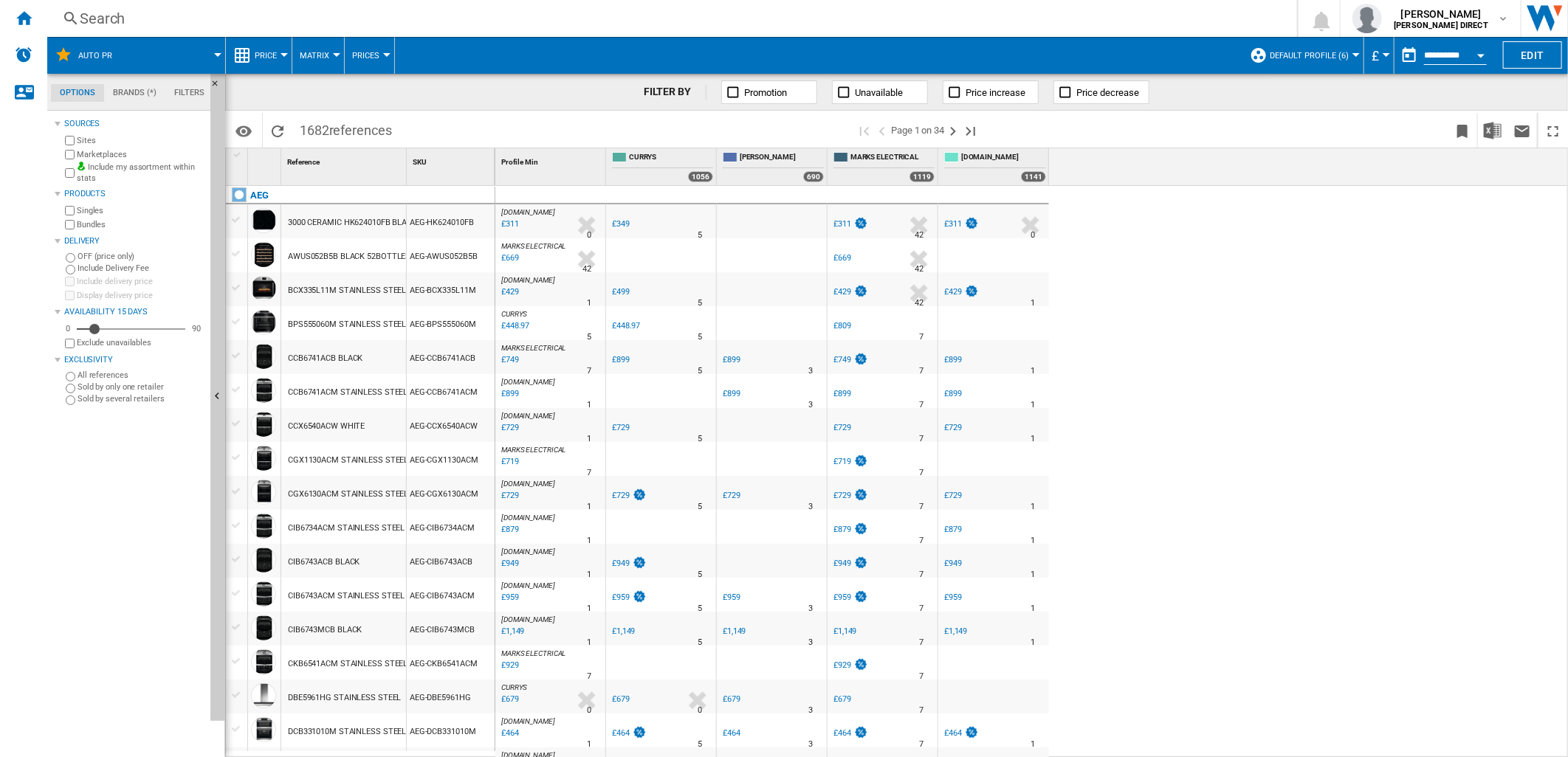
click at [74, 222] on div "Bundles" at bounding box center [133, 225] width 142 height 14
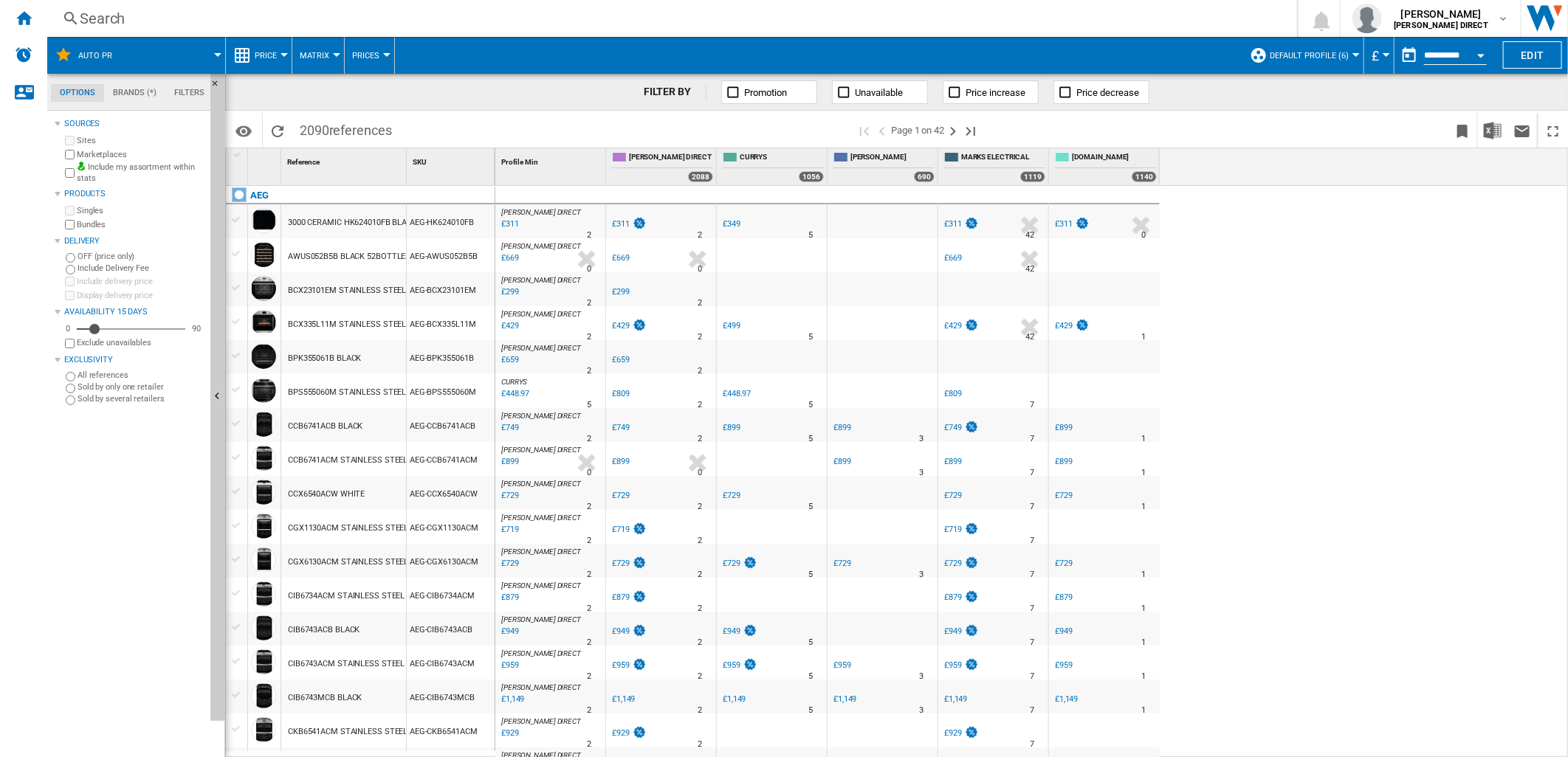
click at [1283, 61] on button "Default profile (6)" at bounding box center [1313, 56] width 86 height 37
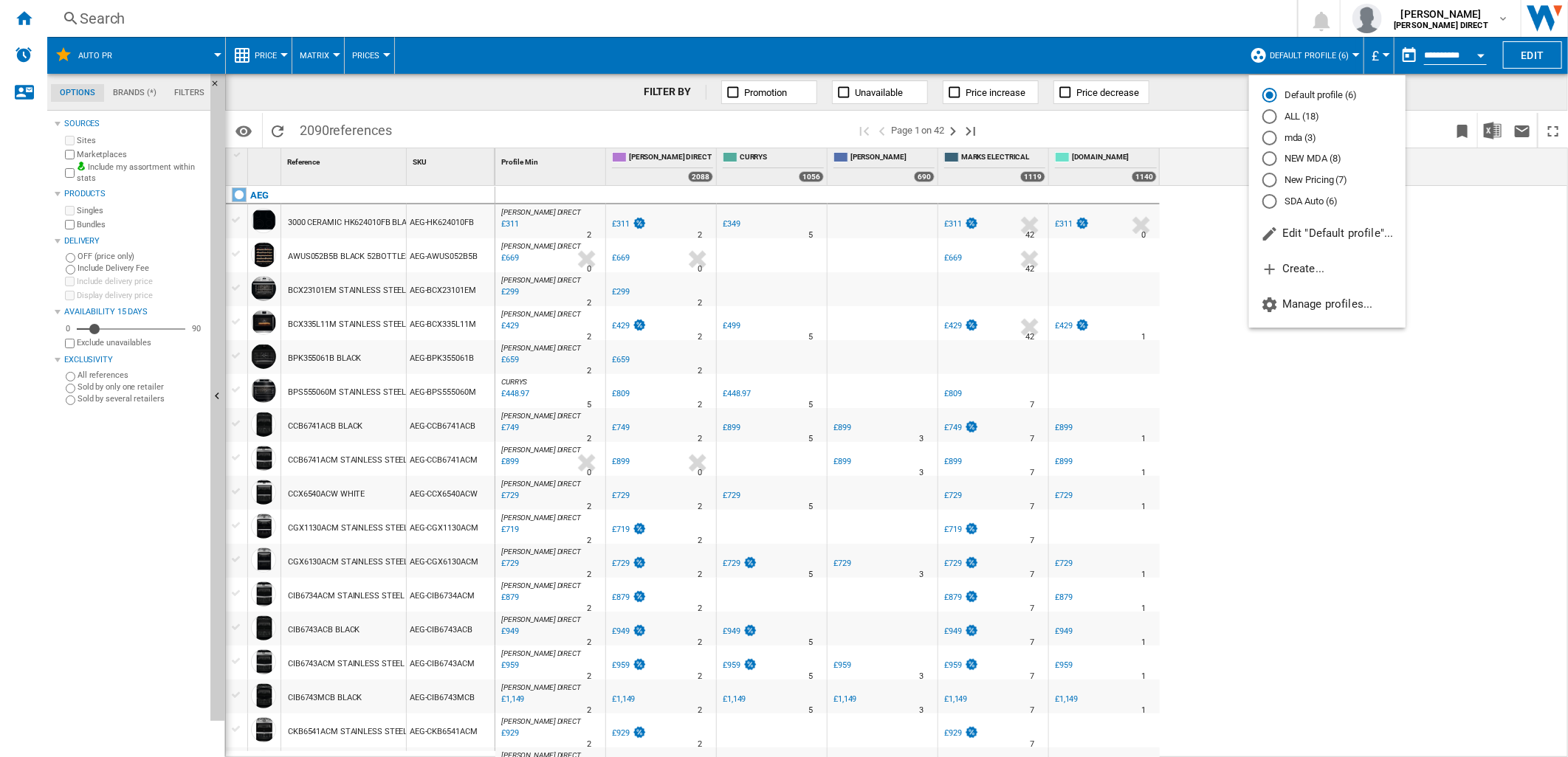
click at [1323, 158] on md-radio-button "NEW MDA (8)" at bounding box center [1327, 158] width 130 height 14
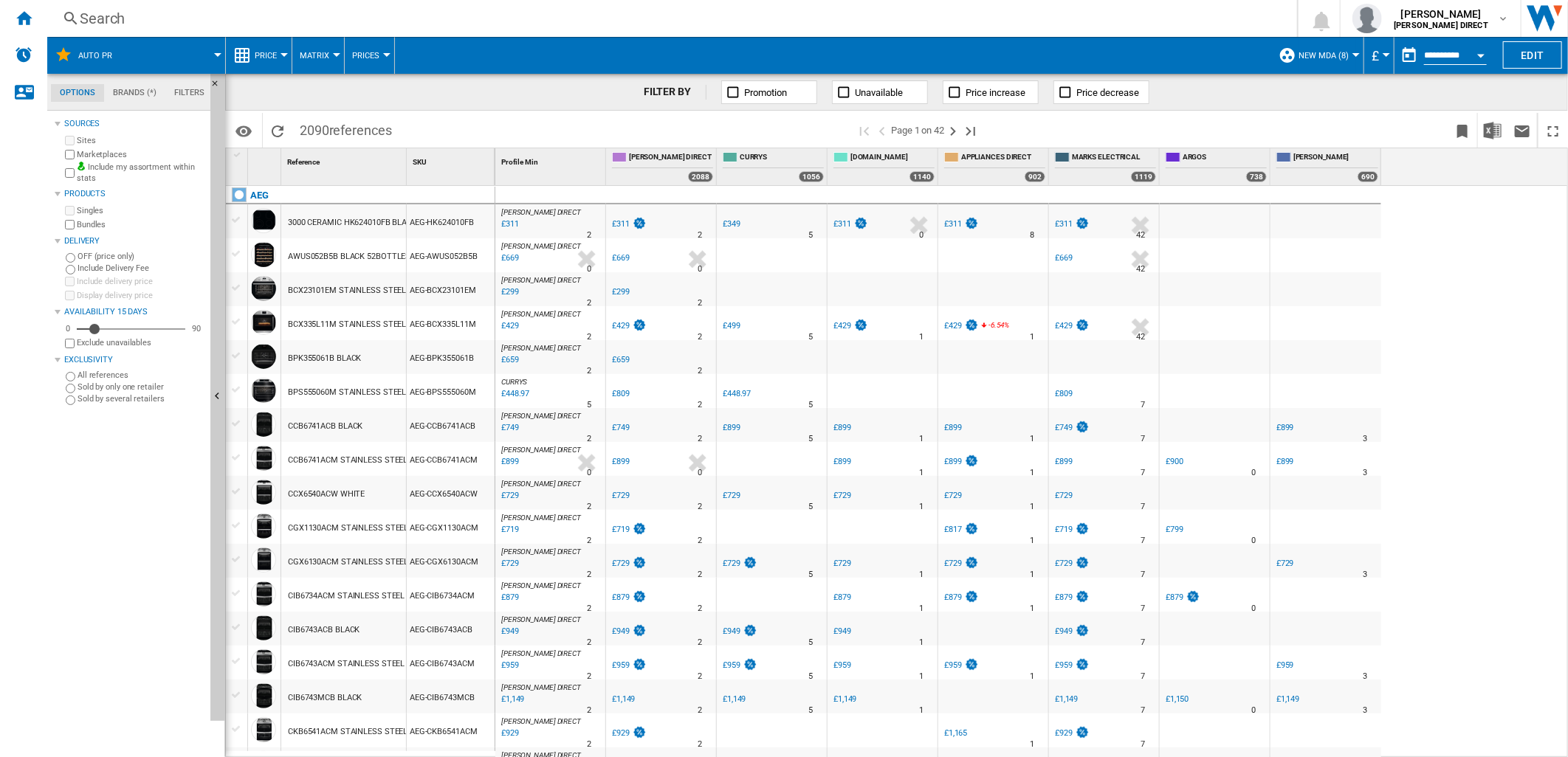
click at [1327, 53] on span "NEW MDA (8)" at bounding box center [1324, 56] width 50 height 10
click at [1354, 184] on md-radio-button "New Pricing (7)" at bounding box center [1347, 180] width 110 height 14
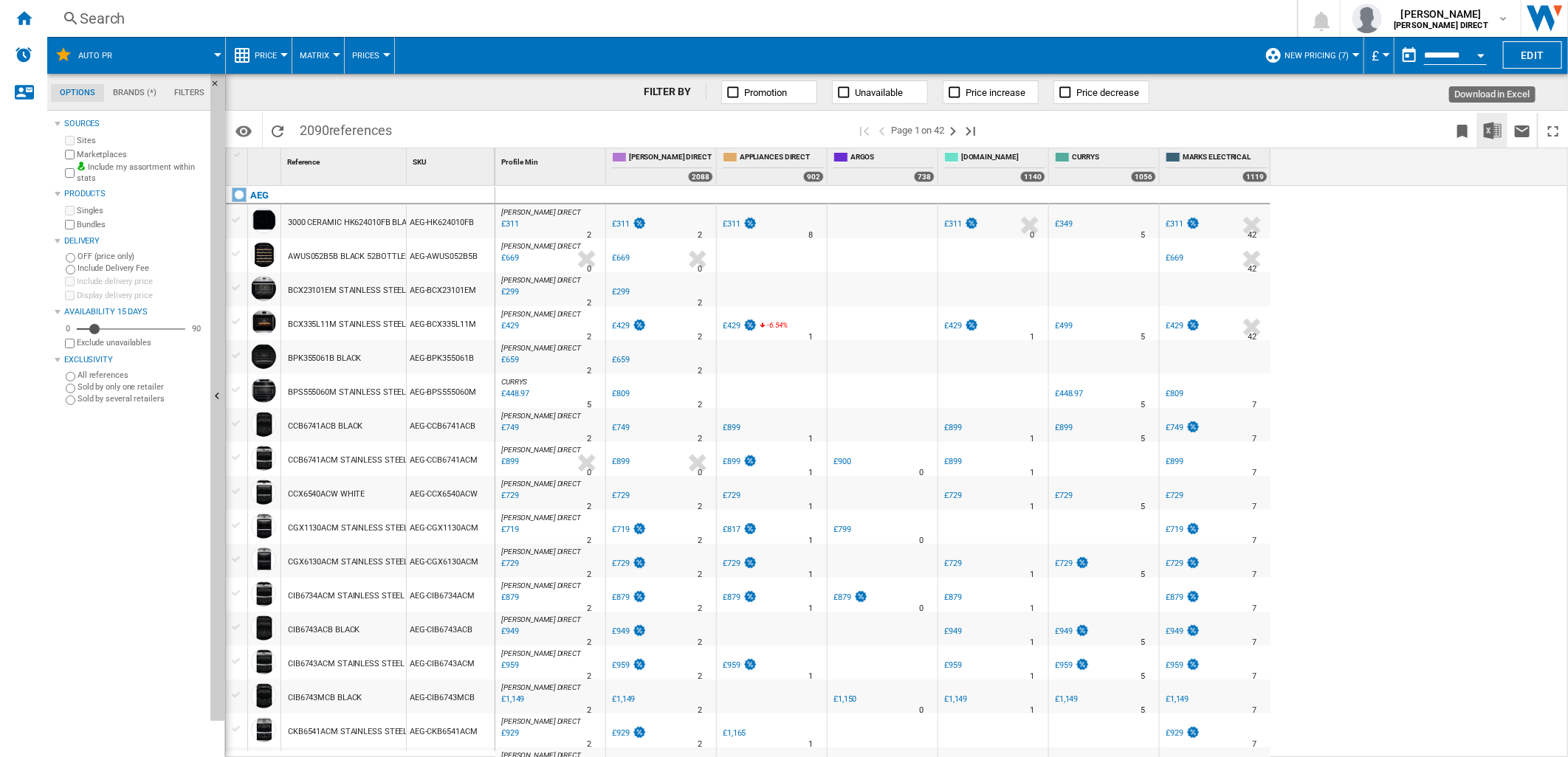
click at [1500, 128] on img "Download in Excel" at bounding box center [1493, 131] width 18 height 18
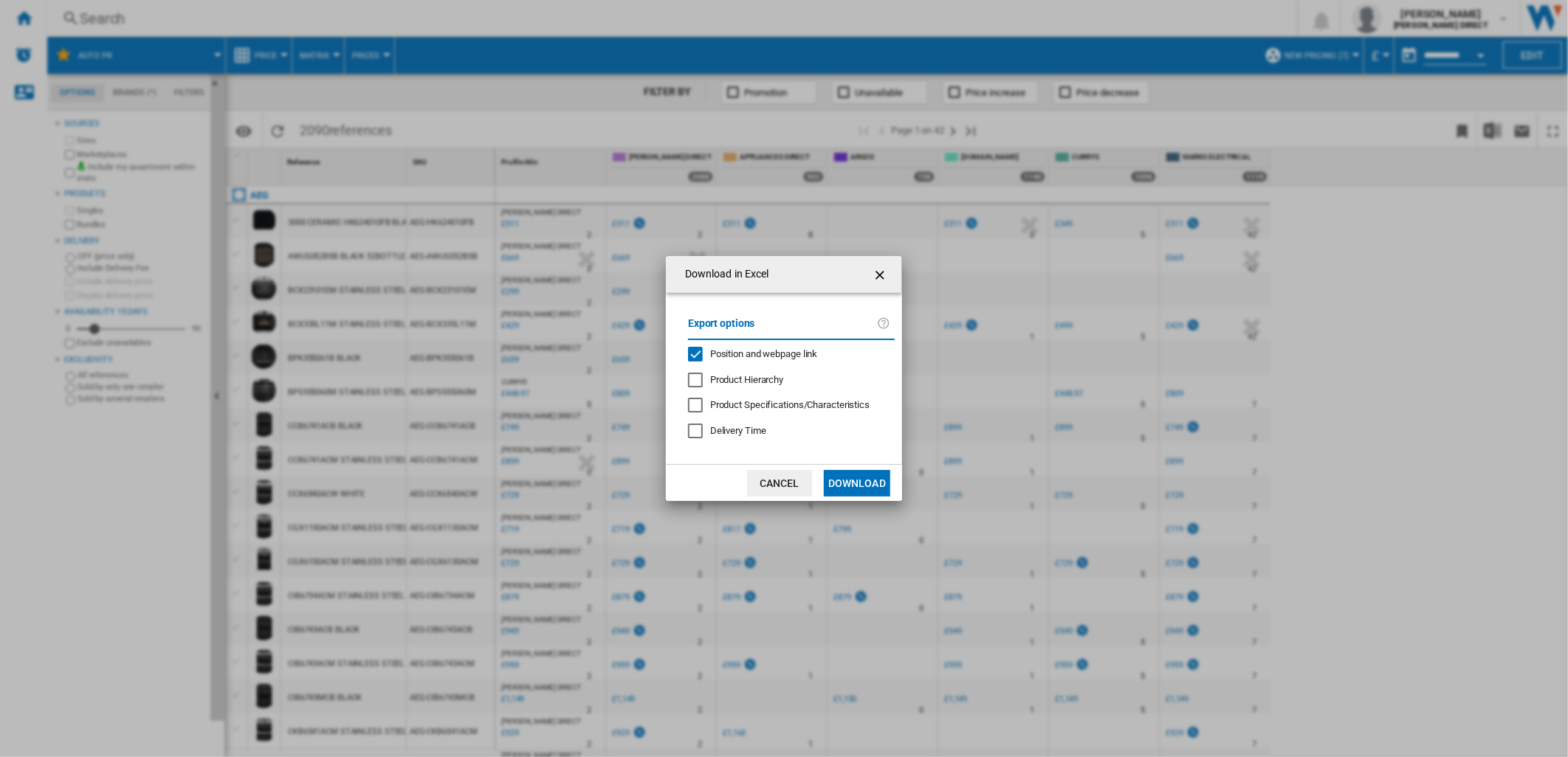
click at [700, 352] on div "Position and webpage link" at bounding box center [695, 354] width 15 height 15
click at [872, 474] on button "Download" at bounding box center [858, 483] width 66 height 27
